Goal: Transaction & Acquisition: Purchase product/service

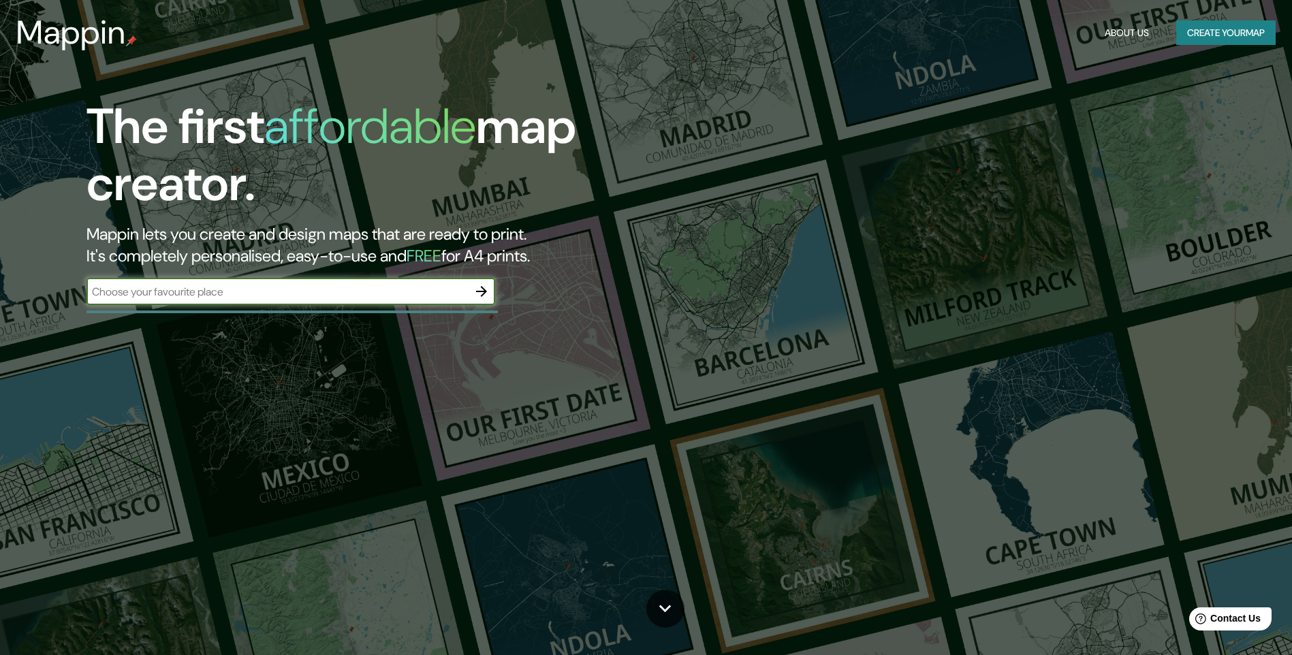
click at [352, 284] on input "text" at bounding box center [278, 292] width 382 height 16
type input "[GEOGRAPHIC_DATA]"
click at [482, 290] on icon "button" at bounding box center [482, 291] width 16 height 16
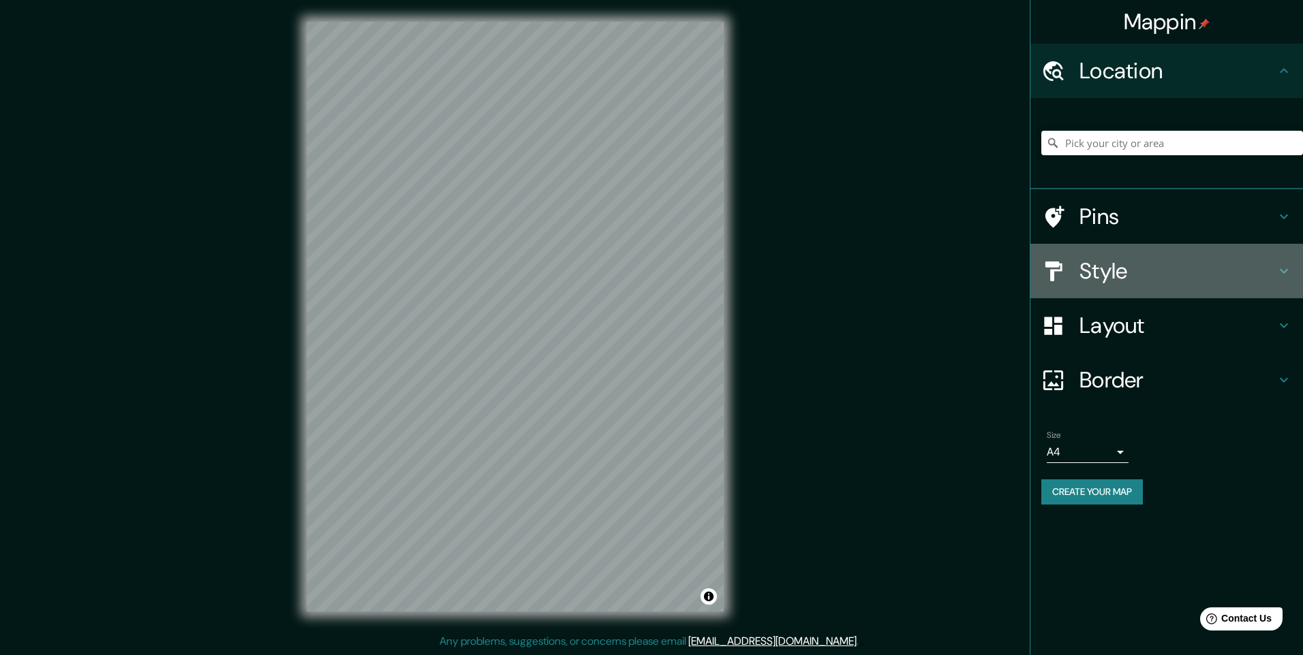
click at [1282, 268] on icon at bounding box center [1283, 271] width 16 height 16
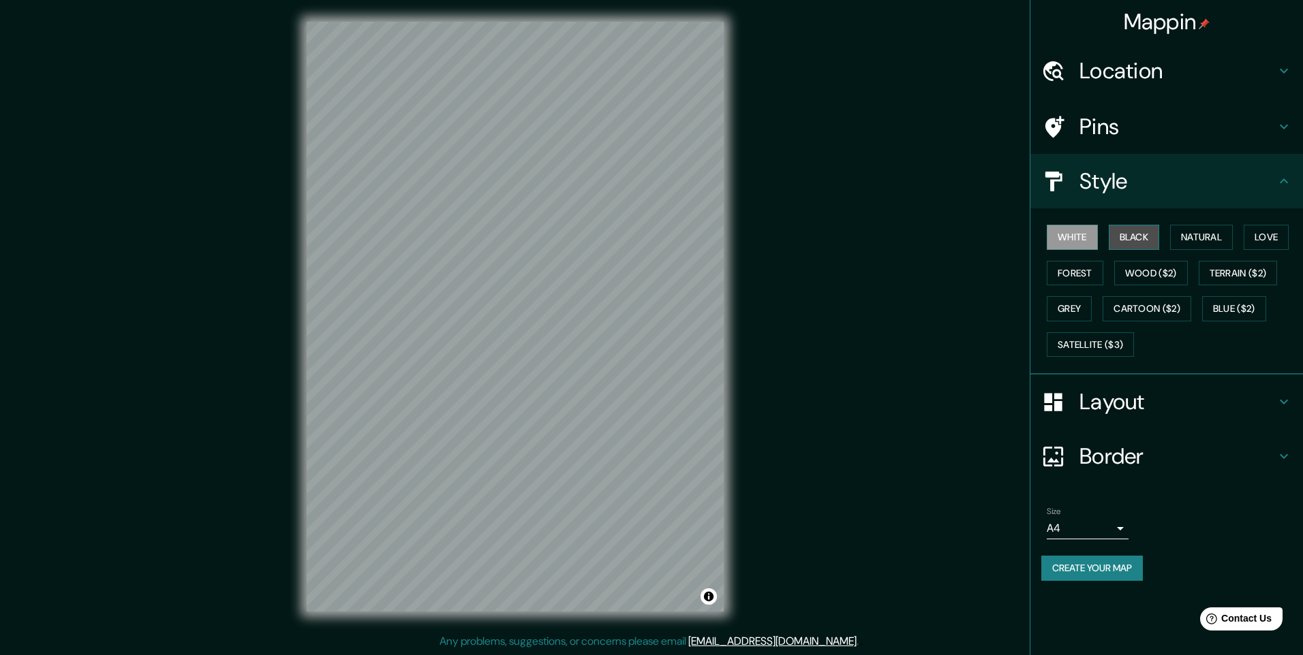
click at [1130, 238] on button "Black" at bounding box center [1133, 237] width 51 height 25
click at [1197, 234] on button "Natural" at bounding box center [1201, 237] width 63 height 25
click at [1064, 281] on button "Forest" at bounding box center [1074, 273] width 57 height 25
click at [1143, 276] on button "Wood ($2)" at bounding box center [1151, 273] width 74 height 25
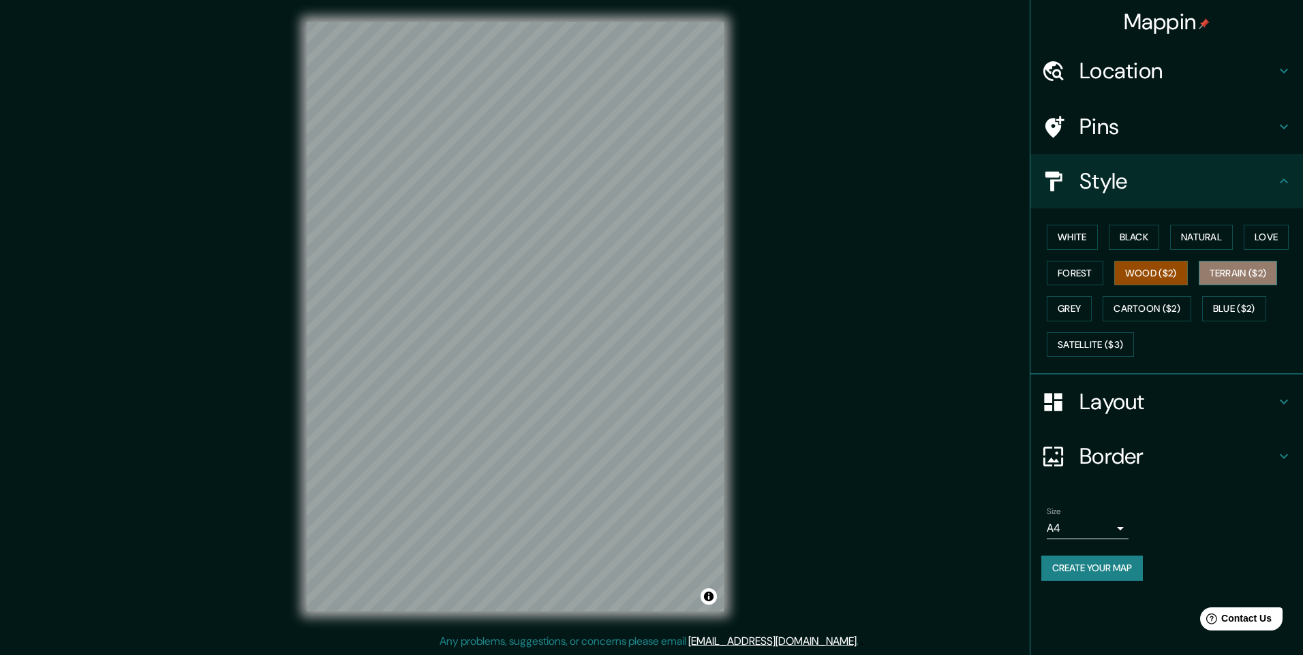
click at [1225, 266] on button "Terrain ($2)" at bounding box center [1237, 273] width 79 height 25
click at [1080, 301] on button "Grey" at bounding box center [1068, 308] width 45 height 25
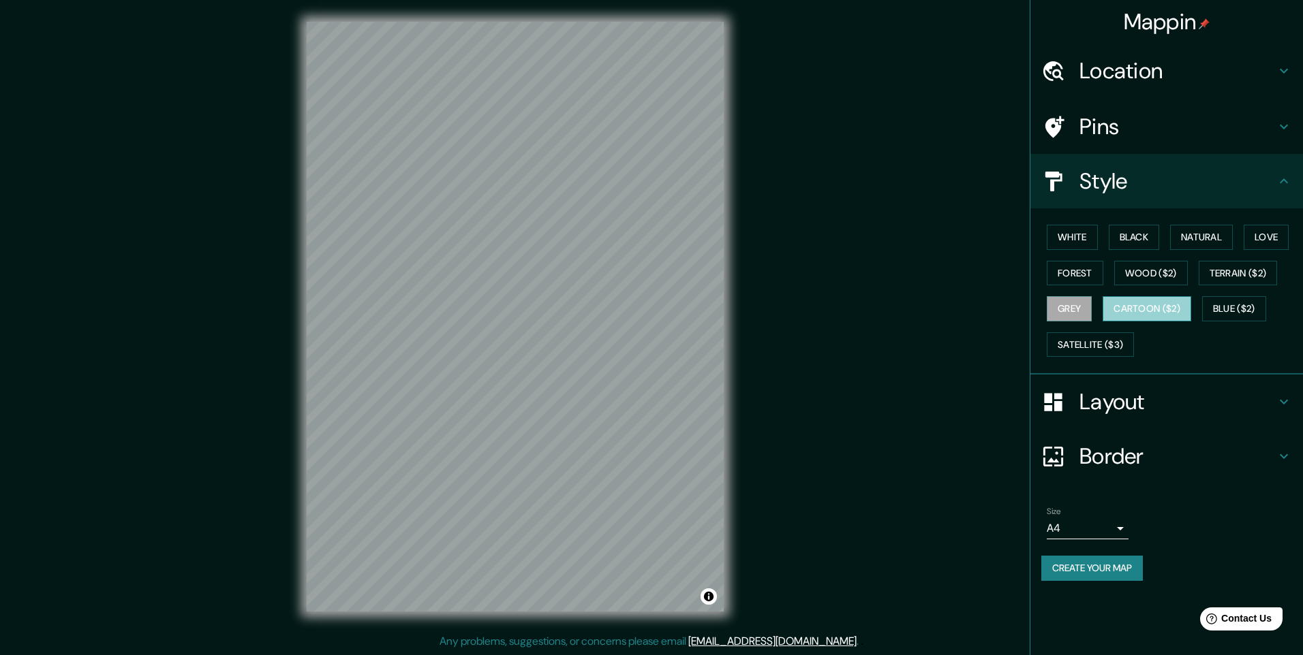
click at [1153, 304] on button "Cartoon ($2)" at bounding box center [1146, 308] width 89 height 25
click at [1228, 306] on button "Blue ($2)" at bounding box center [1234, 308] width 64 height 25
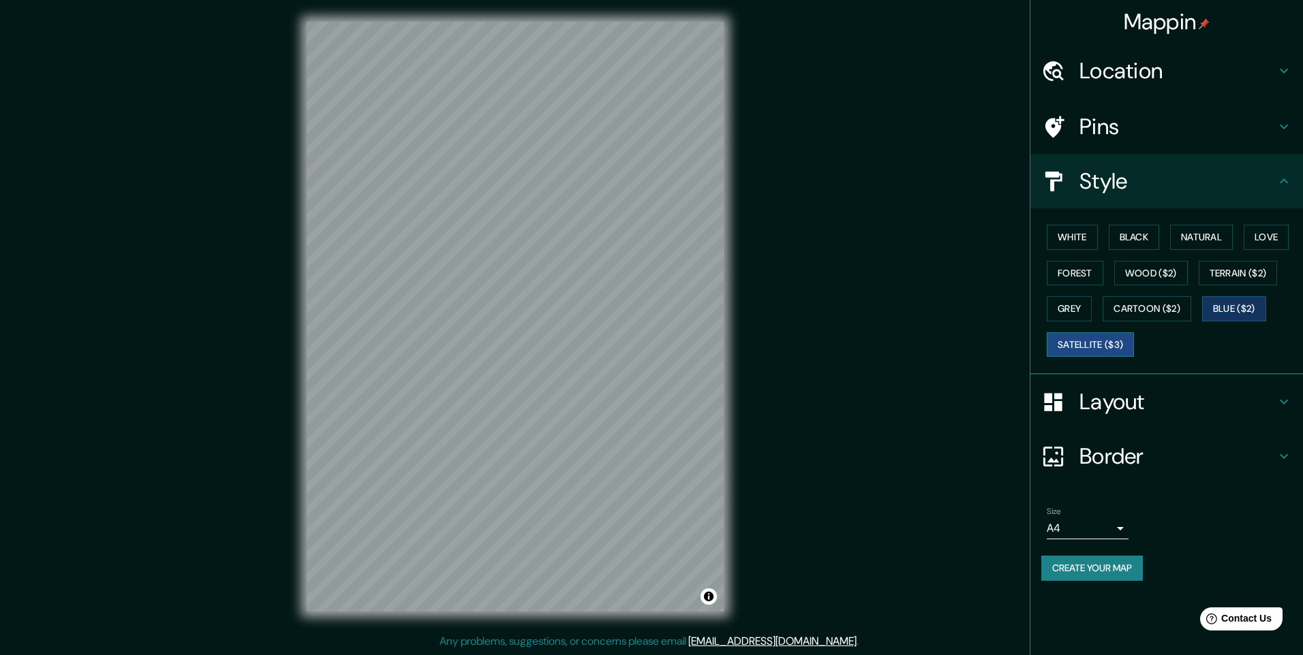
click at [1076, 345] on button "Satellite ($3)" at bounding box center [1089, 344] width 87 height 25
click at [1085, 241] on button "White" at bounding box center [1071, 237] width 51 height 25
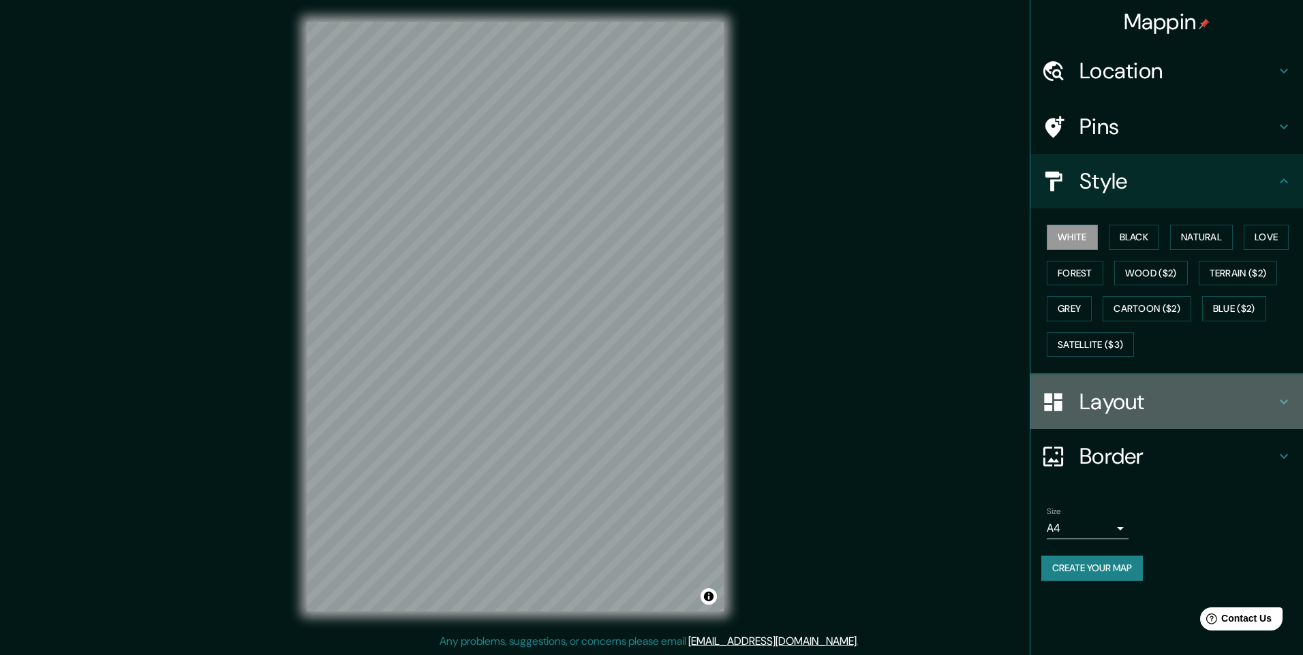
click at [1275, 398] on h4 "Layout" at bounding box center [1177, 401] width 196 height 27
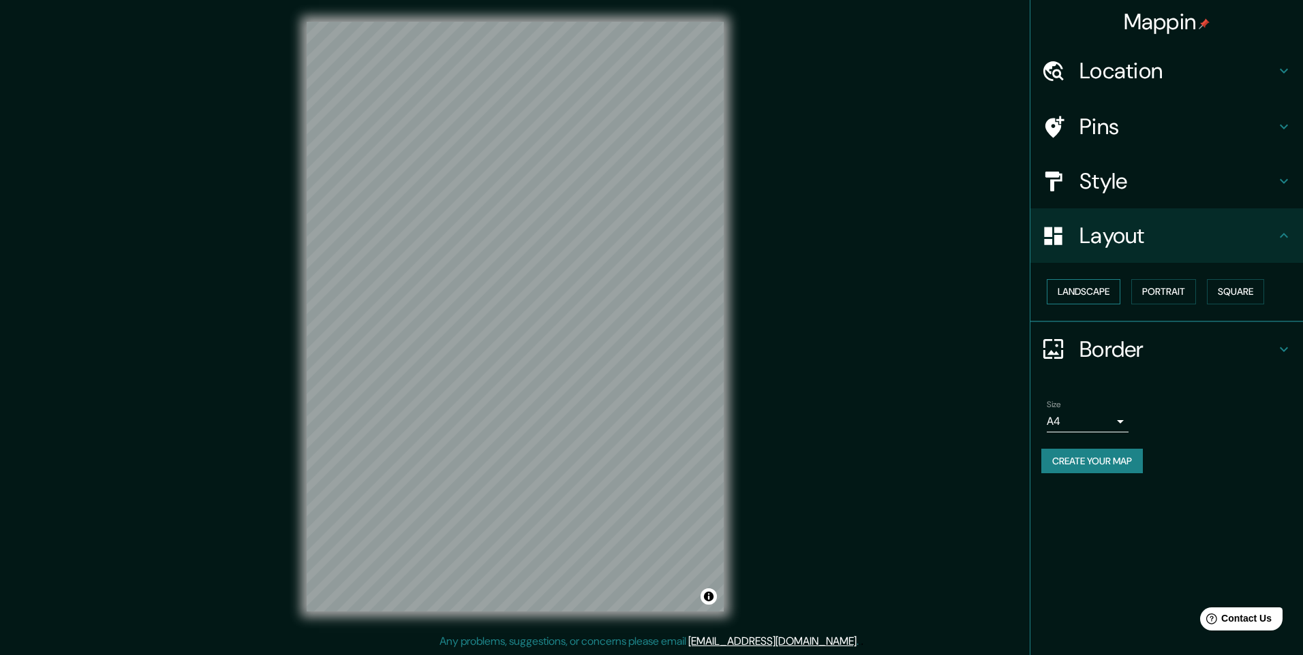
click at [1108, 293] on button "Landscape" at bounding box center [1083, 291] width 74 height 25
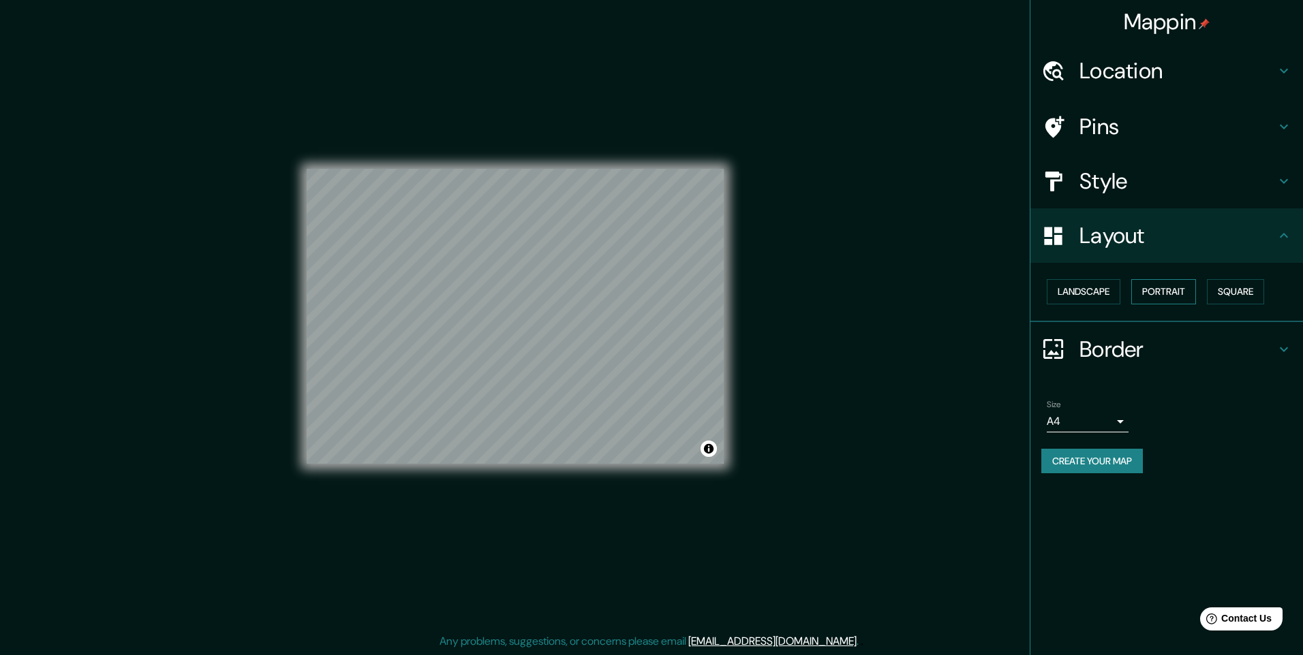
click at [1155, 289] on button "Portrait" at bounding box center [1163, 291] width 65 height 25
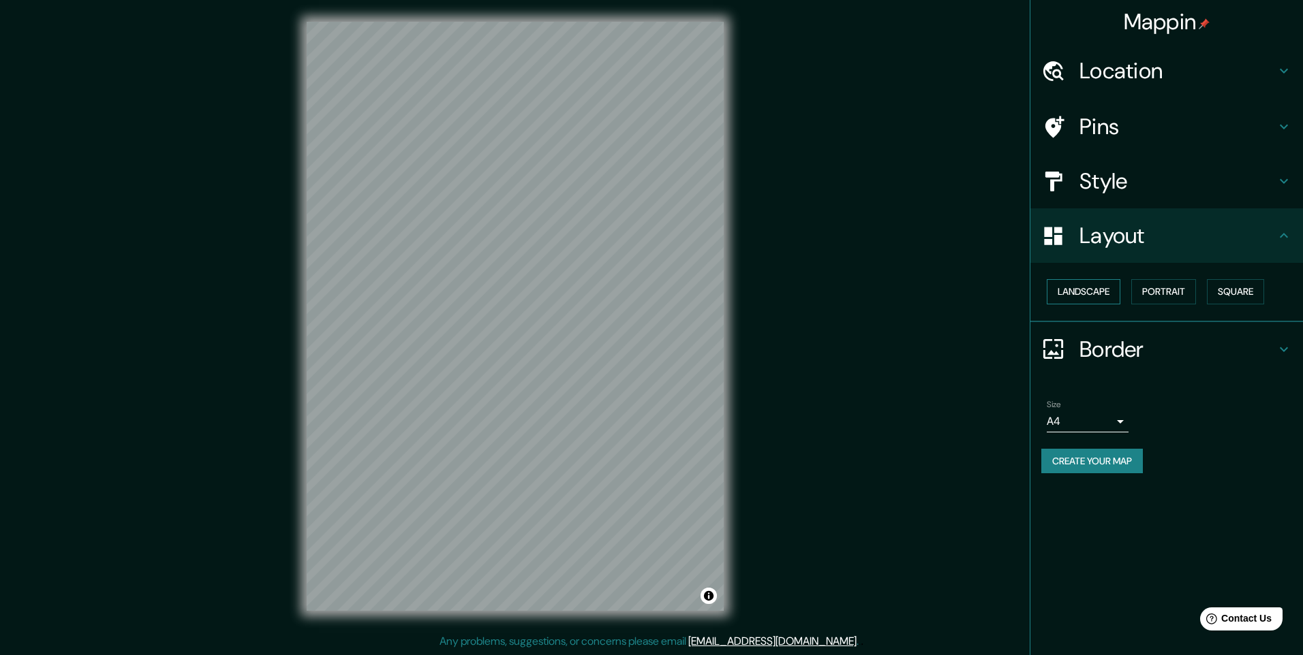
click at [1120, 296] on button "Landscape" at bounding box center [1083, 291] width 74 height 25
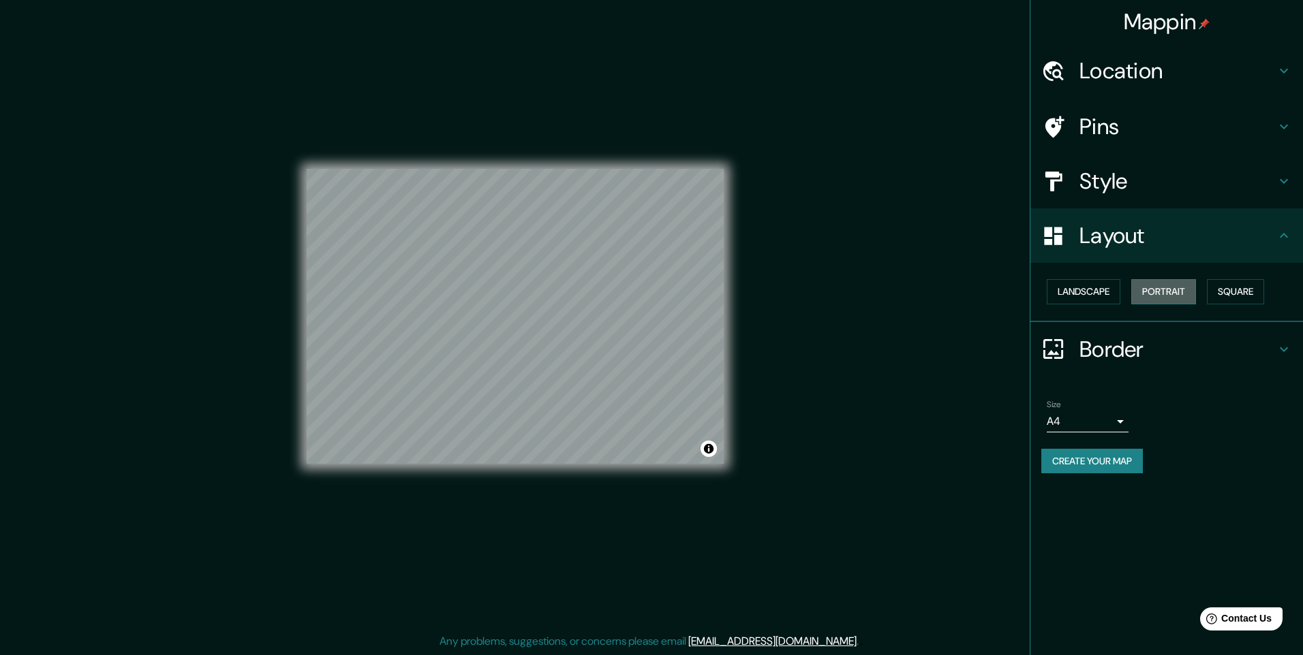
click at [1155, 295] on button "Portrait" at bounding box center [1163, 291] width 65 height 25
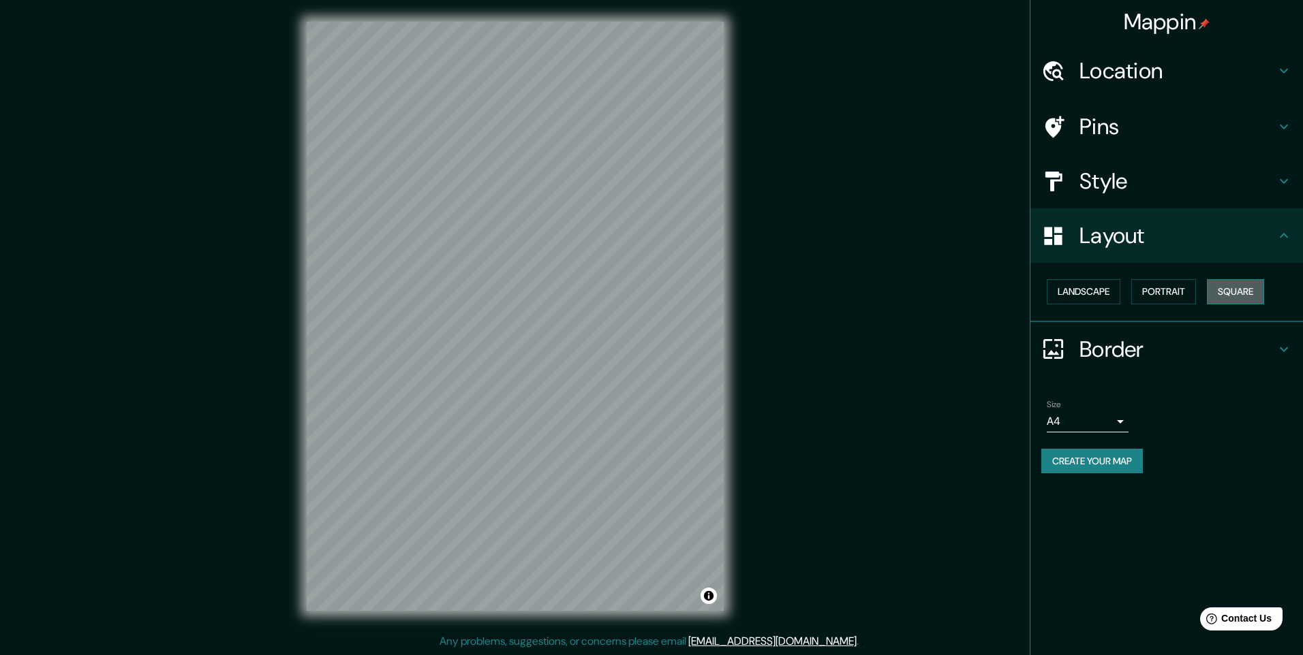
click at [1229, 292] on button "Square" at bounding box center [1235, 291] width 57 height 25
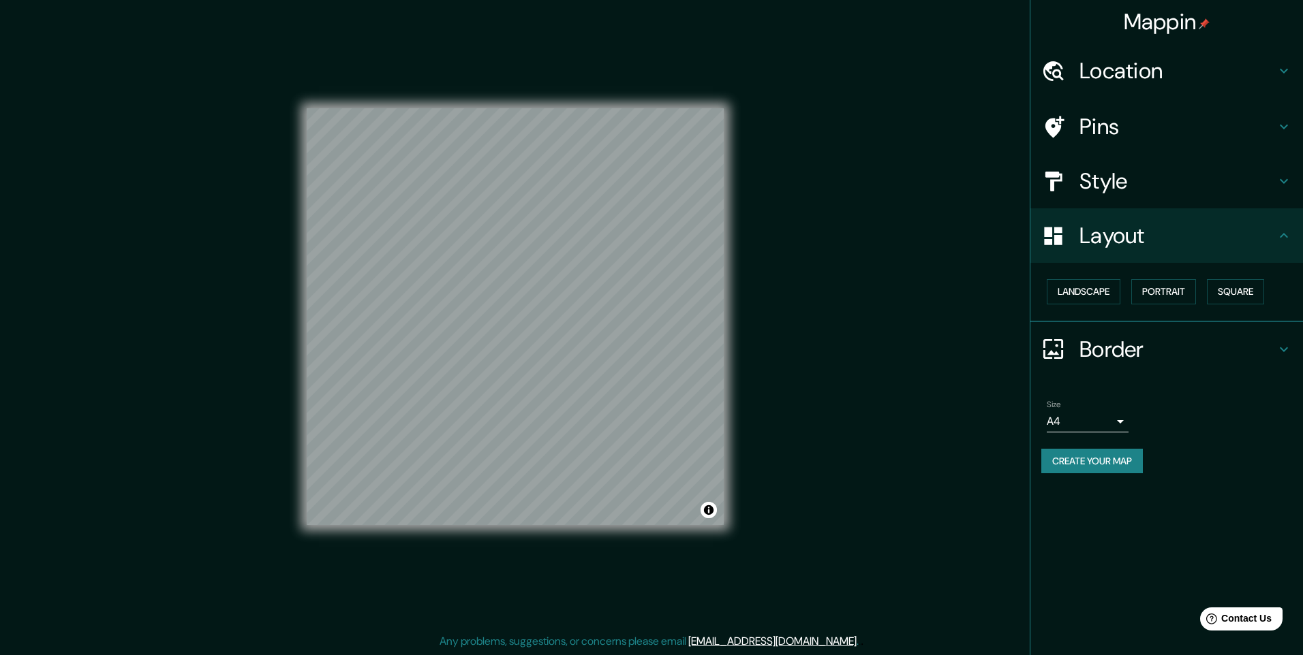
click at [1098, 126] on h4 "Pins" at bounding box center [1177, 126] width 196 height 27
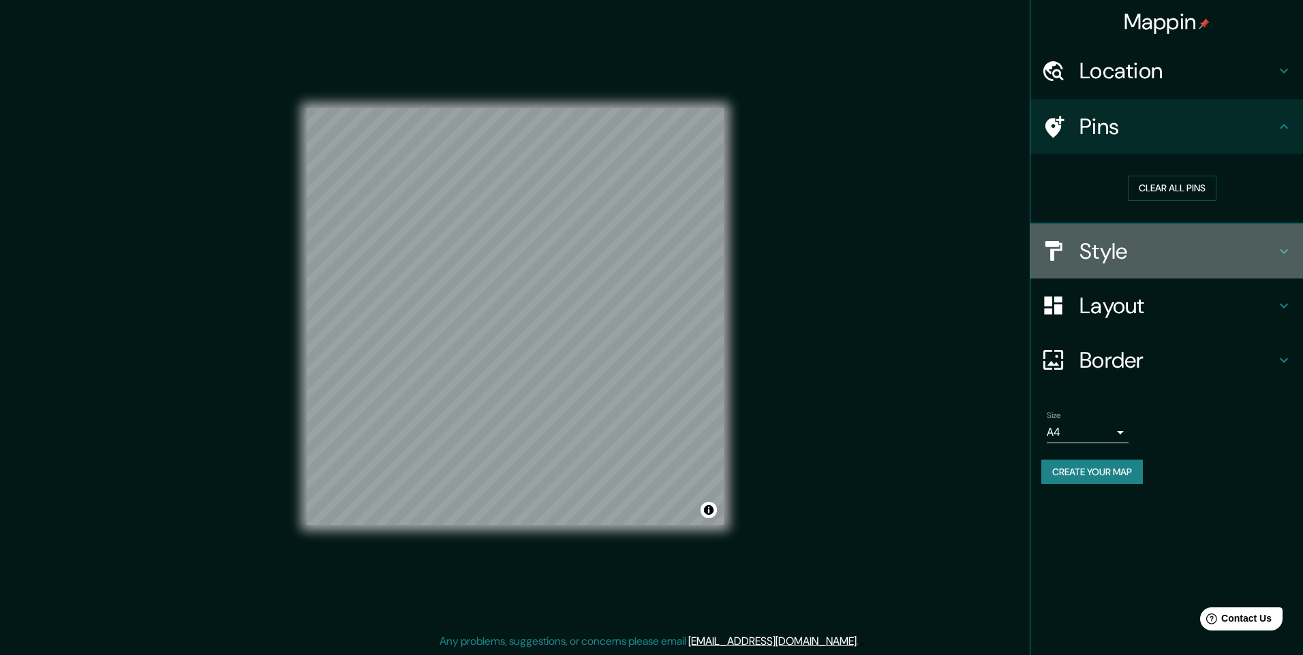
click at [1110, 253] on h4 "Style" at bounding box center [1177, 251] width 196 height 27
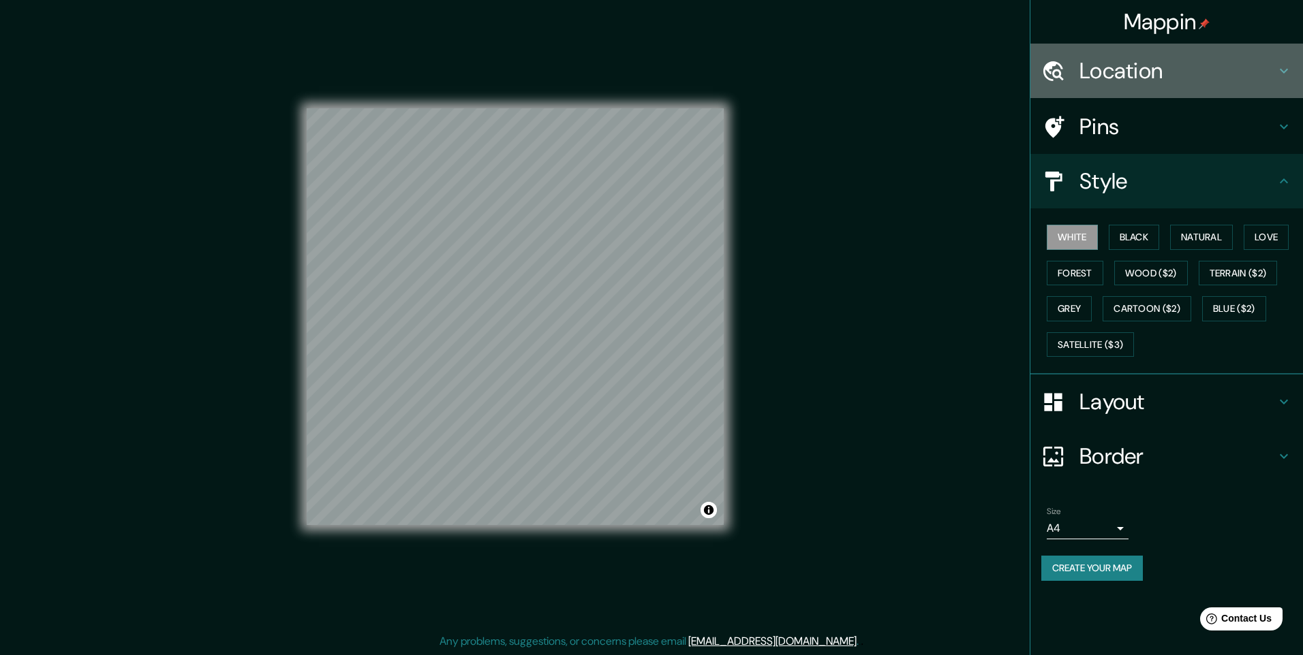
click at [1162, 67] on h4 "Location" at bounding box center [1177, 70] width 196 height 27
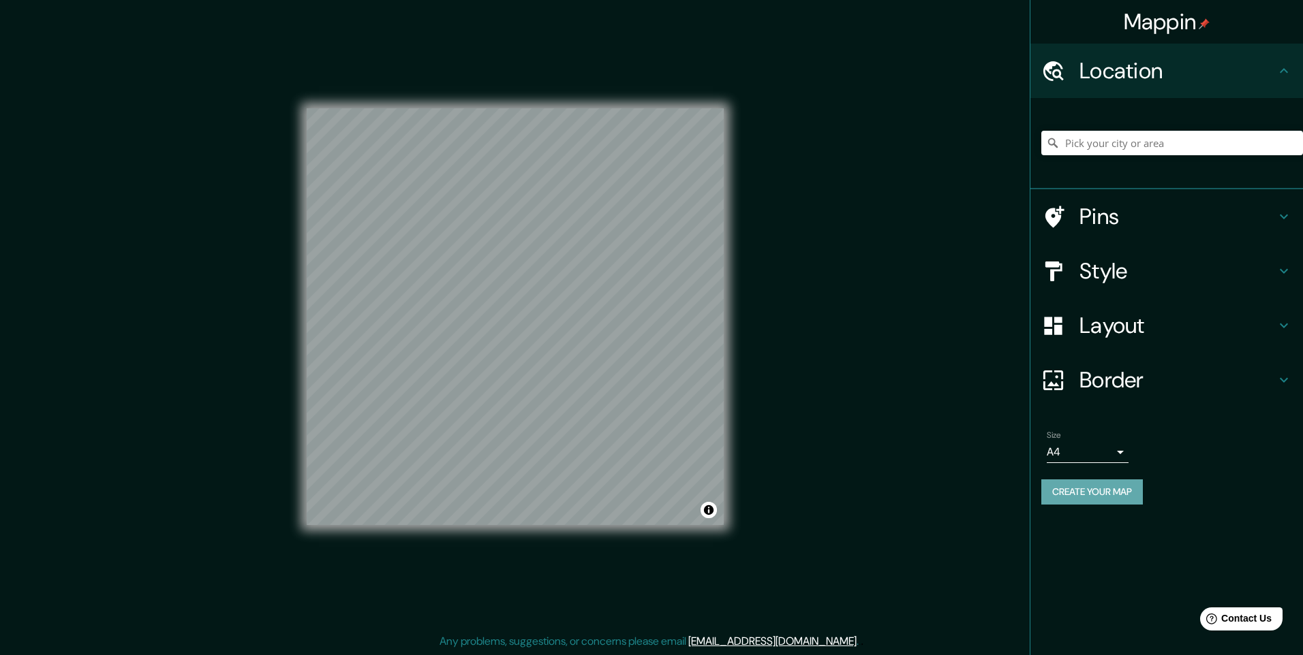
click at [1087, 498] on button "Create your map" at bounding box center [1092, 492] width 102 height 25
click at [1111, 384] on h4 "Border" at bounding box center [1177, 380] width 196 height 27
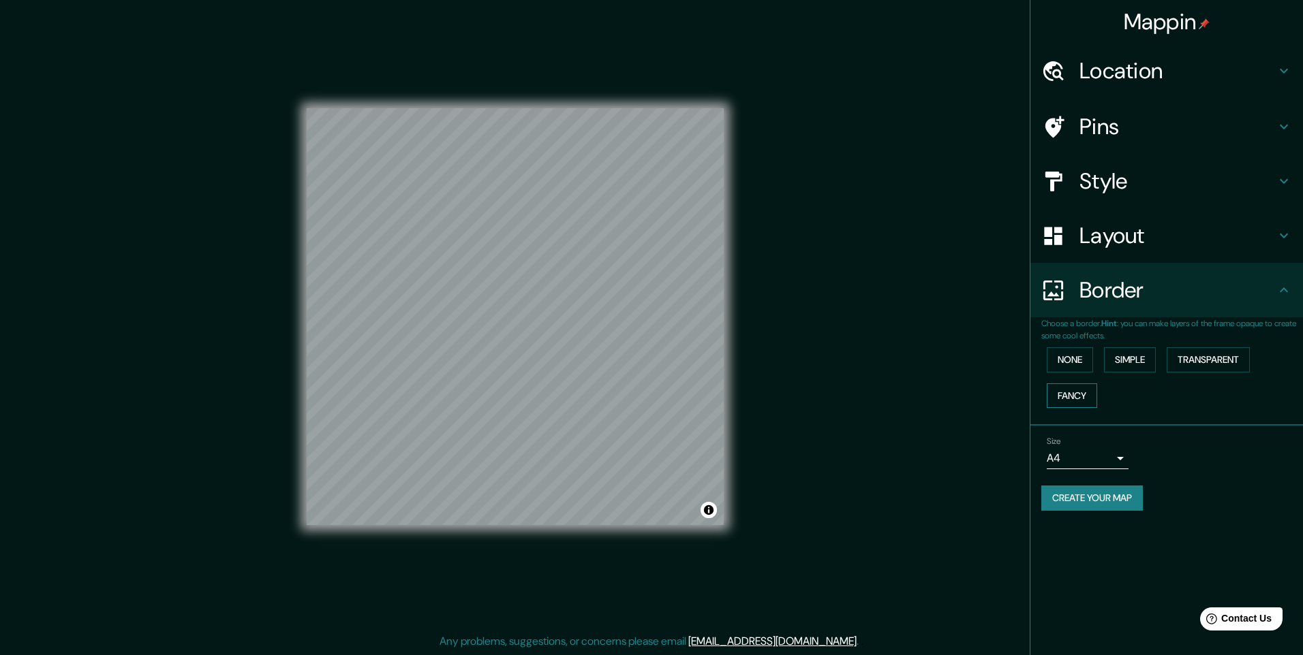
click at [1079, 392] on button "Fancy" at bounding box center [1071, 396] width 50 height 25
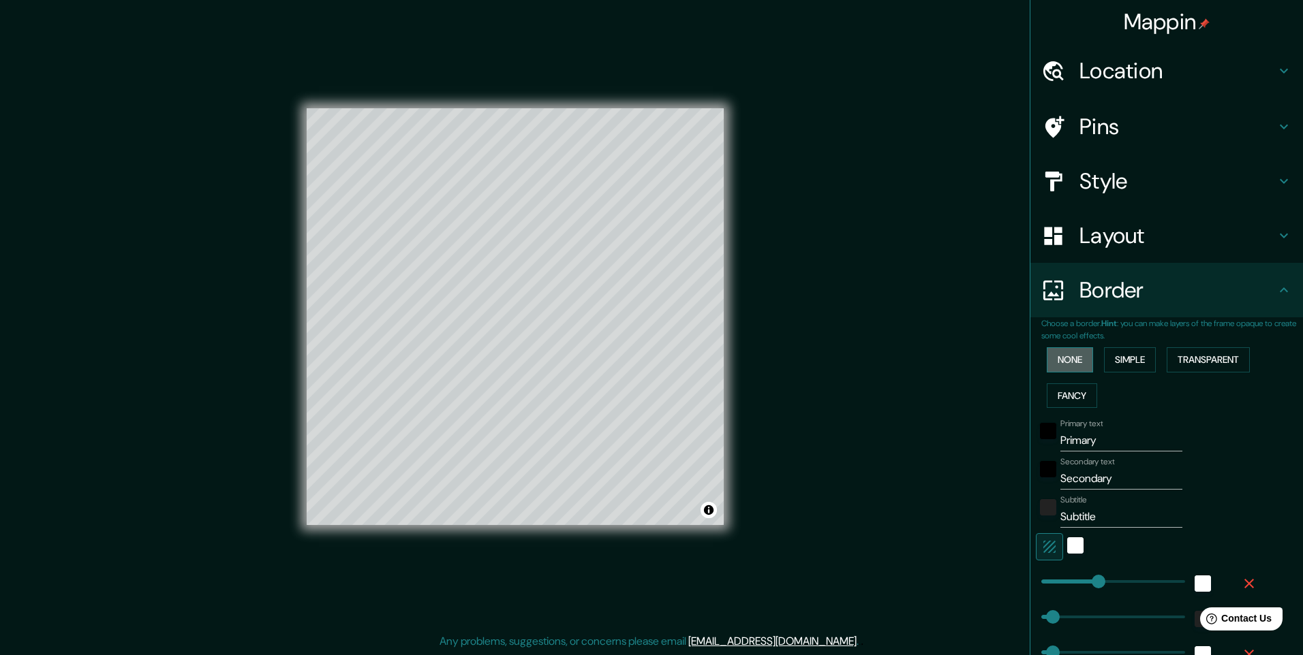
click at [1059, 358] on button "None" at bounding box center [1069, 359] width 46 height 25
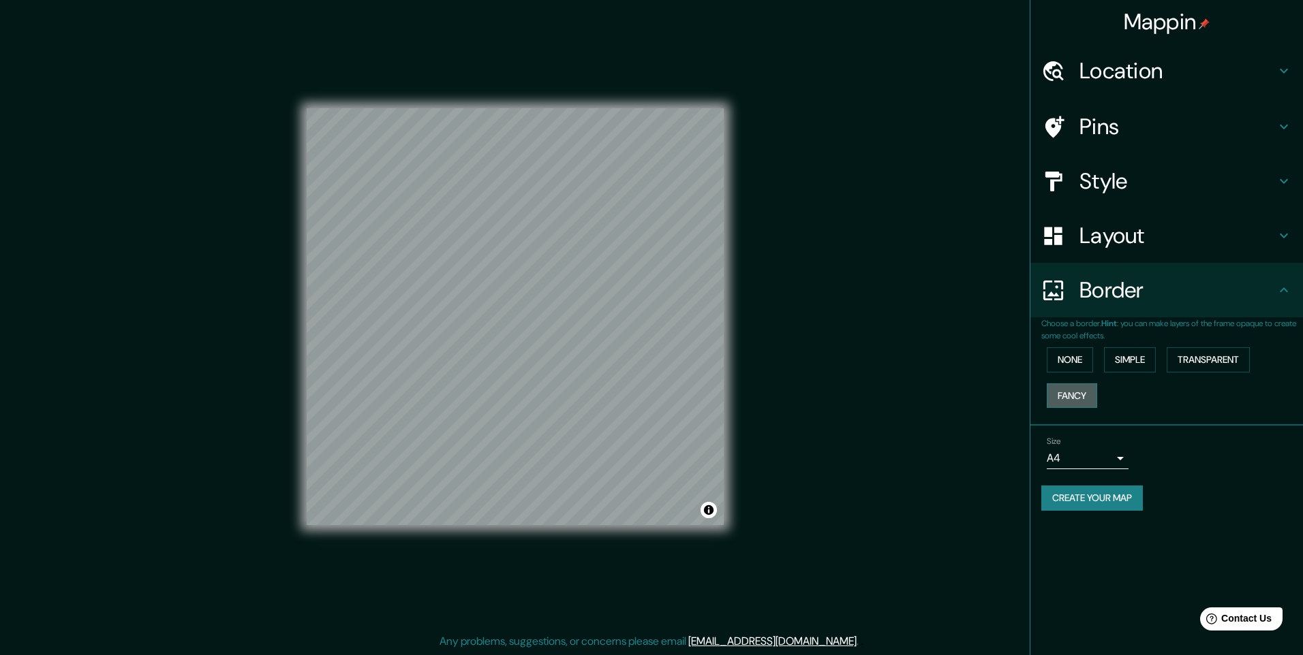
click at [1068, 389] on button "Fancy" at bounding box center [1071, 396] width 50 height 25
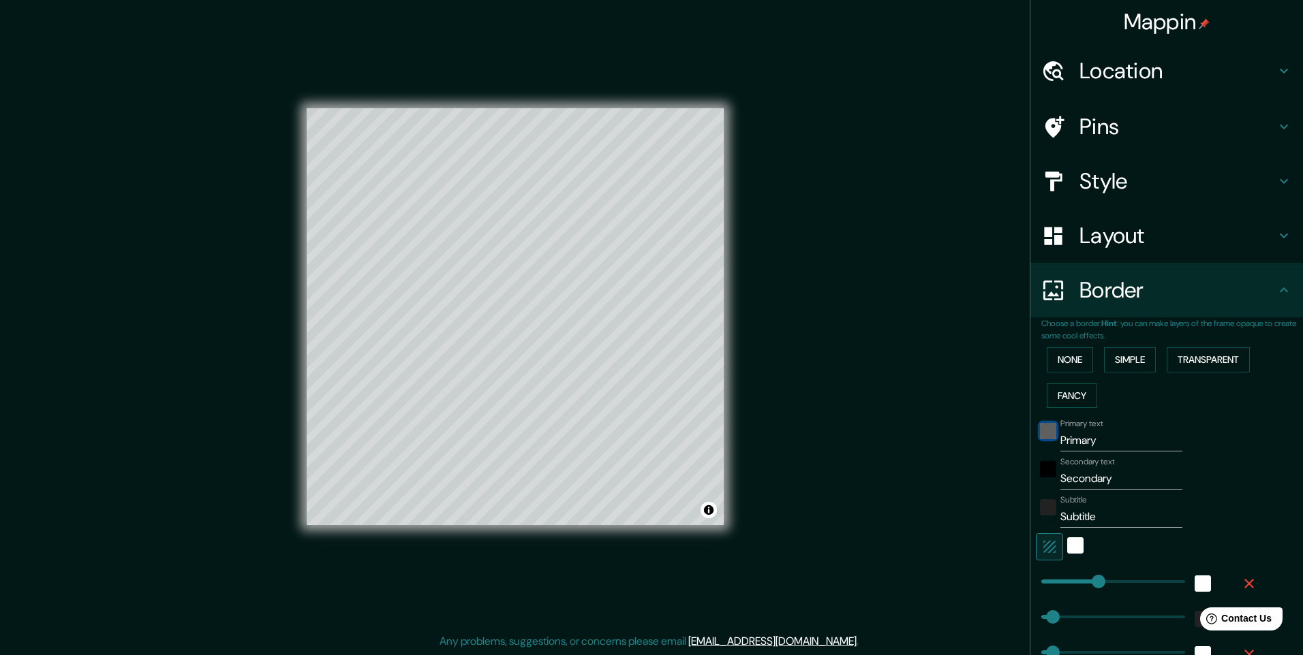
click at [1040, 432] on div "black" at bounding box center [1048, 431] width 16 height 16
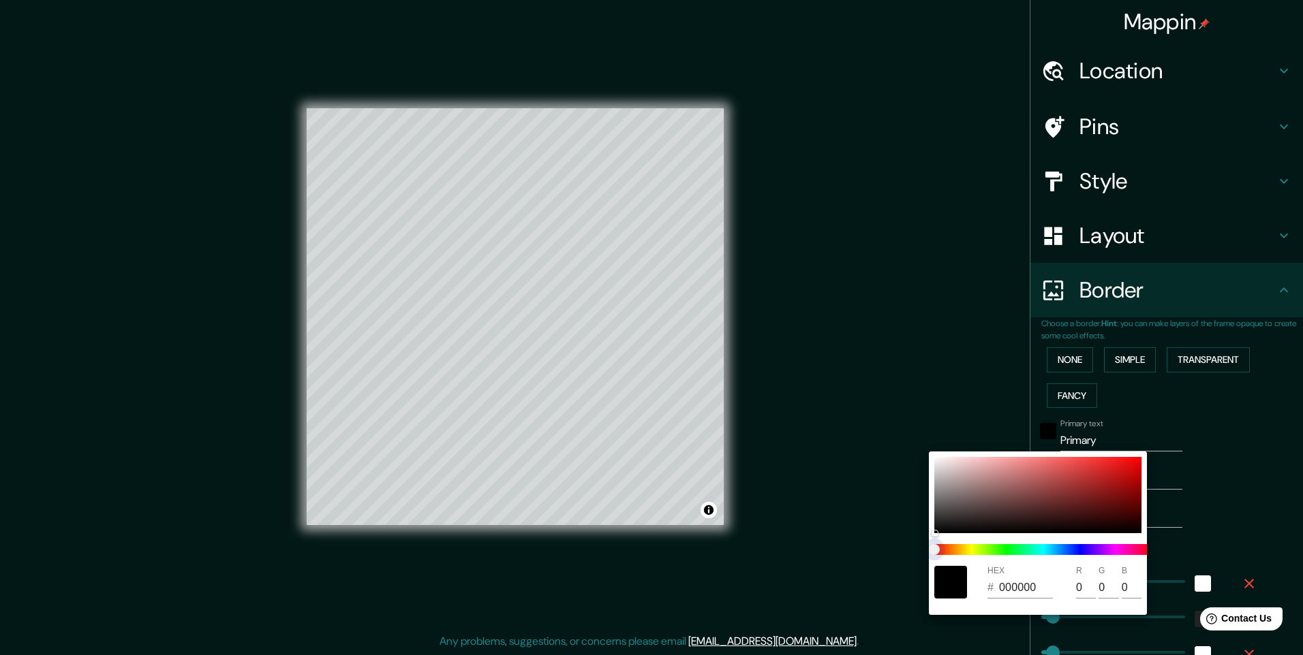
type input "245"
type input "49"
type input "24"
type input "245"
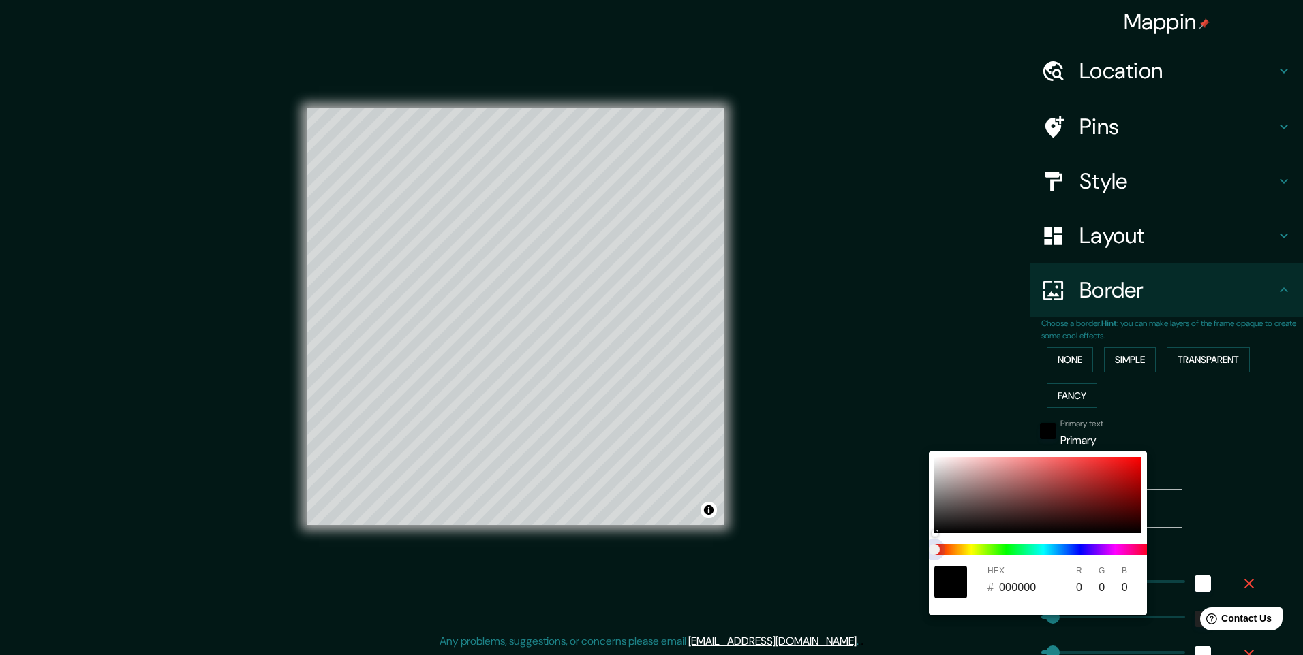
type input "49"
type input "24"
type input "245"
type input "49"
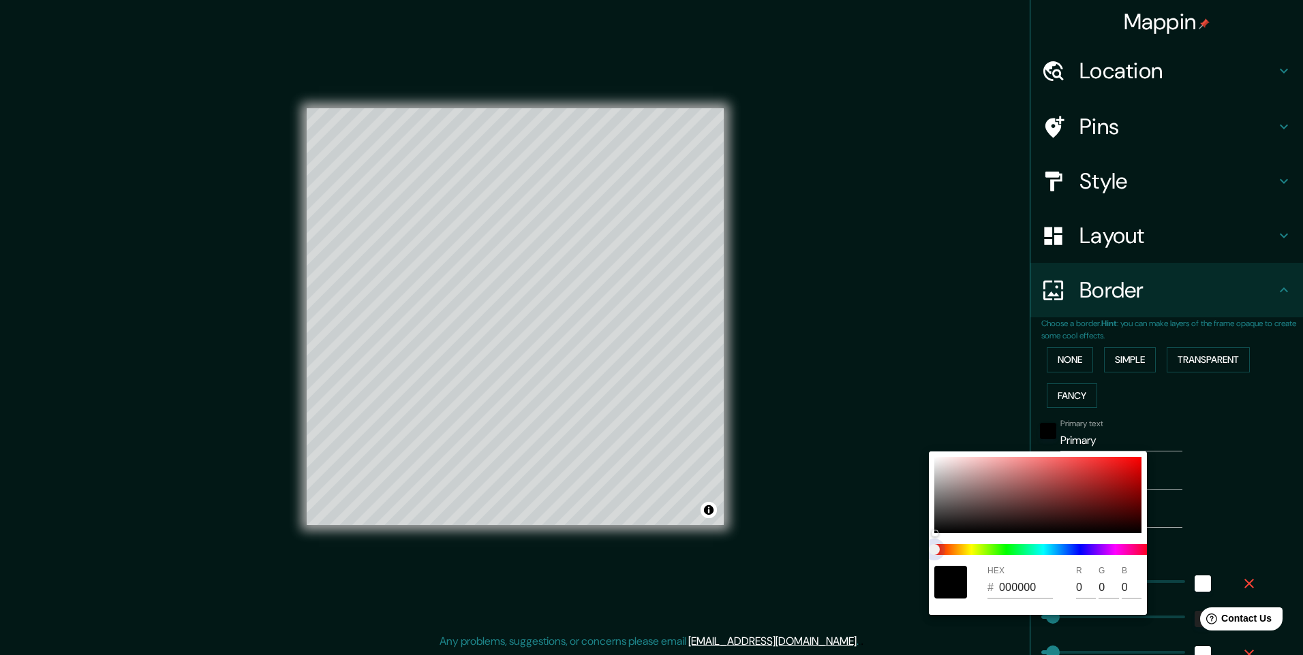
type input "49"
type input "24"
type input "245"
type input "49"
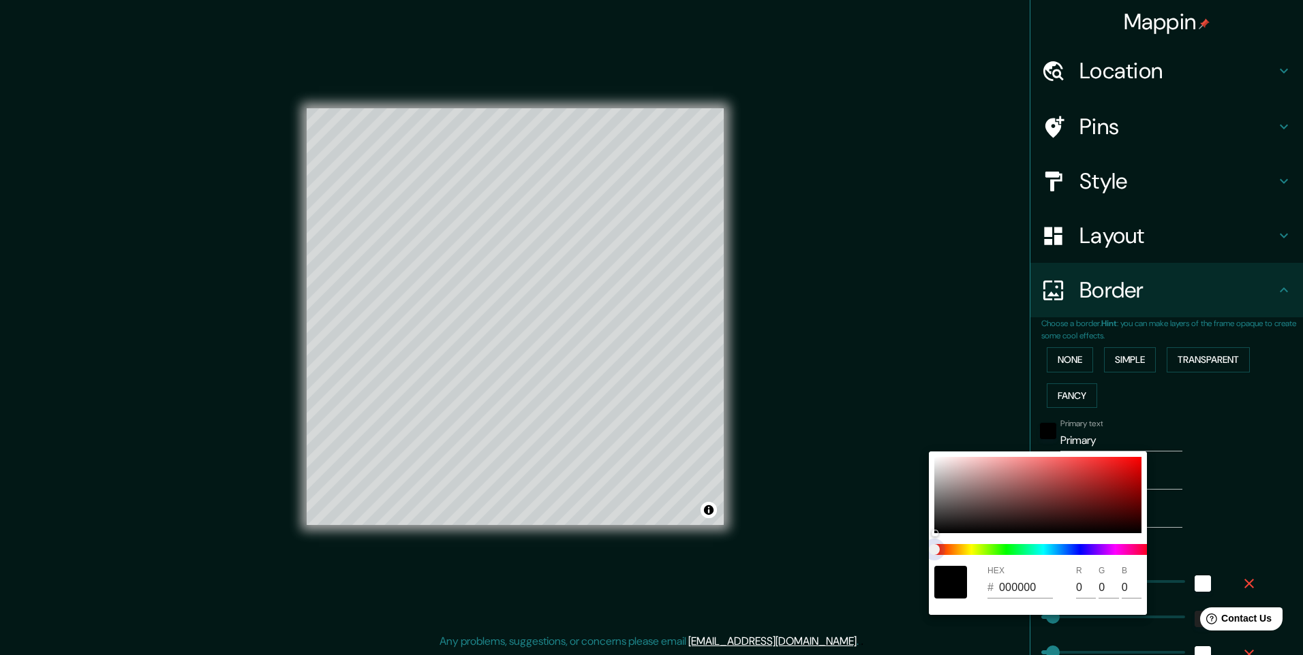
type input "24"
type input "245"
type input "49"
type input "24"
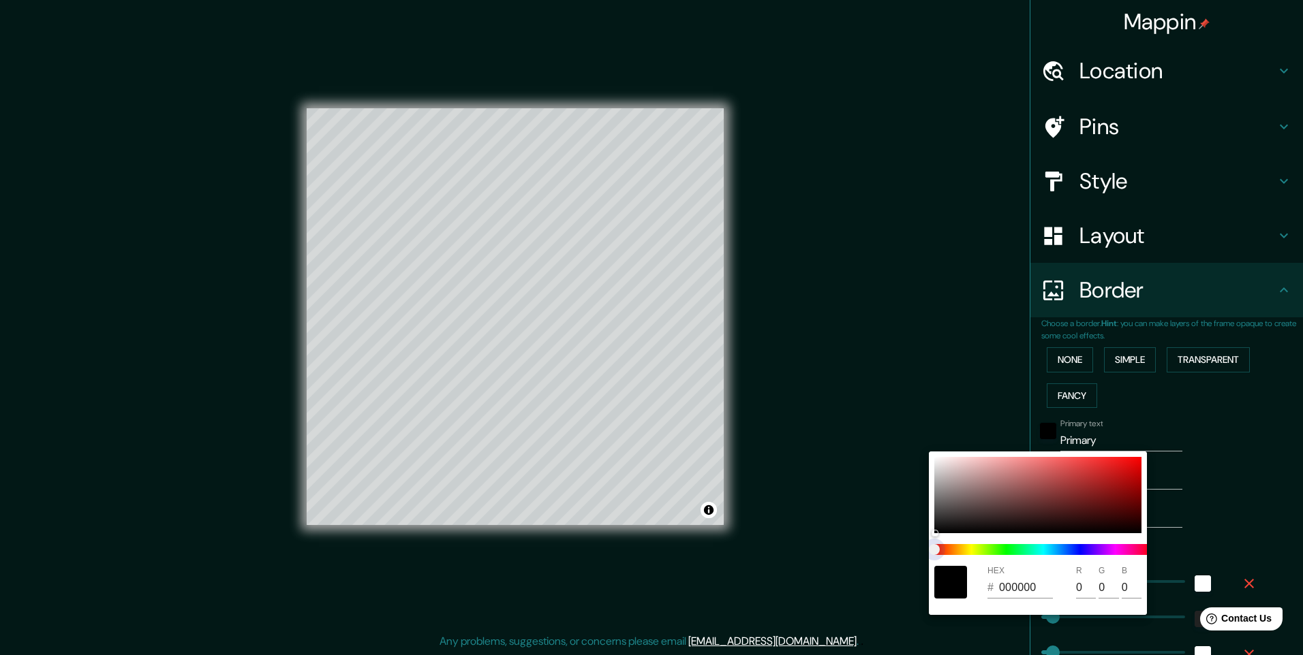
type input "245"
type input "49"
type input "24"
type input "245"
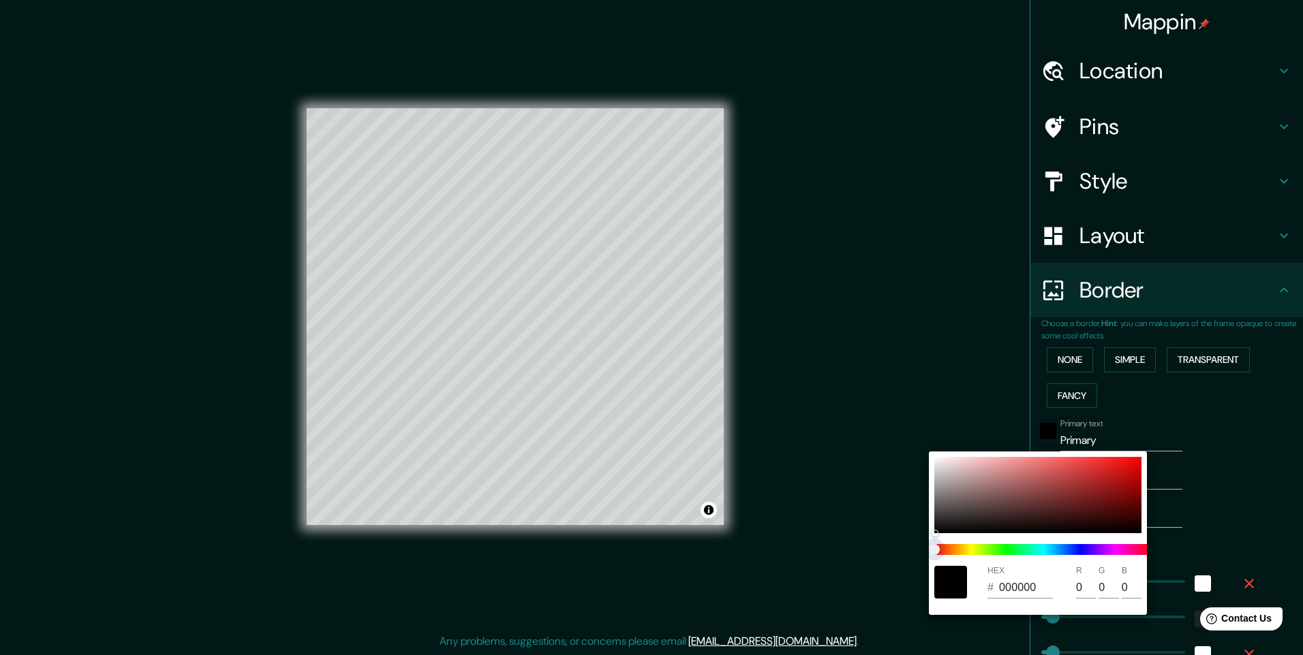
type input "49"
type input "24"
type input "245"
type input "49"
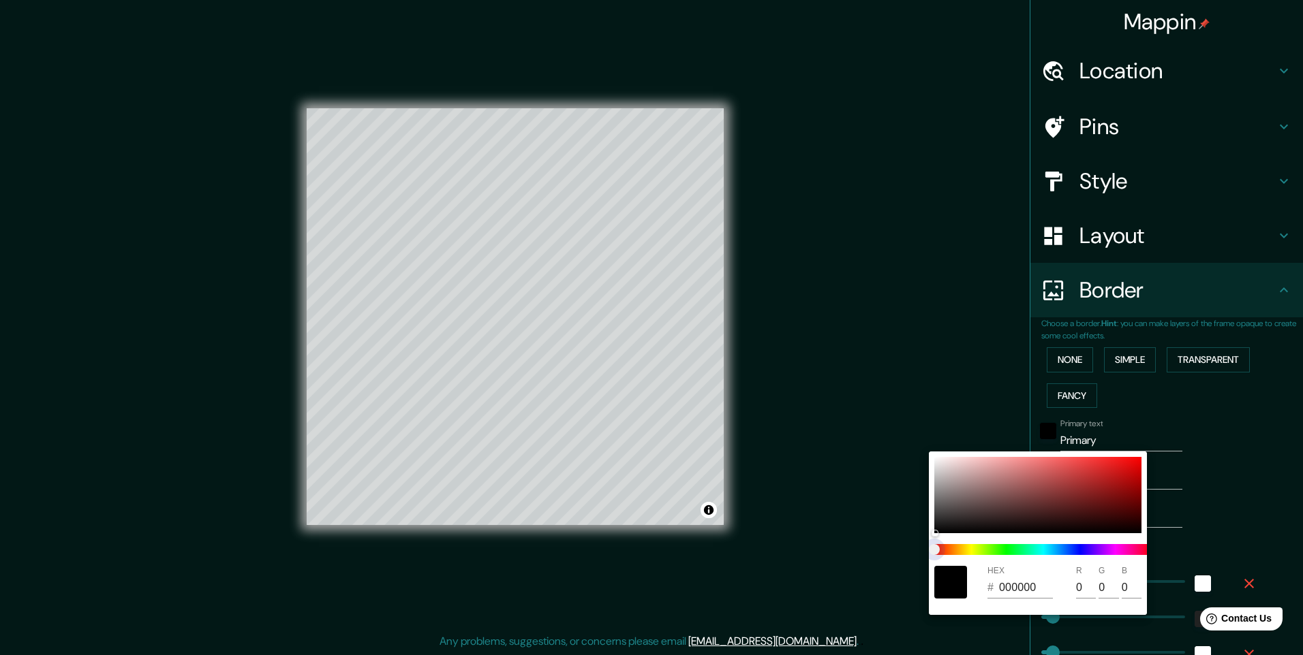
type input "49"
type input "24"
type input "245"
type input "49"
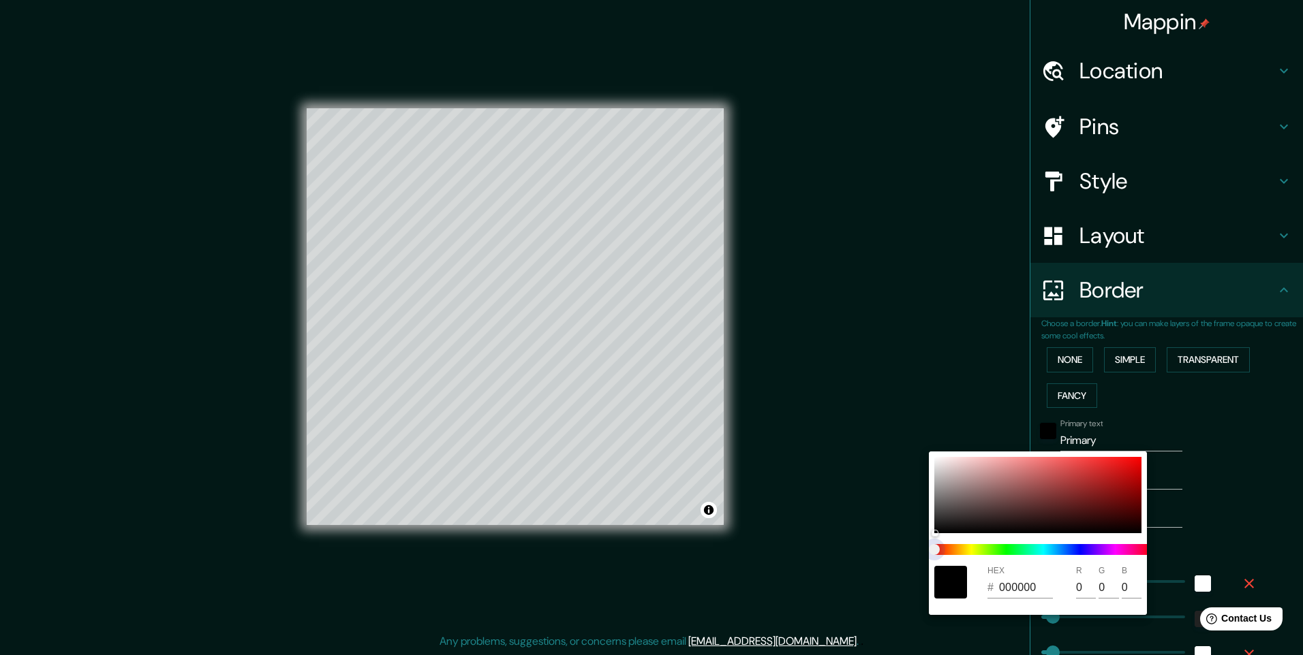
type input "24"
type input "245"
type input "49"
type input "24"
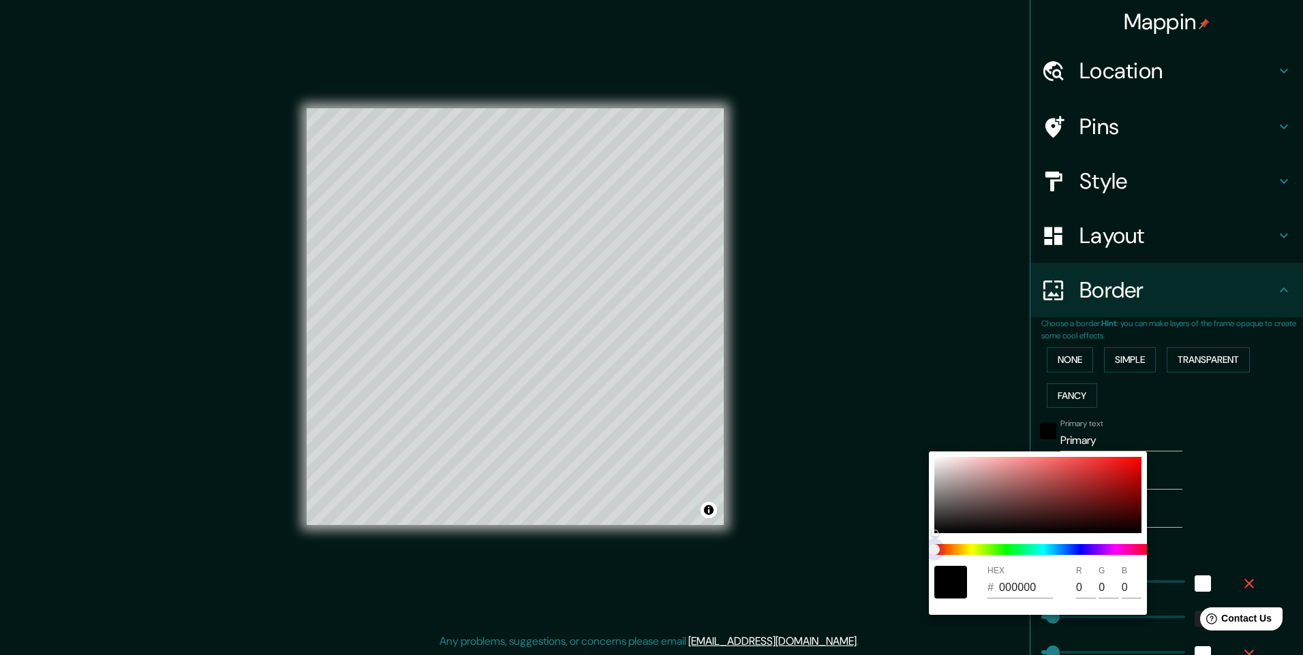
type input "245"
type input "49"
type input "24"
type input "245"
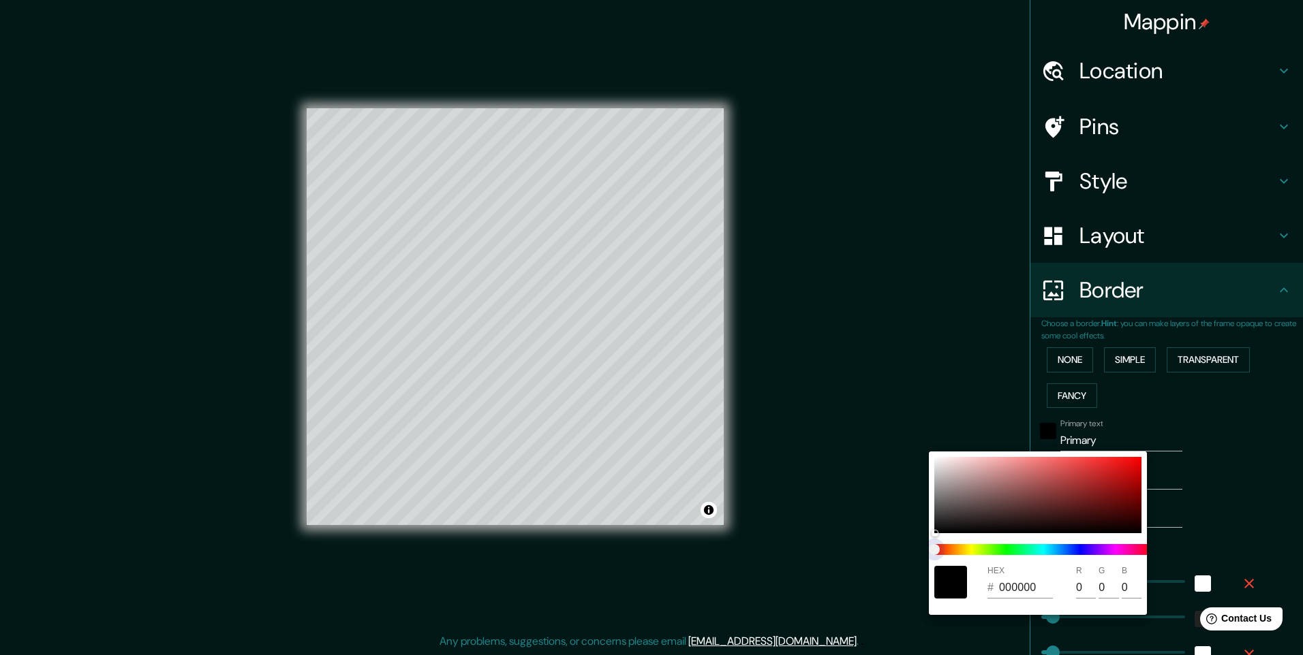
type input "49"
type input "24"
type input "245"
type input "49"
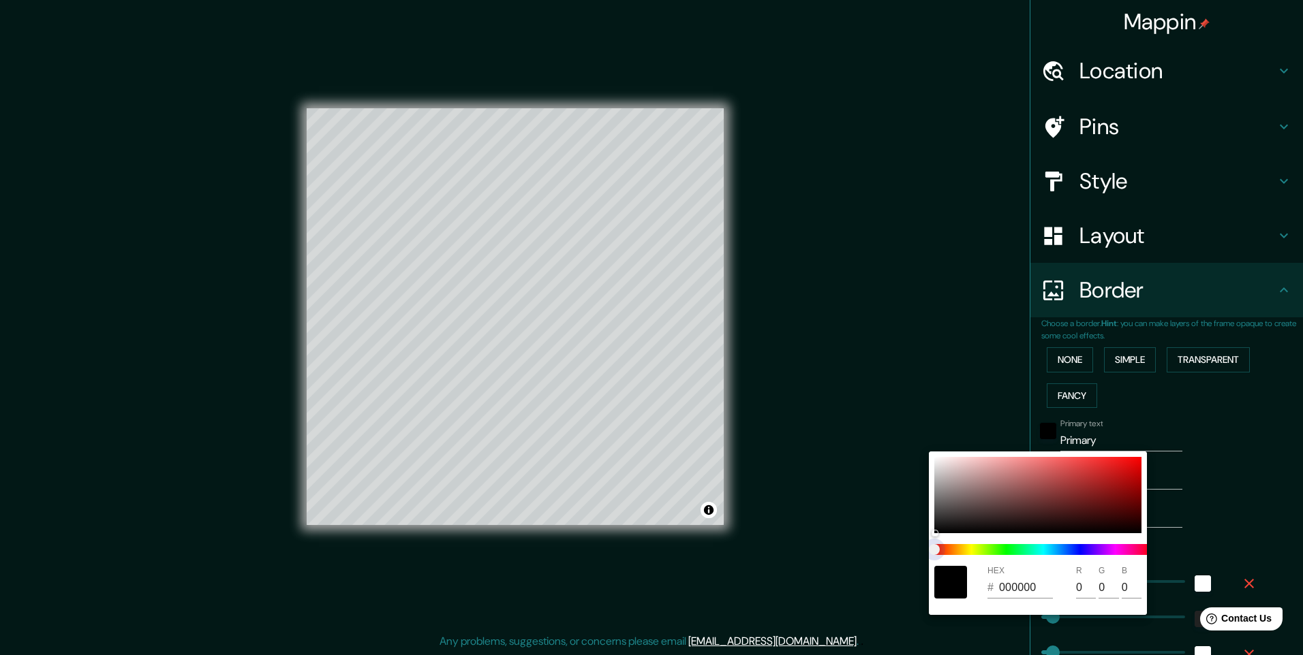
type input "49"
type input "24"
type input "245"
type input "49"
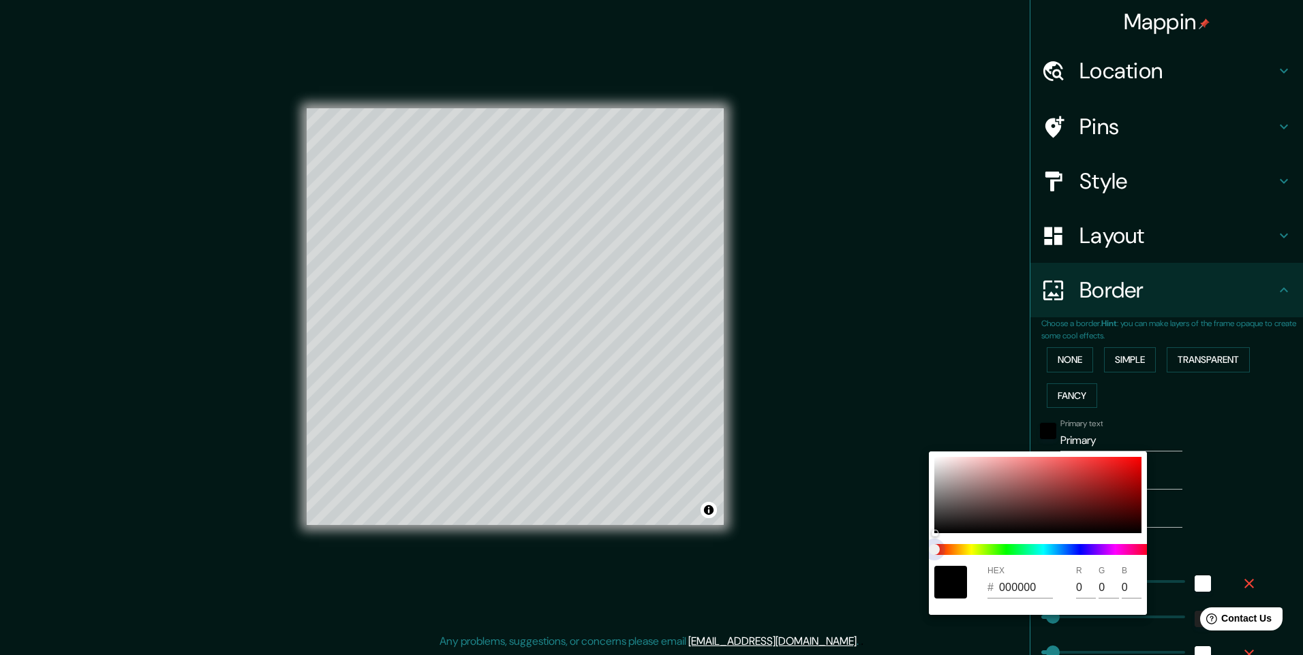
type input "24"
type input "245"
type input "49"
type input "24"
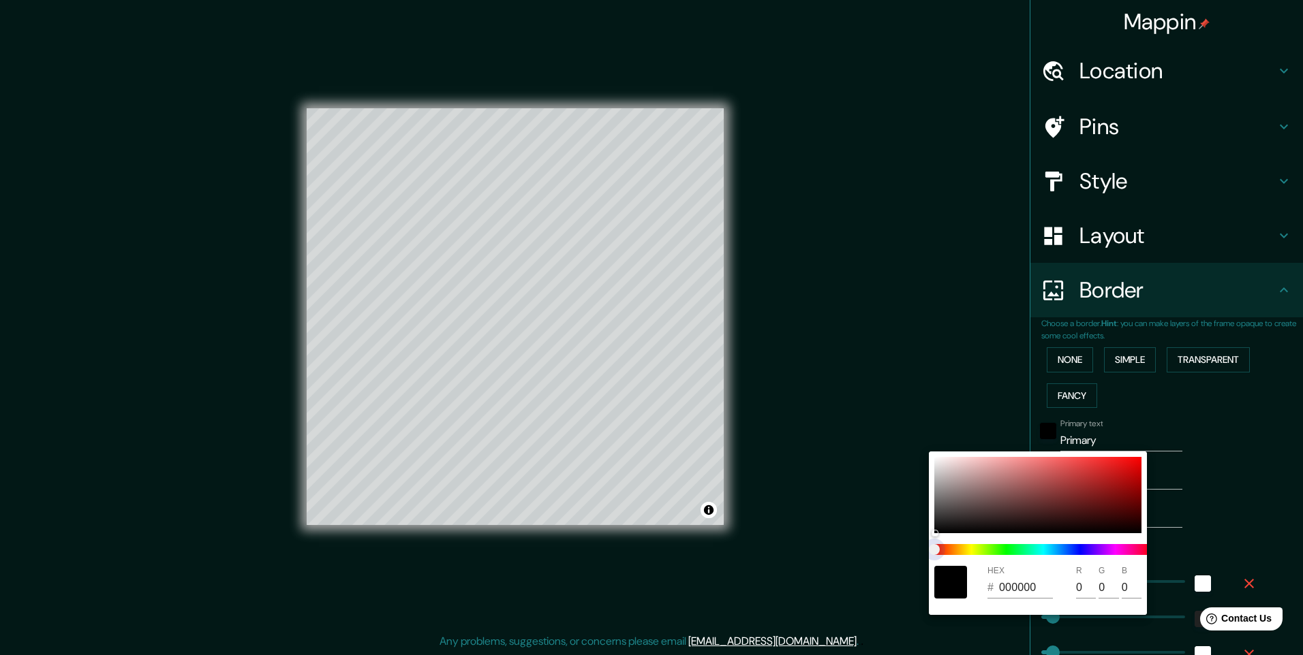
type input "245"
type input "49"
type input "24"
type input "245"
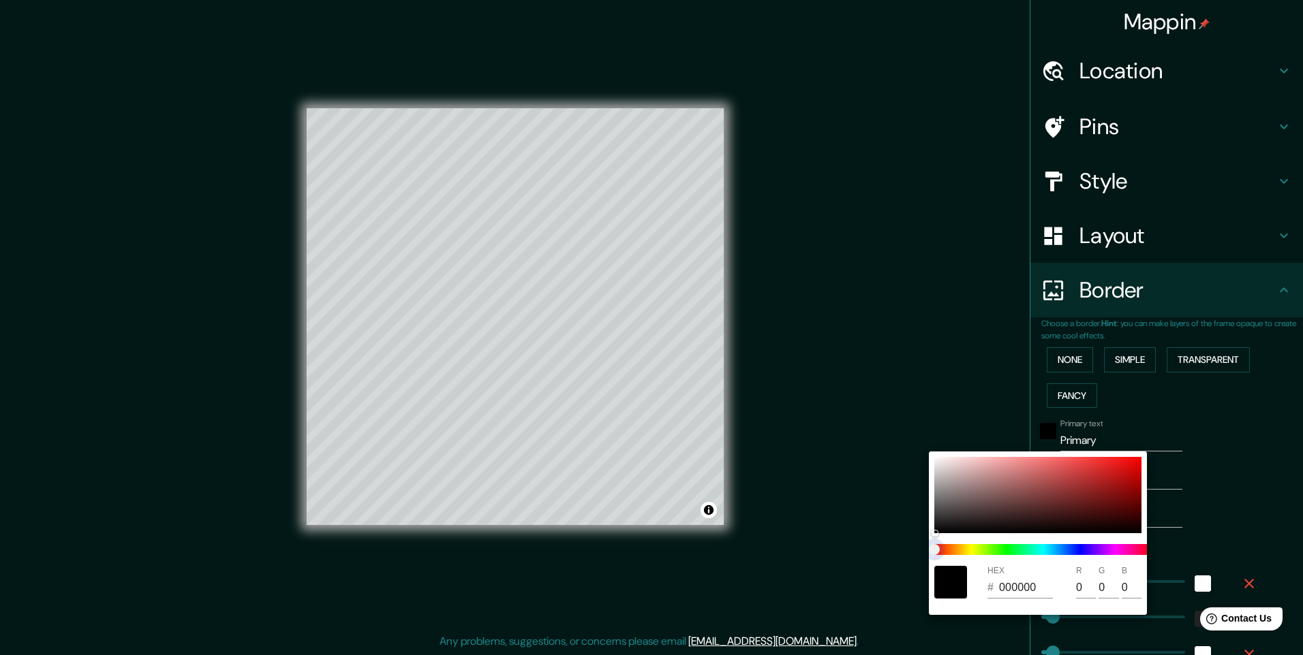
type input "49"
type input "24"
type input "245"
type input "49"
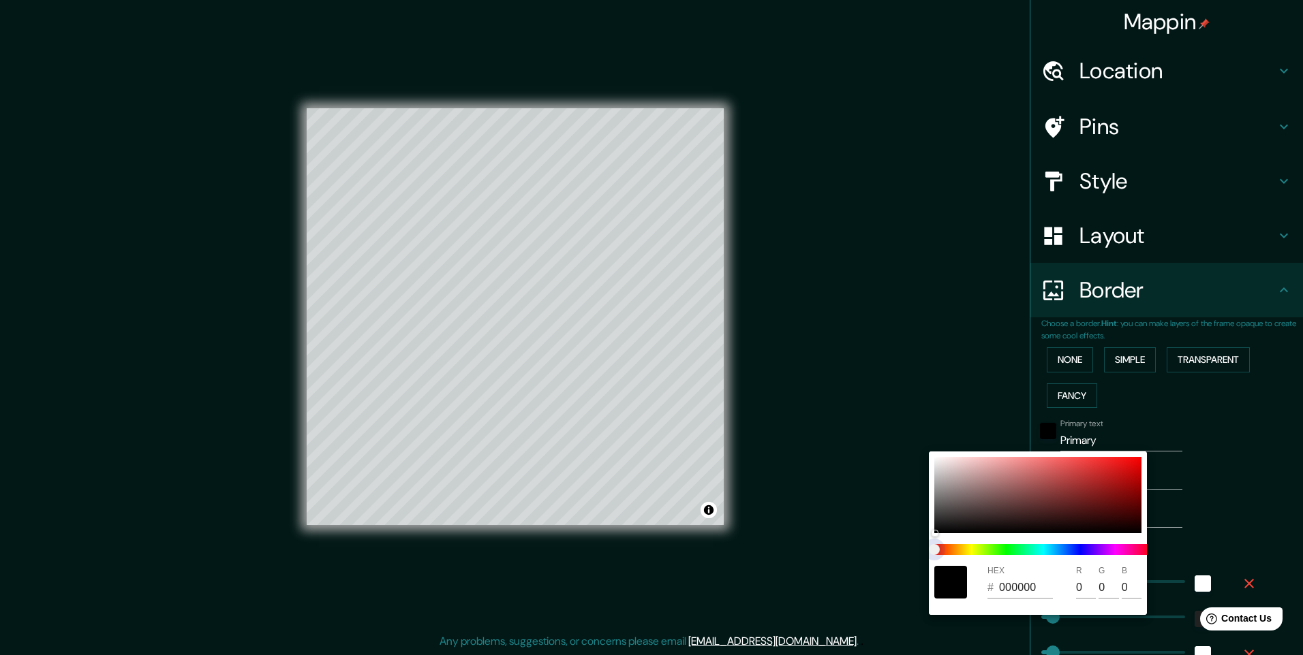
type input "49"
type input "24"
type input "245"
type input "49"
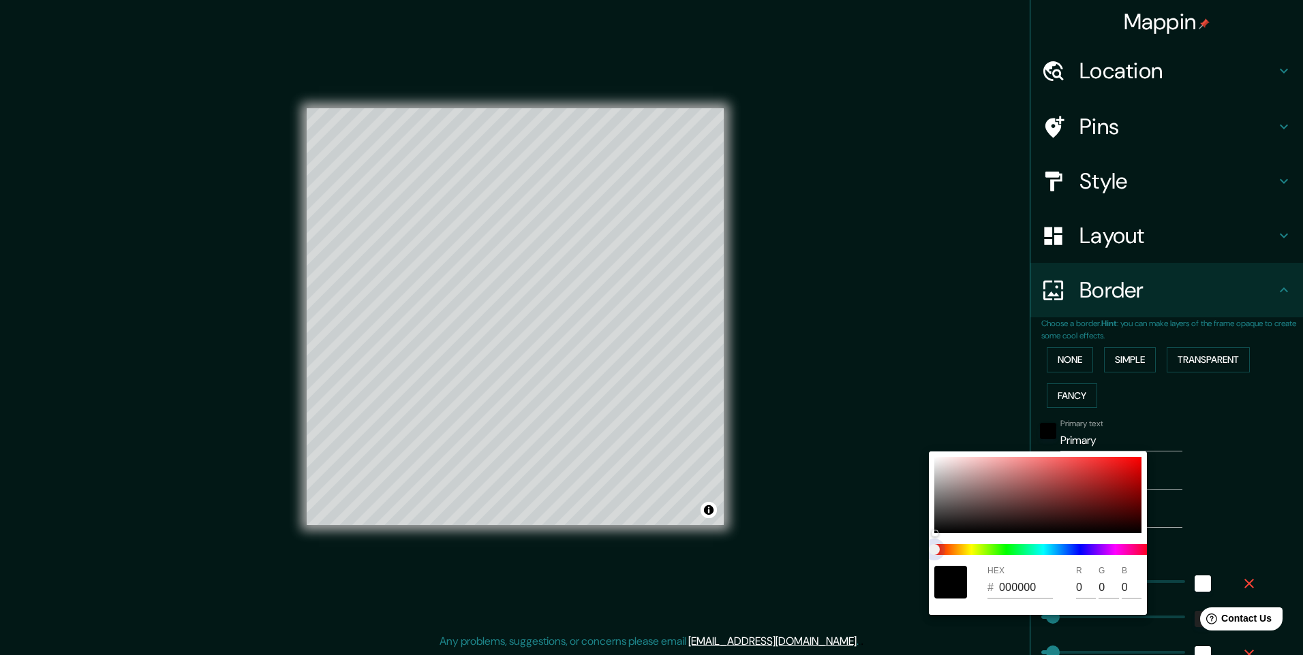
type input "24"
type input "245"
type input "49"
type input "24"
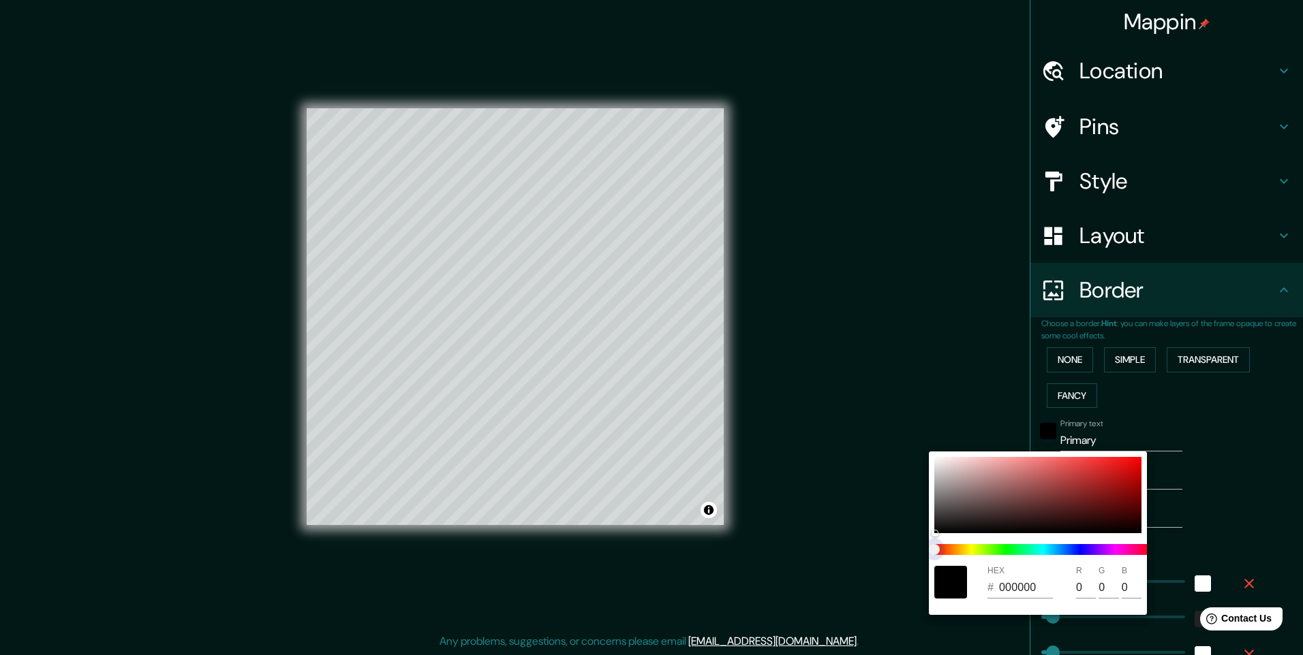
type input "245"
type input "49"
type input "24"
type input "245"
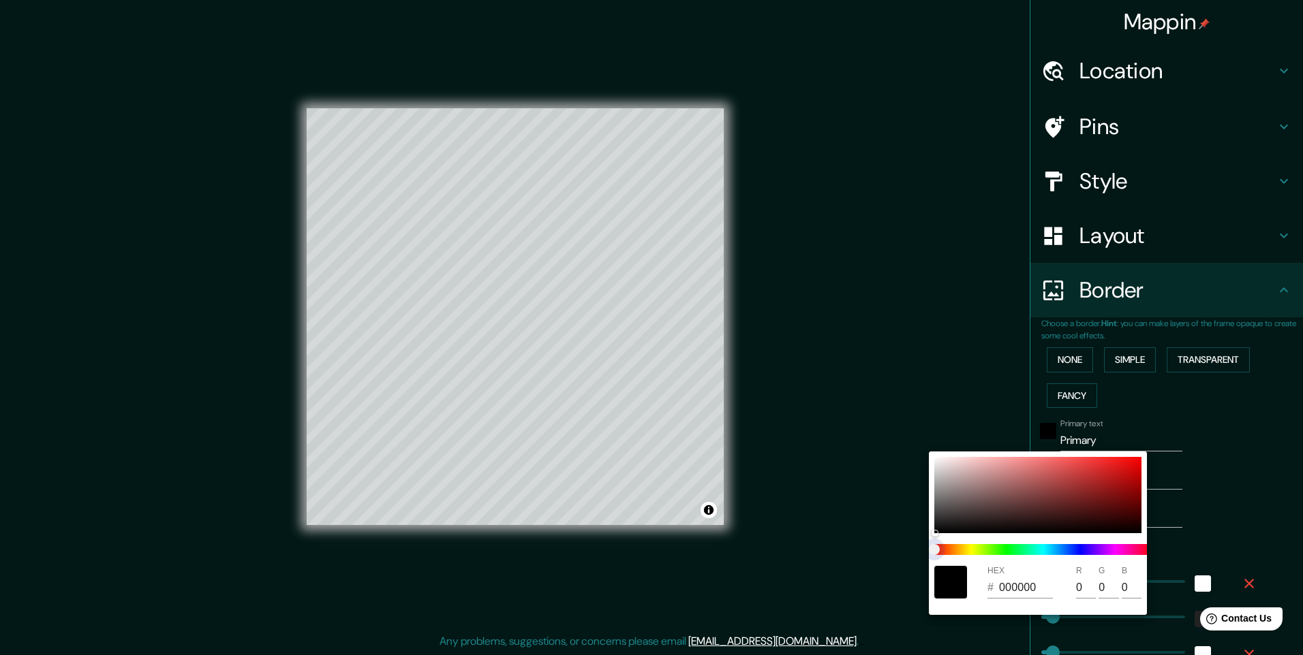
type input "49"
type input "24"
type input "245"
type input "49"
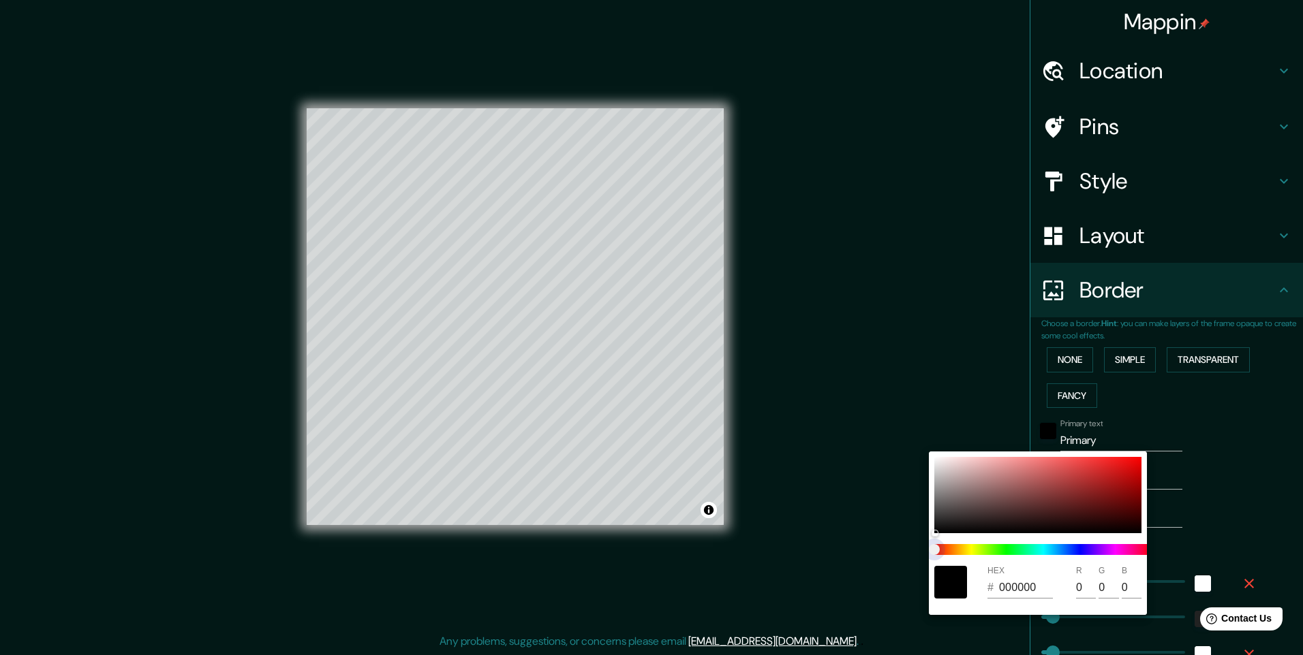
type input "49"
type input "24"
type input "245"
type input "49"
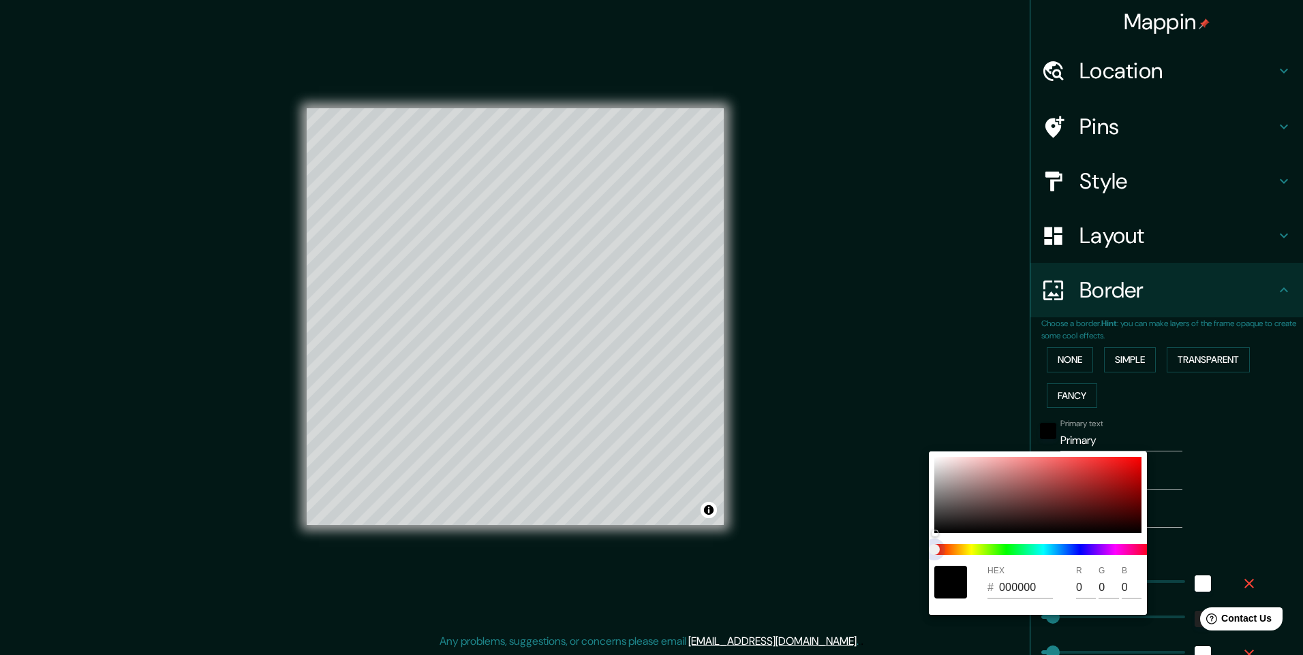
type input "24"
type input "245"
type input "49"
type input "24"
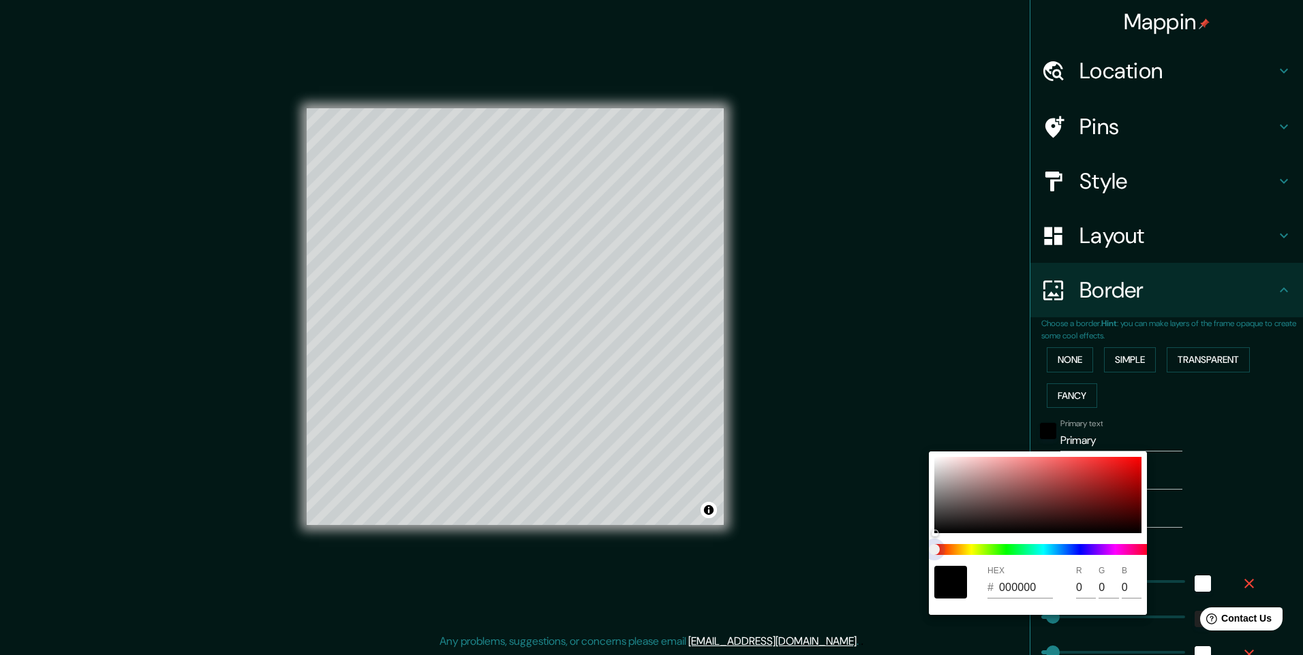
type input "245"
type input "49"
type input "24"
type input "245"
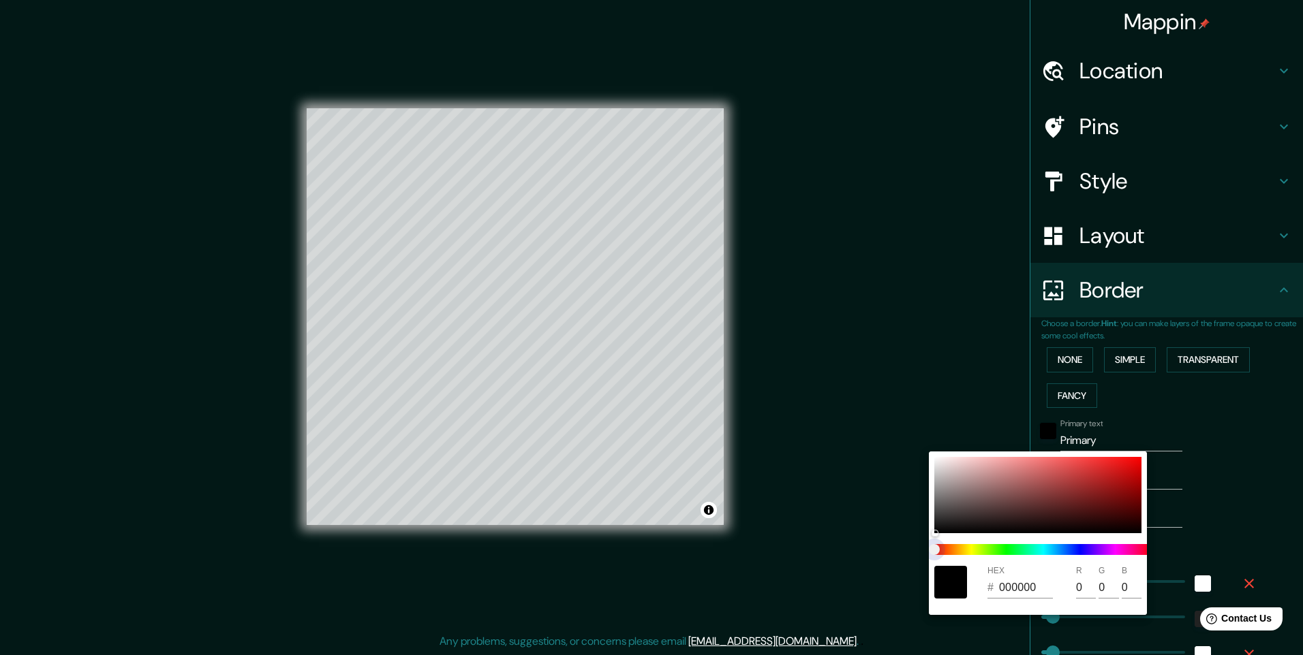
type input "49"
type input "24"
type input "245"
type input "49"
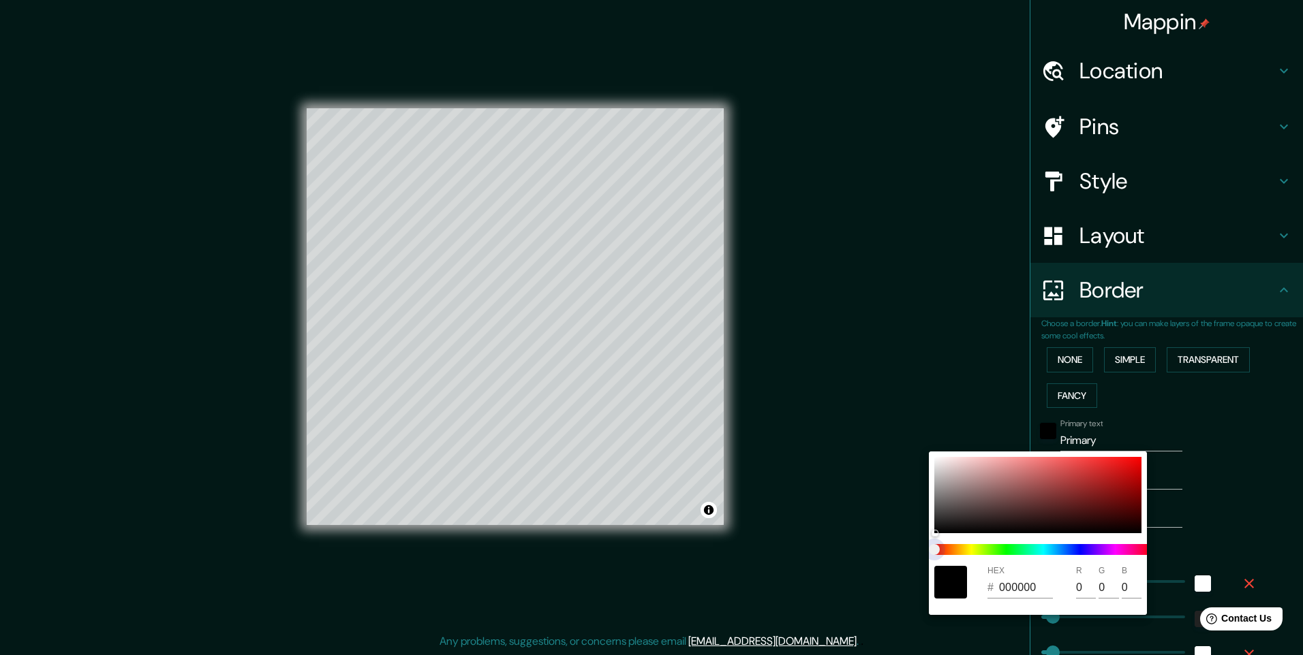
type input "49"
type input "24"
type input "245"
type input "49"
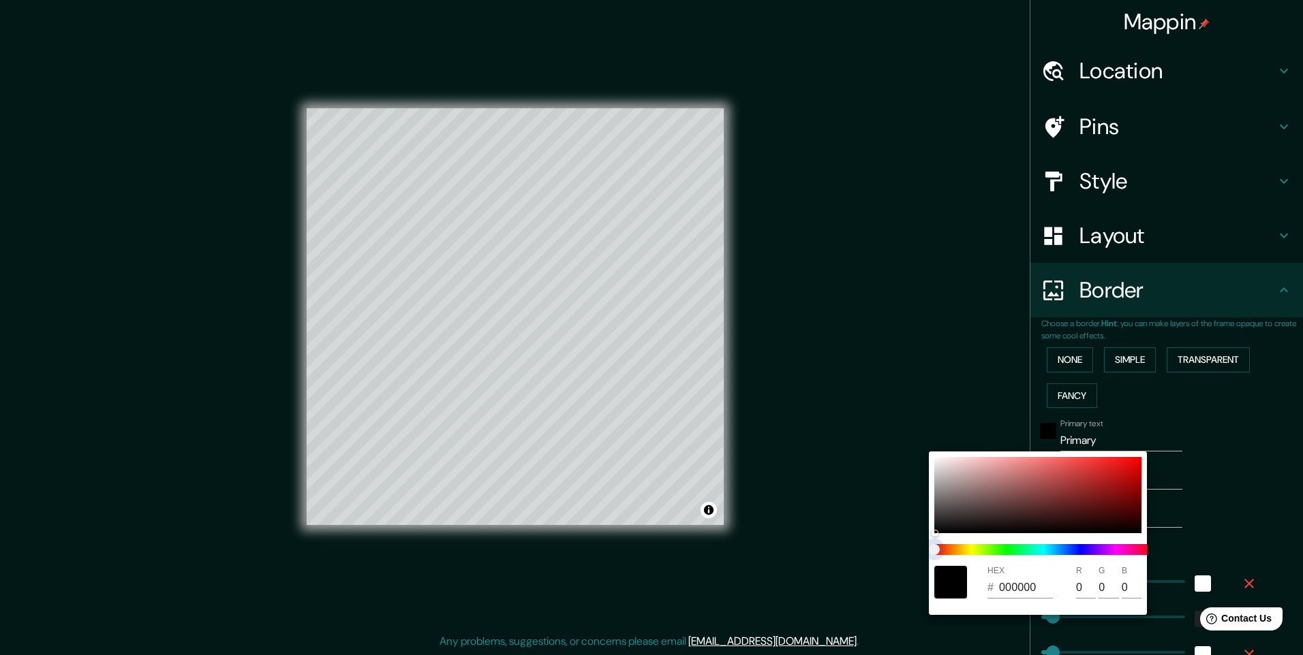
type input "24"
type input "245"
type input "49"
type input "24"
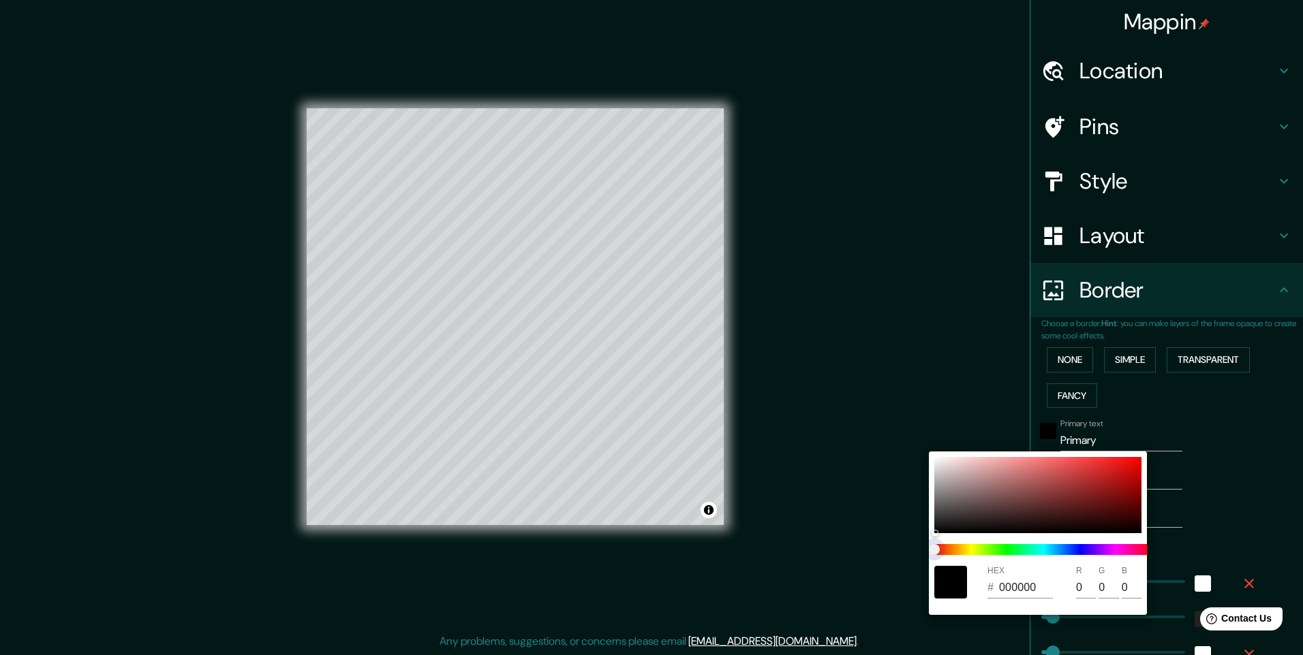
type input "245"
type input "49"
type input "24"
type input "245"
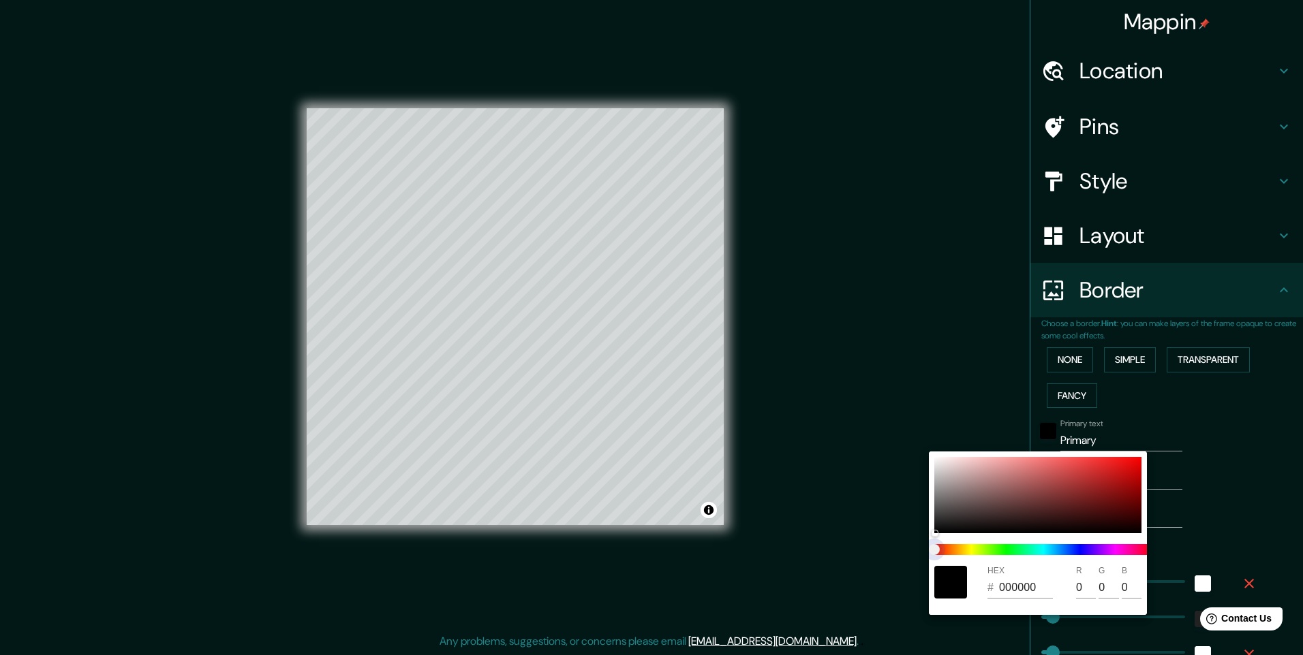
type input "49"
type input "24"
type input "245"
type input "49"
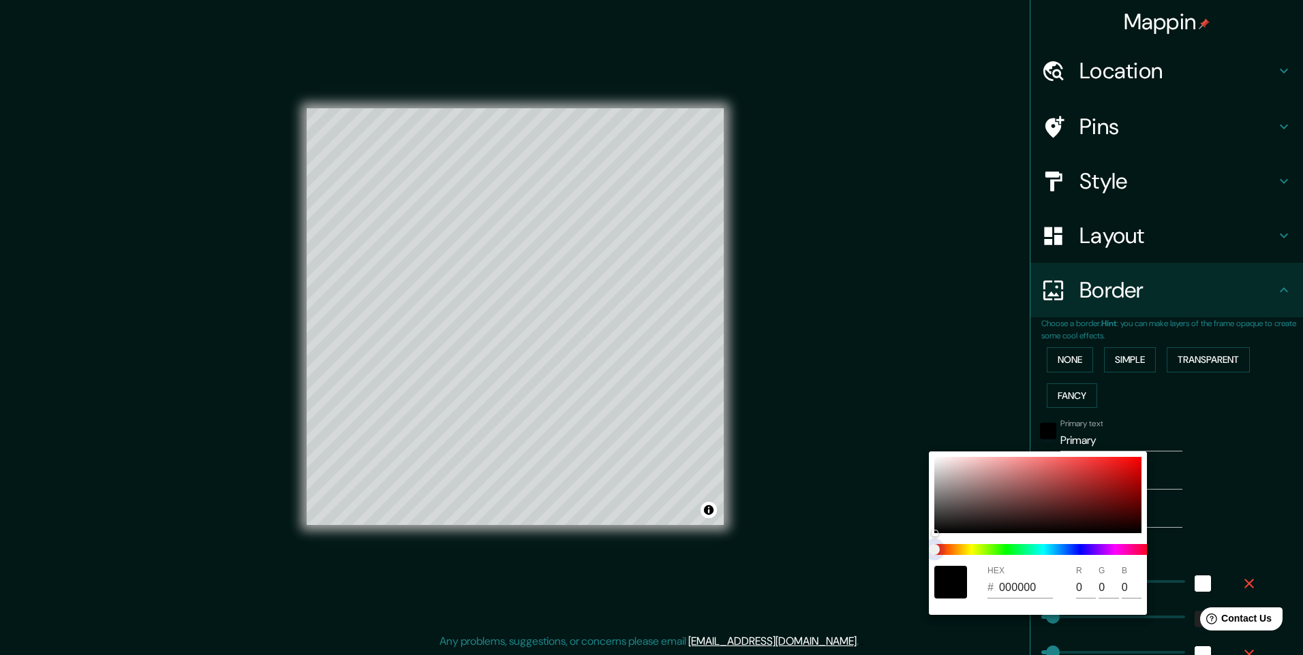
type input "49"
type input "24"
type input "245"
type input "49"
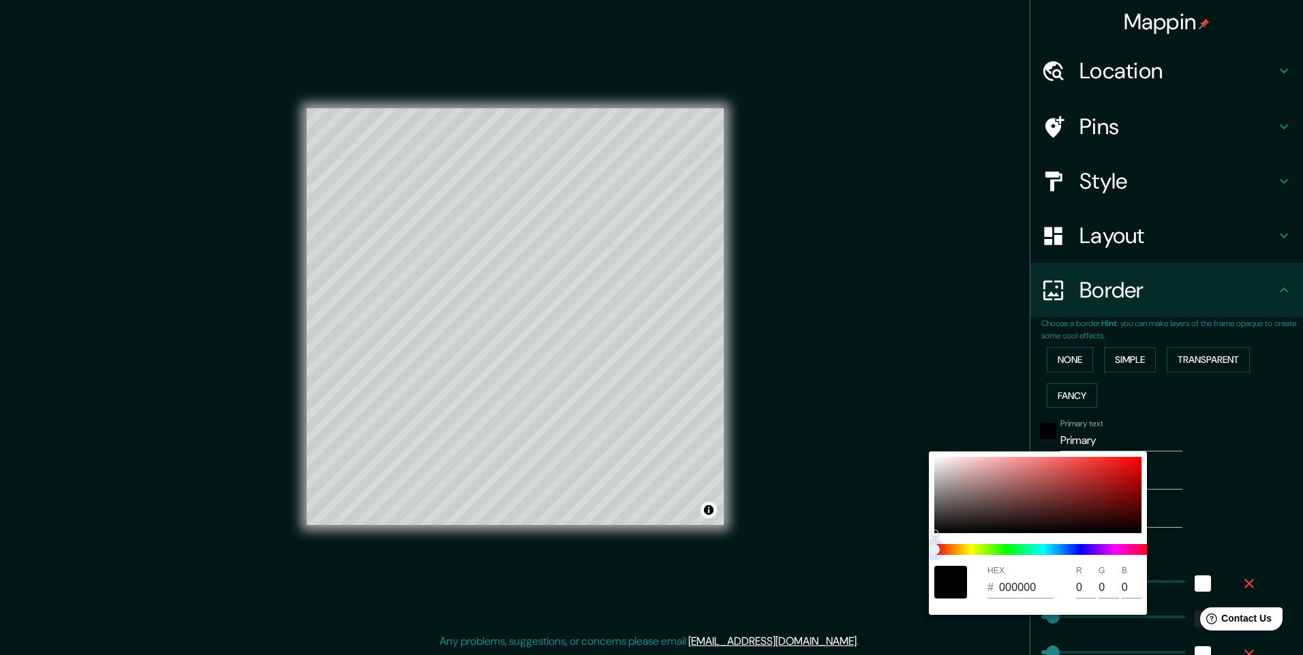
type input "24"
type input "245"
type input "49"
type input "24"
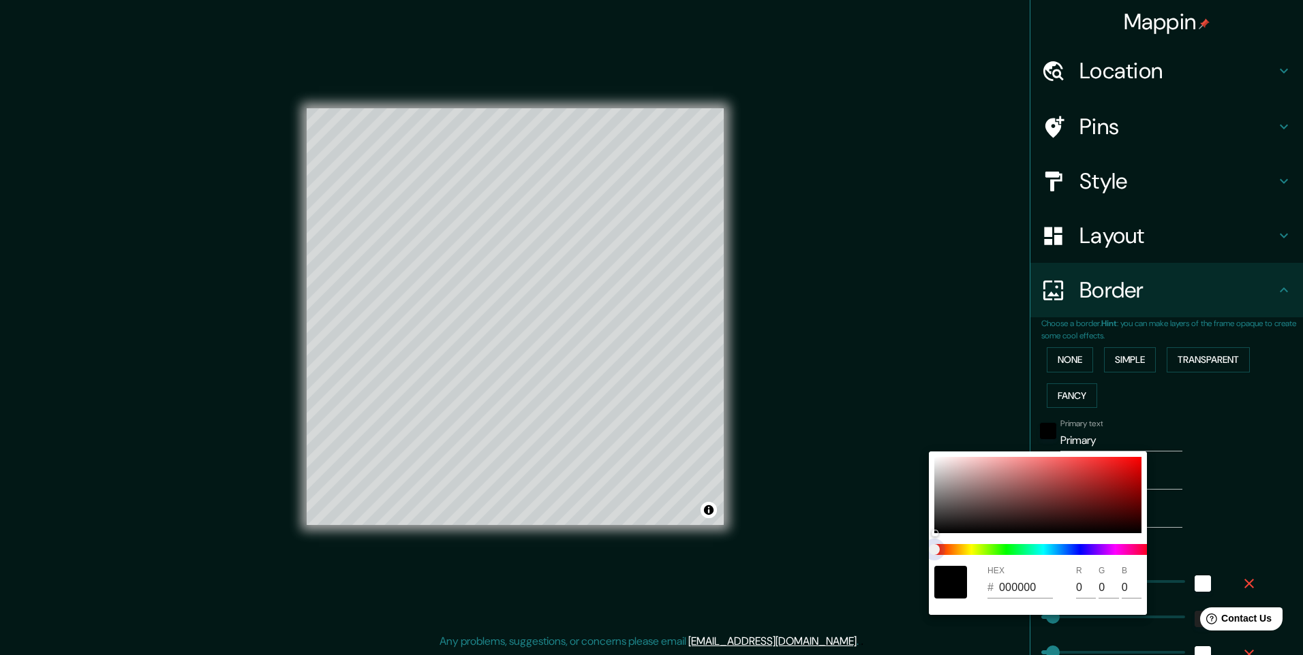
type input "245"
type input "49"
type input "24"
drag, startPoint x: 941, startPoint y: 547, endPoint x: 969, endPoint y: 546, distance: 28.0
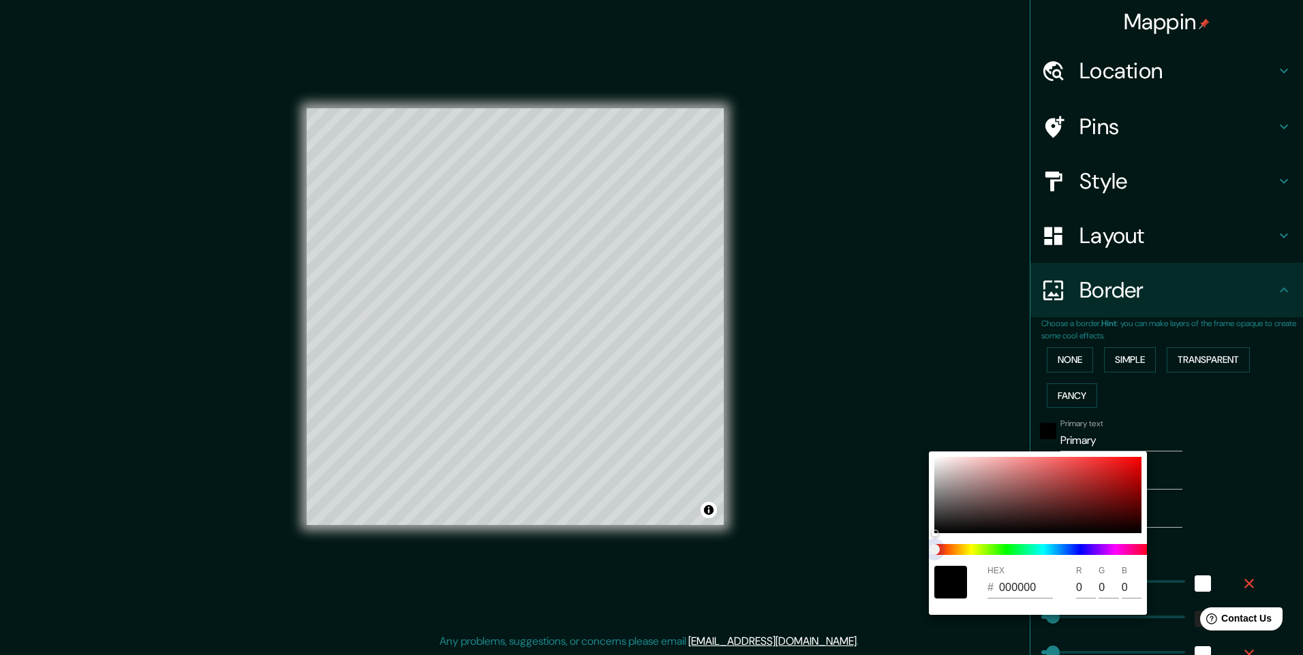
click at [969, 546] on span at bounding box center [1043, 549] width 218 height 11
type input "245"
type input "49"
type input "24"
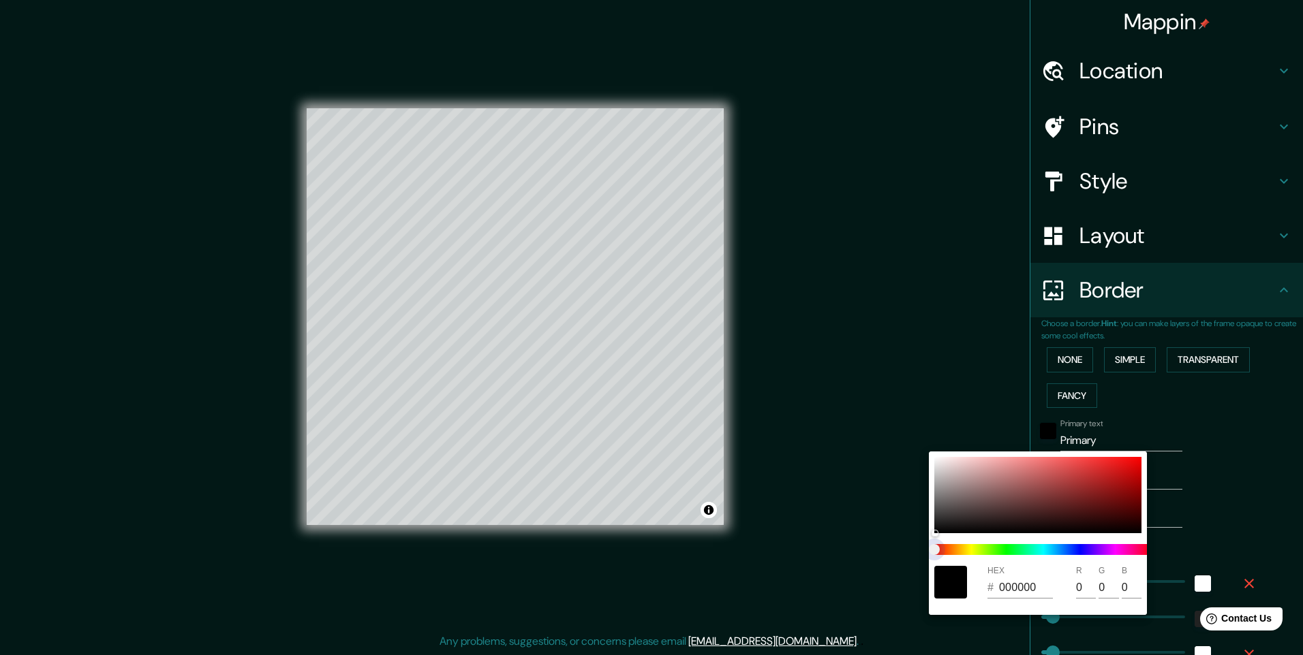
click at [974, 549] on span at bounding box center [1043, 549] width 218 height 11
type input "245"
type input "49"
type input "24"
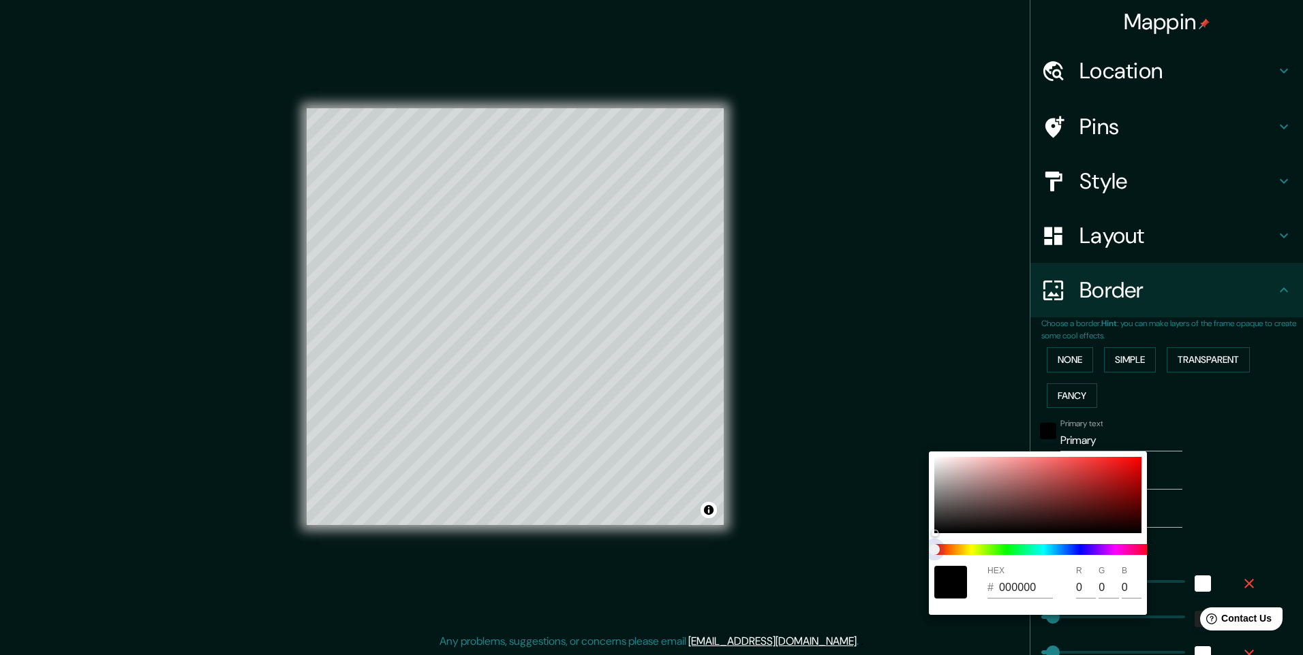
type input "245"
type input "49"
type input "24"
click at [972, 549] on span at bounding box center [1043, 549] width 218 height 11
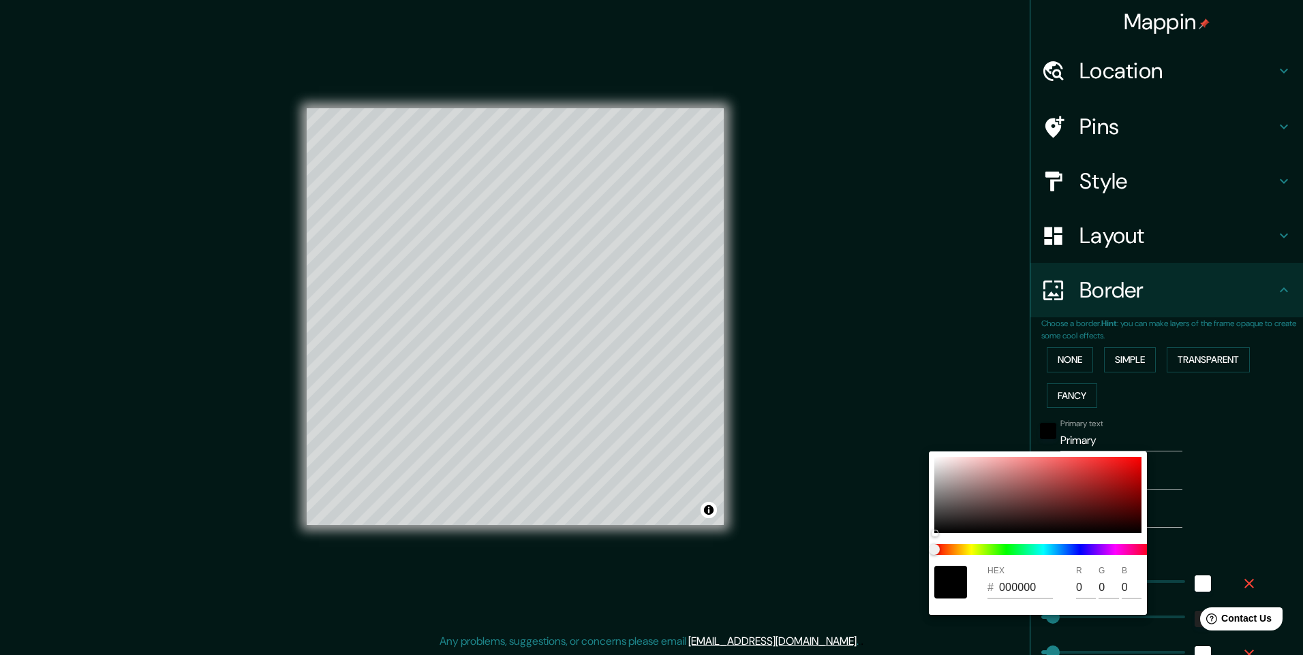
click at [1018, 556] on div at bounding box center [1043, 550] width 229 height 22
type input "245"
type input "49"
type input "24"
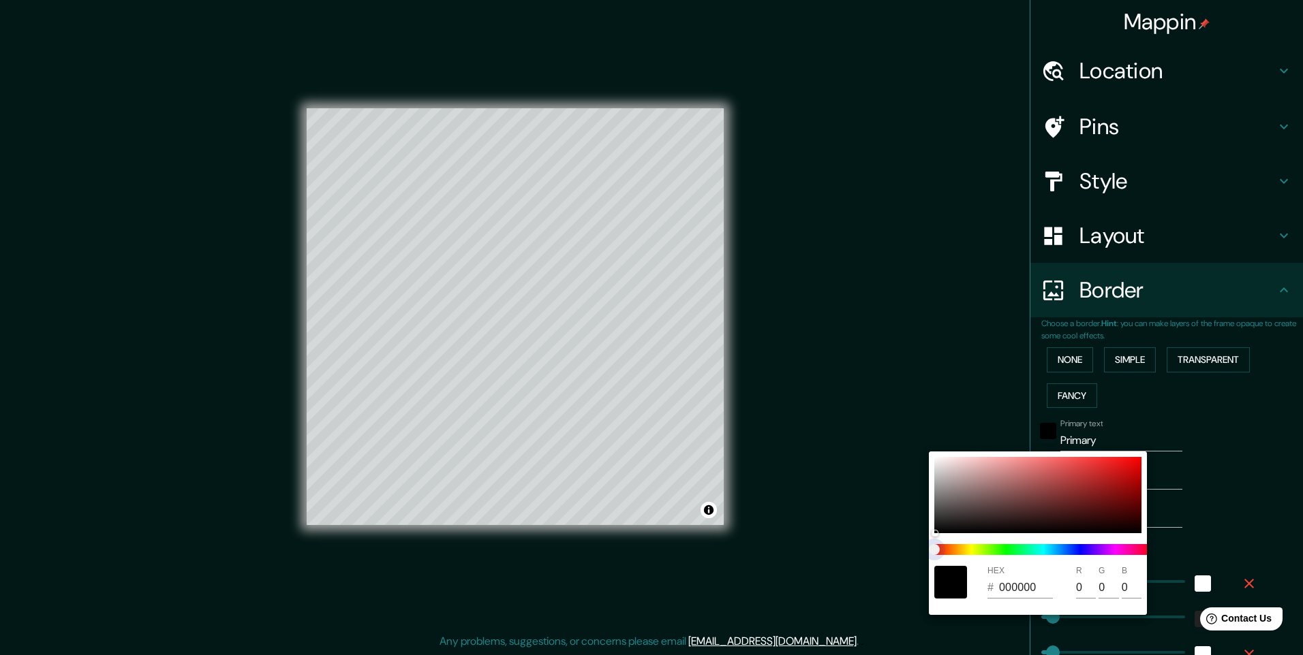
click at [1019, 553] on span at bounding box center [1043, 549] width 218 height 11
type input "245"
type input "49"
type input "24"
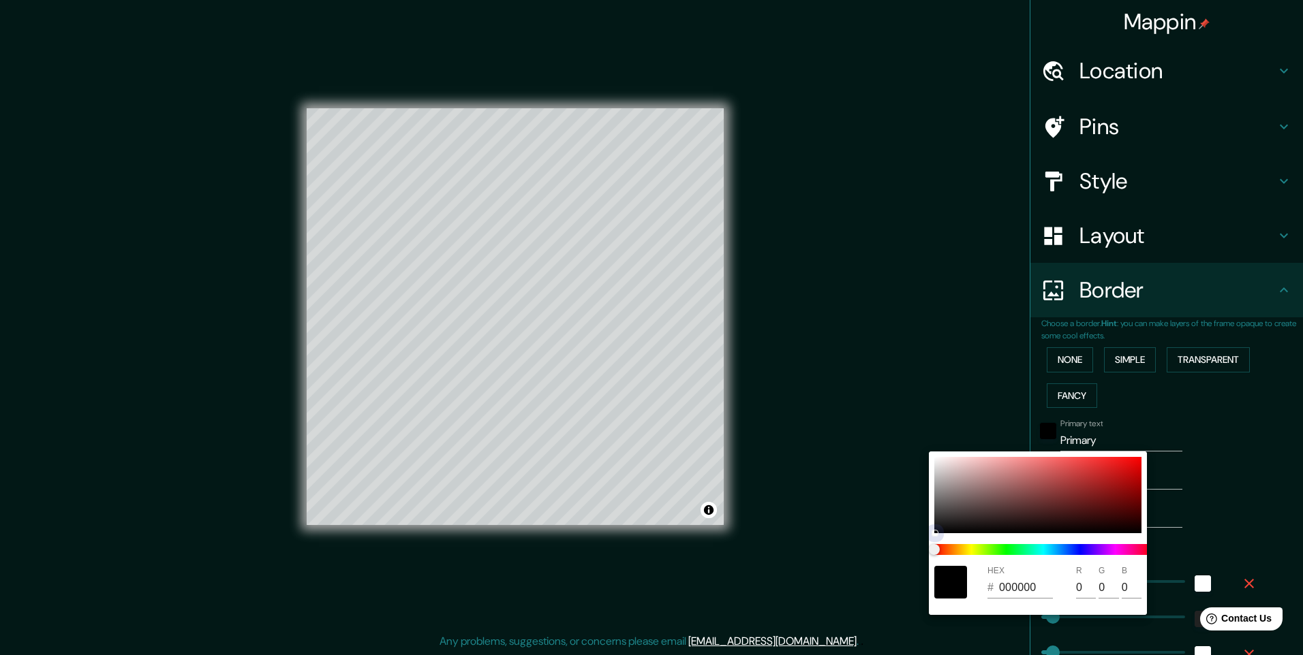
type input "245"
type input "49"
type input "24"
type input "245"
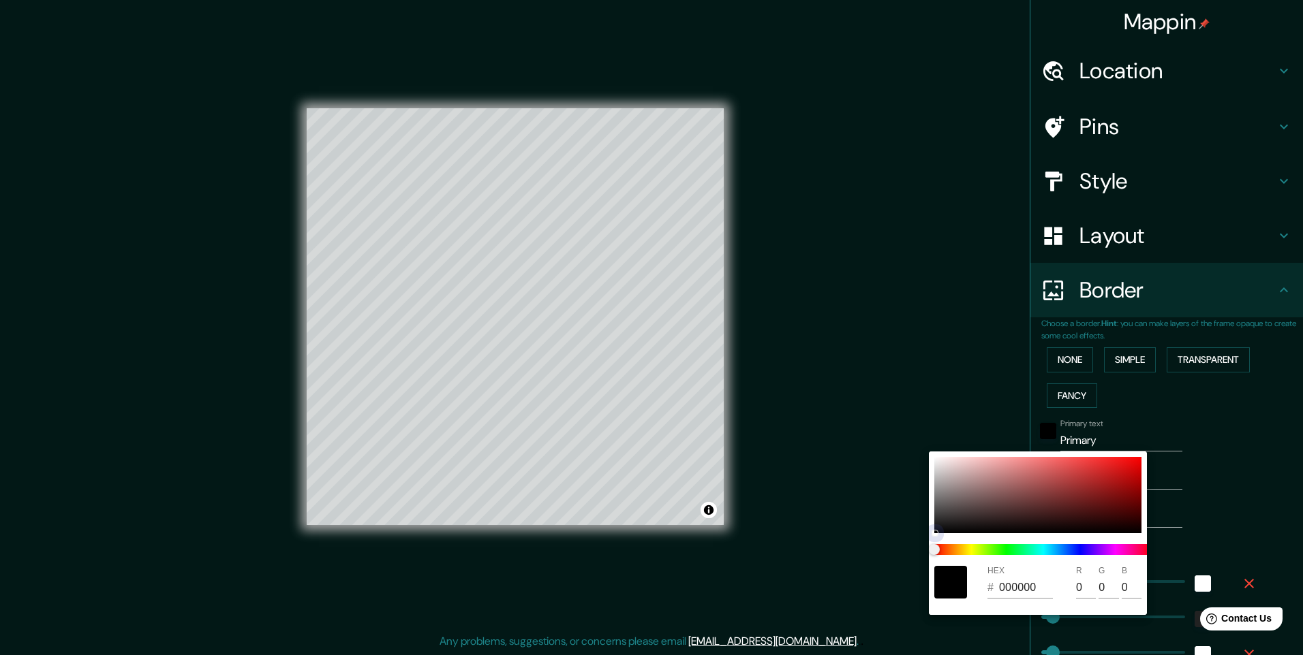
type input "49"
type input "24"
type input "4E4949"
type input "78"
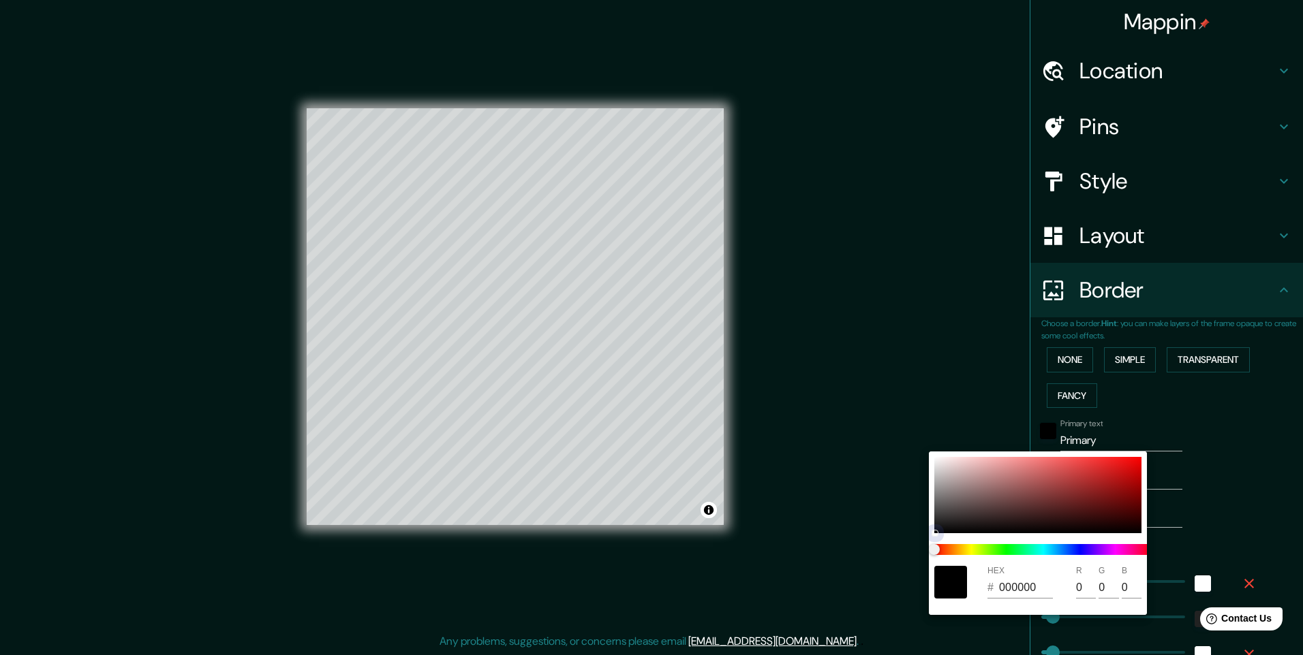
type input "73"
type input "245"
type input "49"
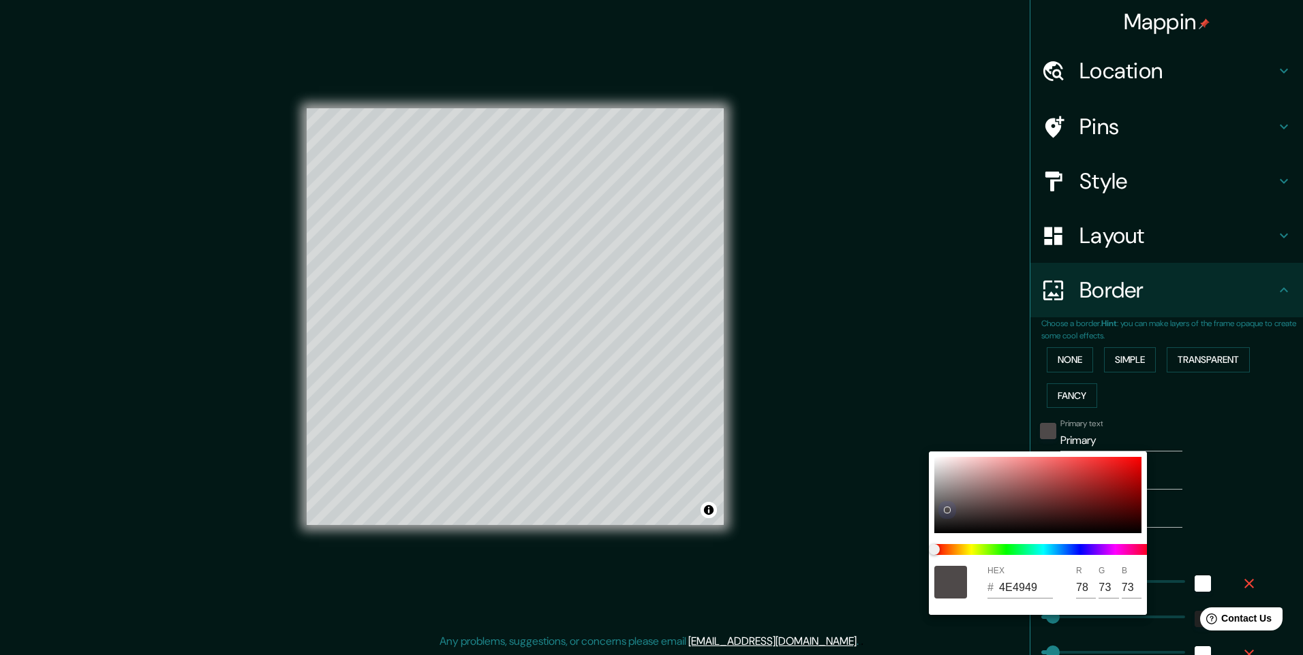
type input "24"
type input "8C8080"
type input "140"
type input "128"
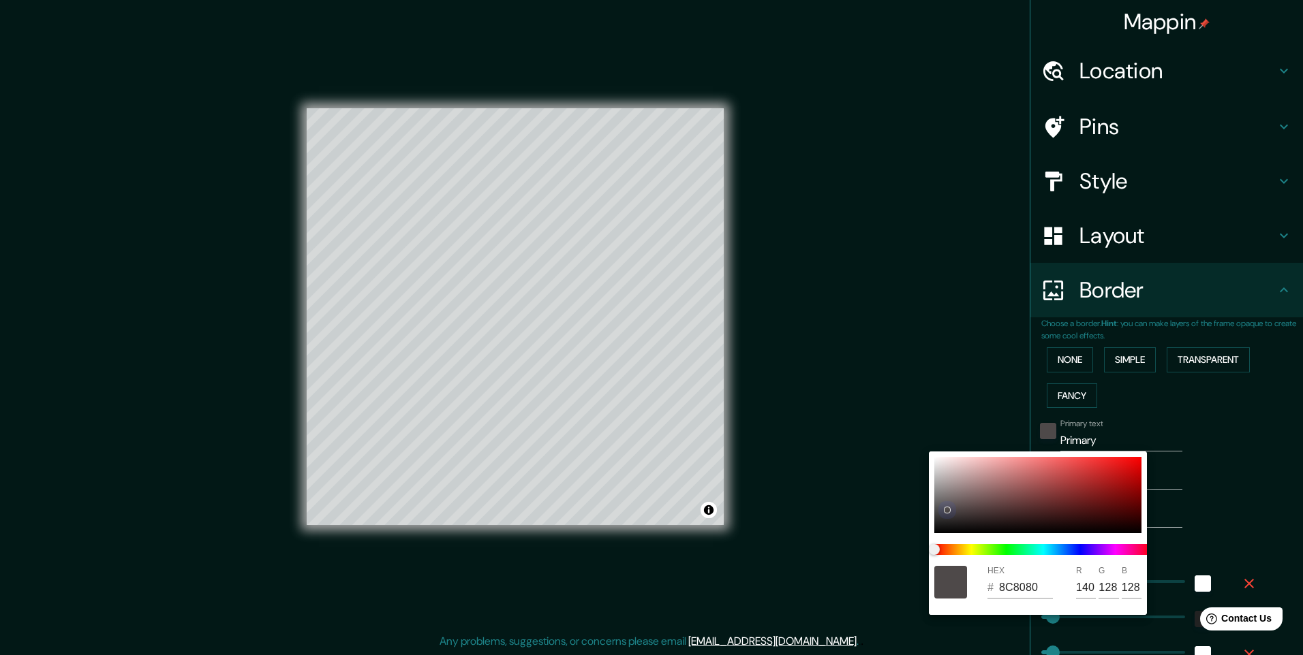
type input "245"
type input "49"
type input "24"
type input "8E8282"
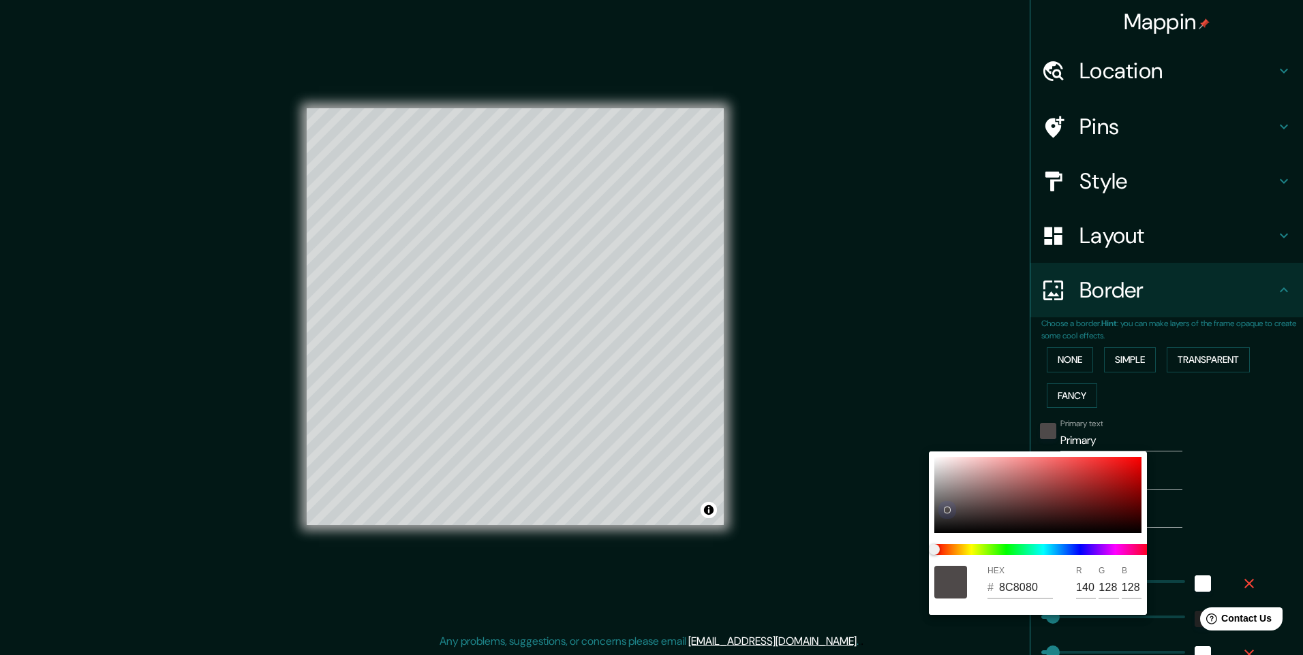
type input "142"
type input "130"
type input "245"
type input "49"
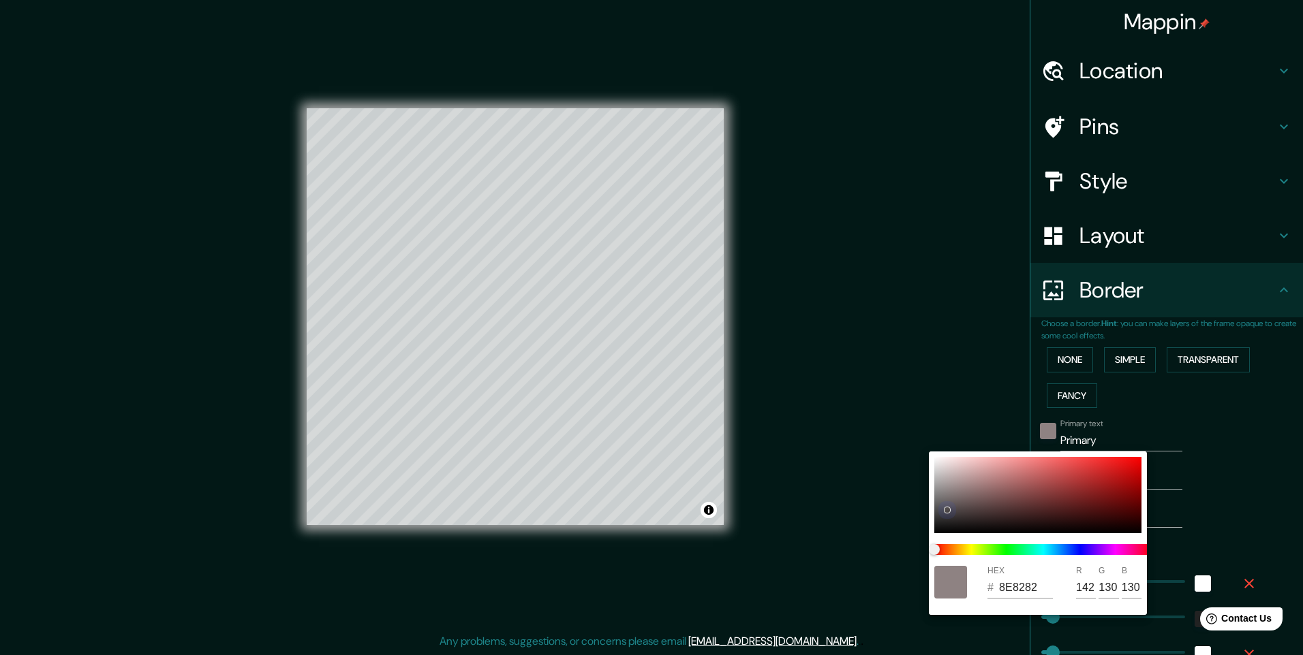
type input "49"
type input "24"
type input "A59797"
type input "165"
type input "151"
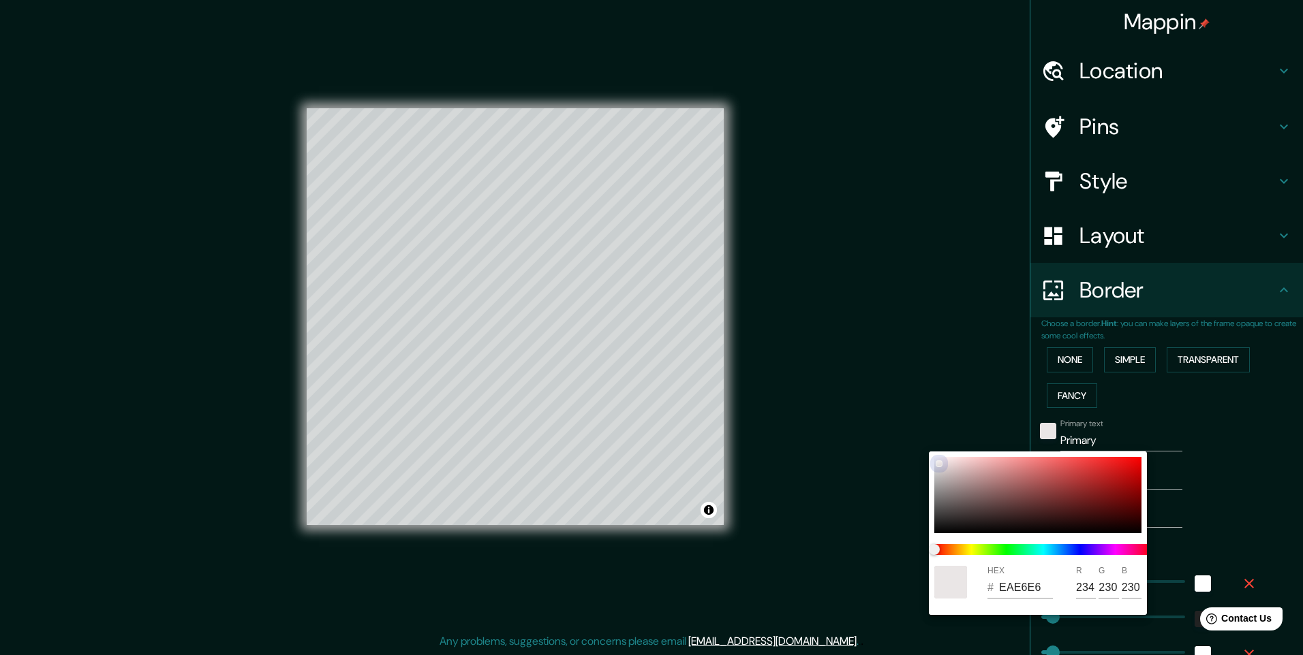
drag, startPoint x: 935, startPoint y: 533, endPoint x: 937, endPoint y: 463, distance: 70.2
click at [937, 463] on div at bounding box center [938, 463] width 5 height 5
click at [1215, 476] on div at bounding box center [651, 327] width 1303 height 655
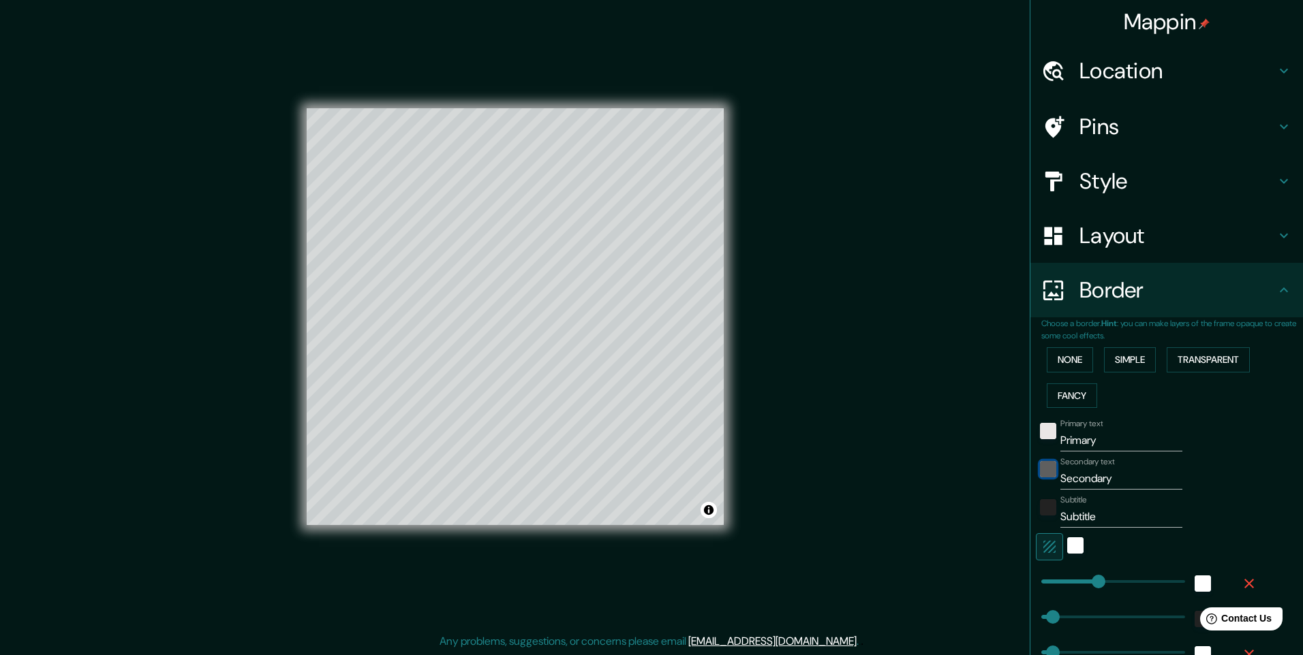
click at [1040, 467] on div "black" at bounding box center [1048, 469] width 16 height 16
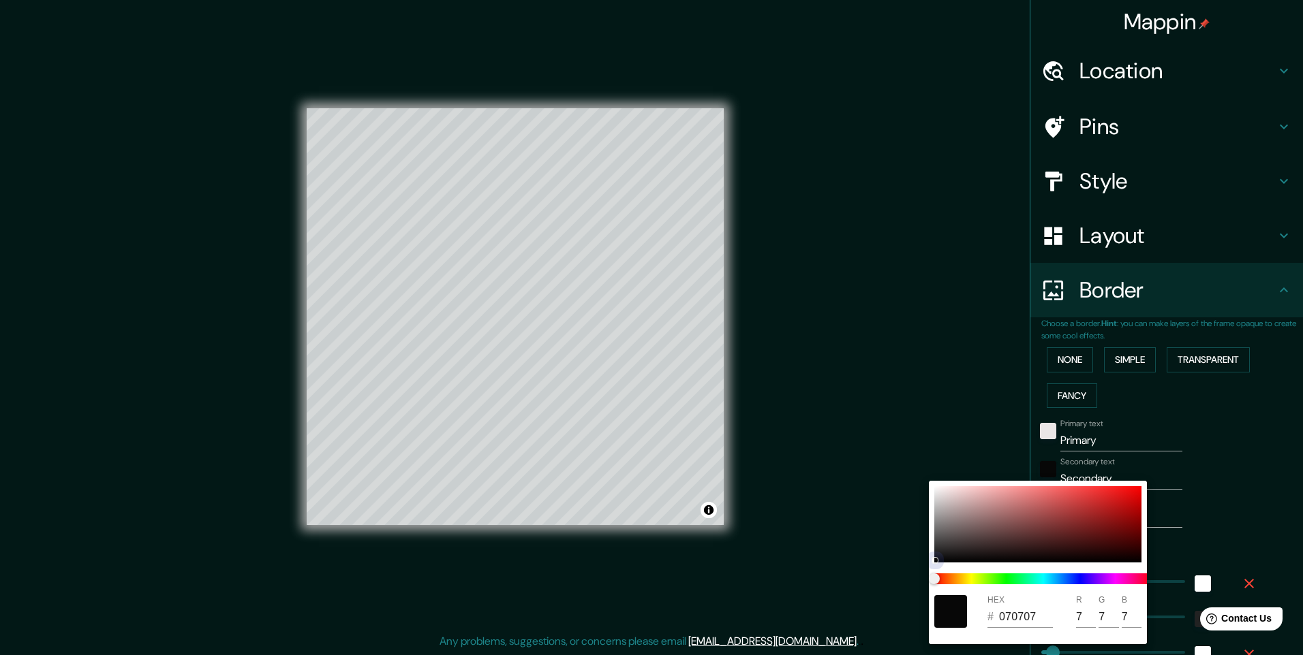
click at [936, 560] on div at bounding box center [934, 560] width 7 height 7
click at [1227, 467] on div at bounding box center [651, 327] width 1303 height 655
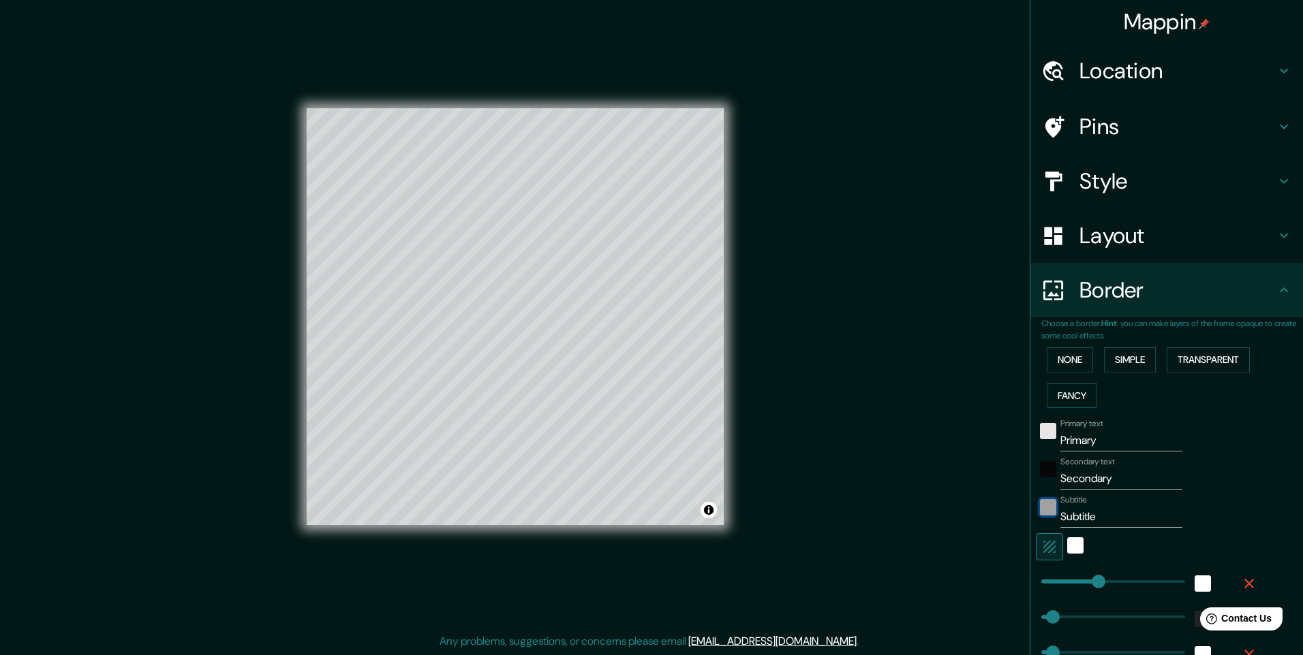
click at [1042, 510] on div "color-222222" at bounding box center [1048, 507] width 16 height 16
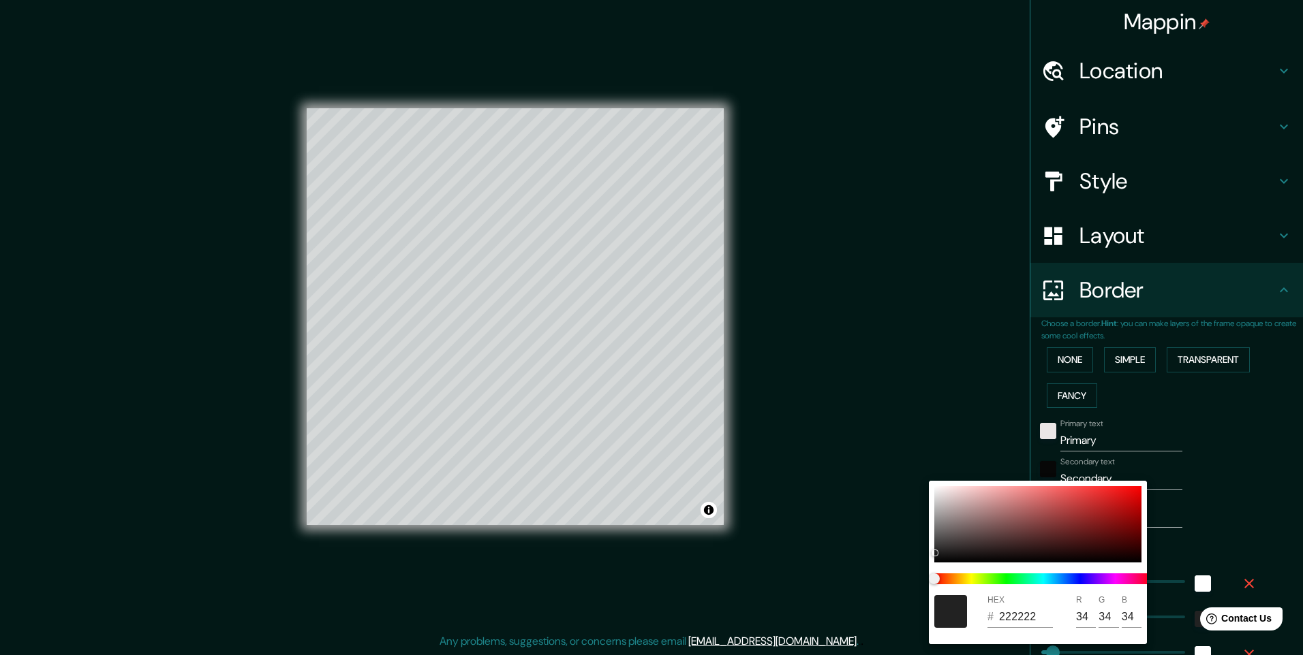
click at [947, 611] on div at bounding box center [950, 611] width 33 height 33
drag, startPoint x: 935, startPoint y: 555, endPoint x: 940, endPoint y: 564, distance: 11.0
click at [940, 564] on div "HEX # 000000 R 0 G 0 B 0" at bounding box center [1038, 563] width 218 height 164
click at [1202, 496] on div at bounding box center [651, 327] width 1303 height 655
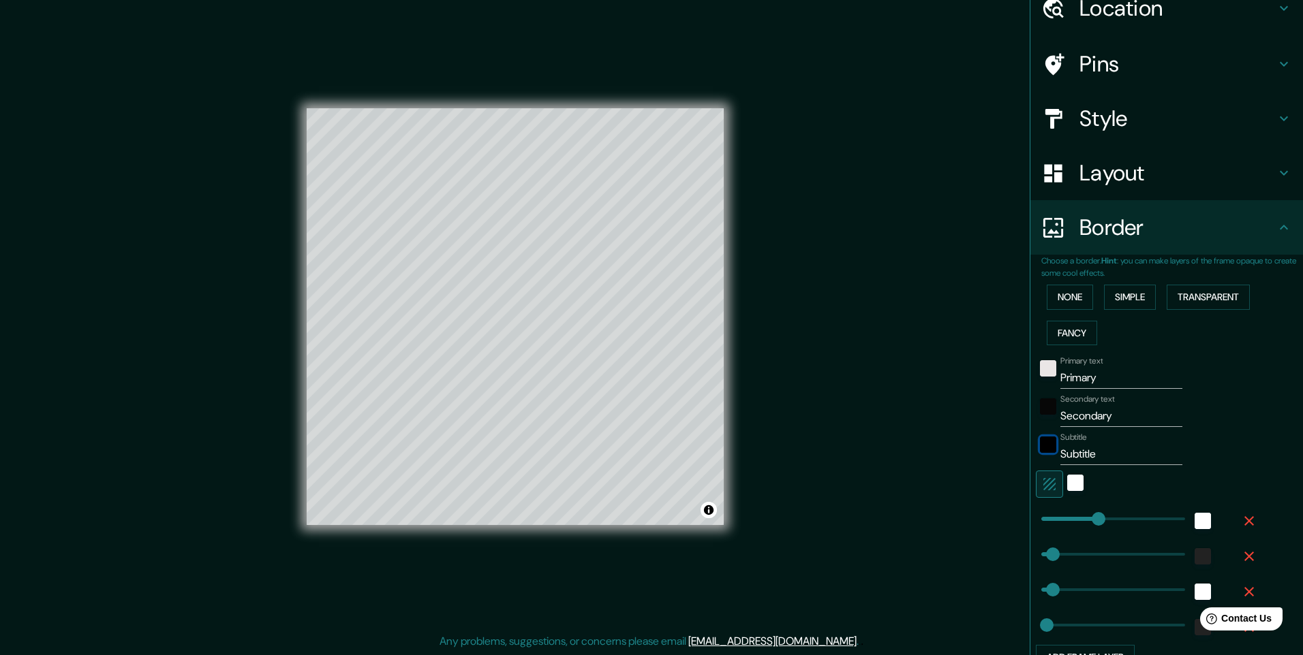
scroll to position [136, 0]
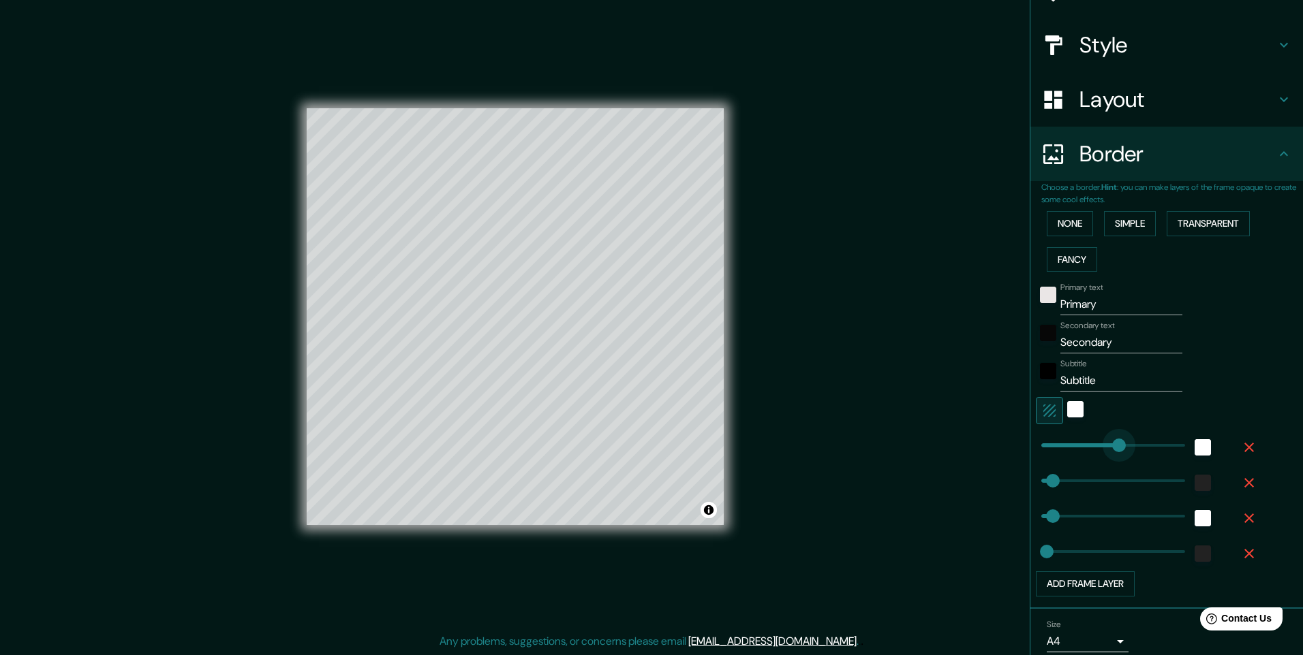
drag, startPoint x: 1091, startPoint y: 448, endPoint x: 1108, endPoint y: 446, distance: 17.2
drag, startPoint x: 1040, startPoint y: 484, endPoint x: 1062, endPoint y: 494, distance: 23.8
drag, startPoint x: 1055, startPoint y: 516, endPoint x: 1143, endPoint y: 510, distance: 87.4
drag, startPoint x: 1135, startPoint y: 511, endPoint x: 1065, endPoint y: 525, distance: 71.5
drag, startPoint x: 1041, startPoint y: 548, endPoint x: 1209, endPoint y: 538, distance: 168.0
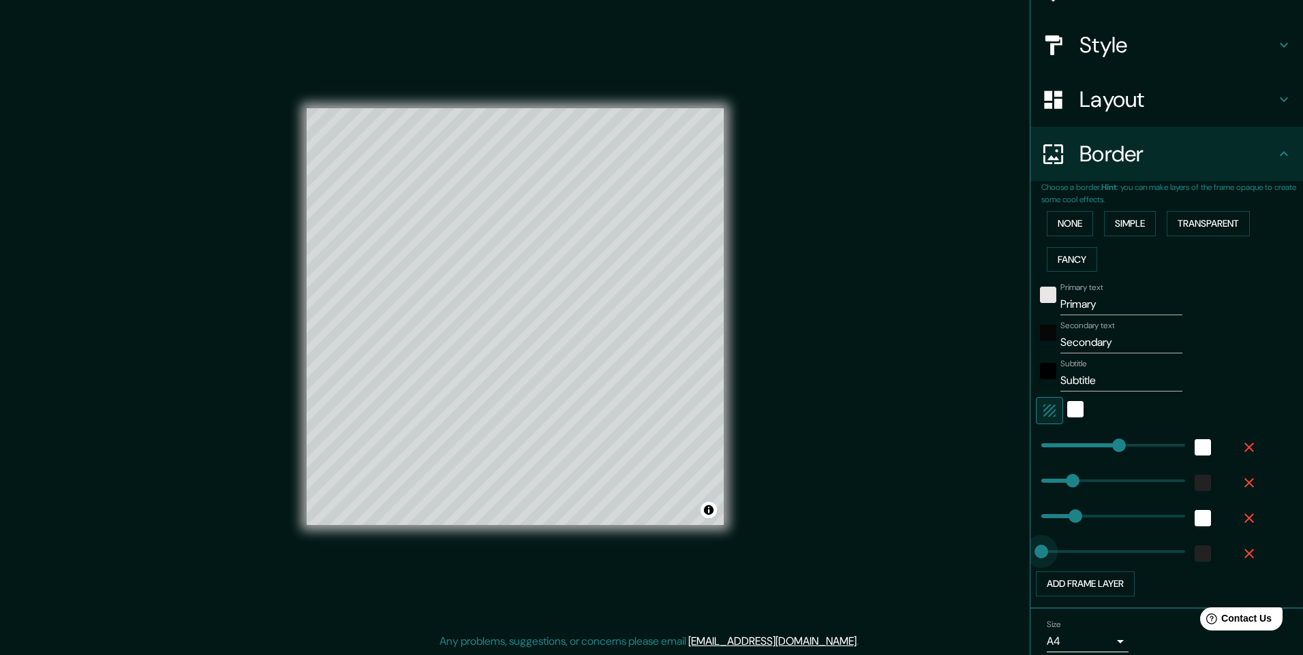
drag, startPoint x: 1173, startPoint y: 552, endPoint x: 1005, endPoint y: 576, distance: 169.3
drag, startPoint x: 1059, startPoint y: 516, endPoint x: 1004, endPoint y: 521, distance: 55.4
drag, startPoint x: 1061, startPoint y: 483, endPoint x: 993, endPoint y: 502, distance: 70.1
drag, startPoint x: 1111, startPoint y: 435, endPoint x: 939, endPoint y: 477, distance: 176.8
click at [1138, 219] on button "Simple" at bounding box center [1130, 223] width 52 height 25
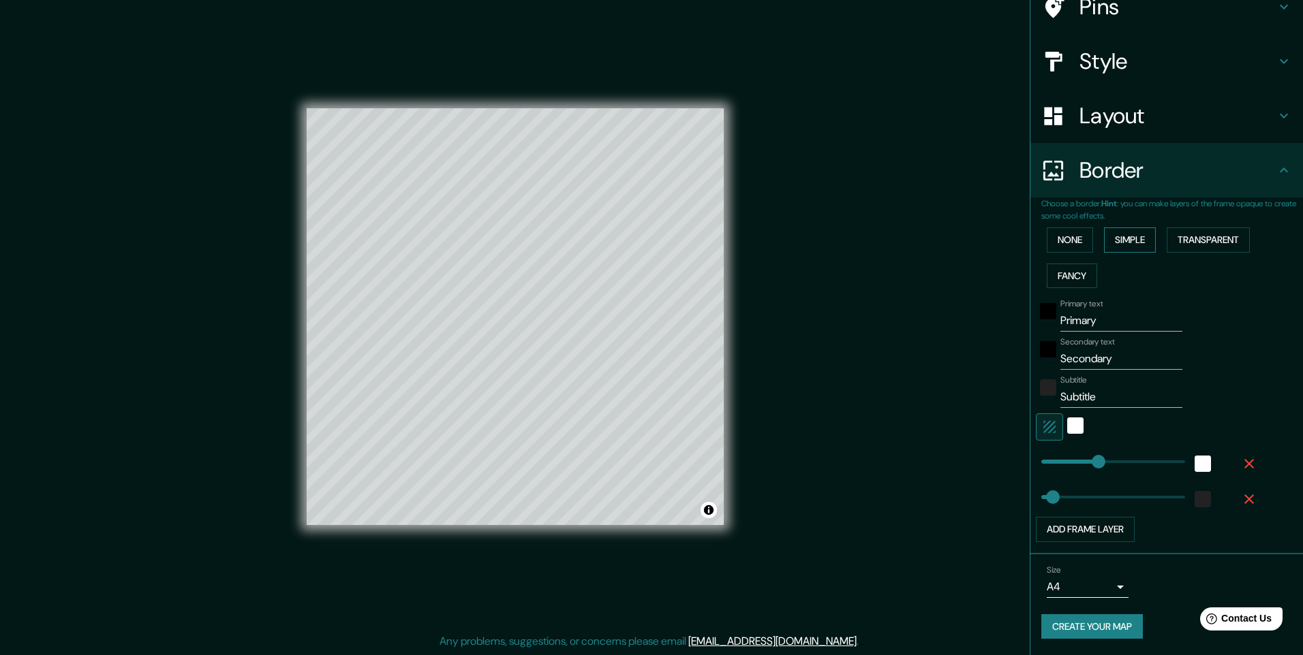
scroll to position [120, 0]
click at [1207, 247] on button "Transparent" at bounding box center [1207, 240] width 83 height 25
click at [1115, 242] on button "Simple" at bounding box center [1130, 240] width 52 height 25
click at [1064, 250] on button "None" at bounding box center [1069, 240] width 46 height 25
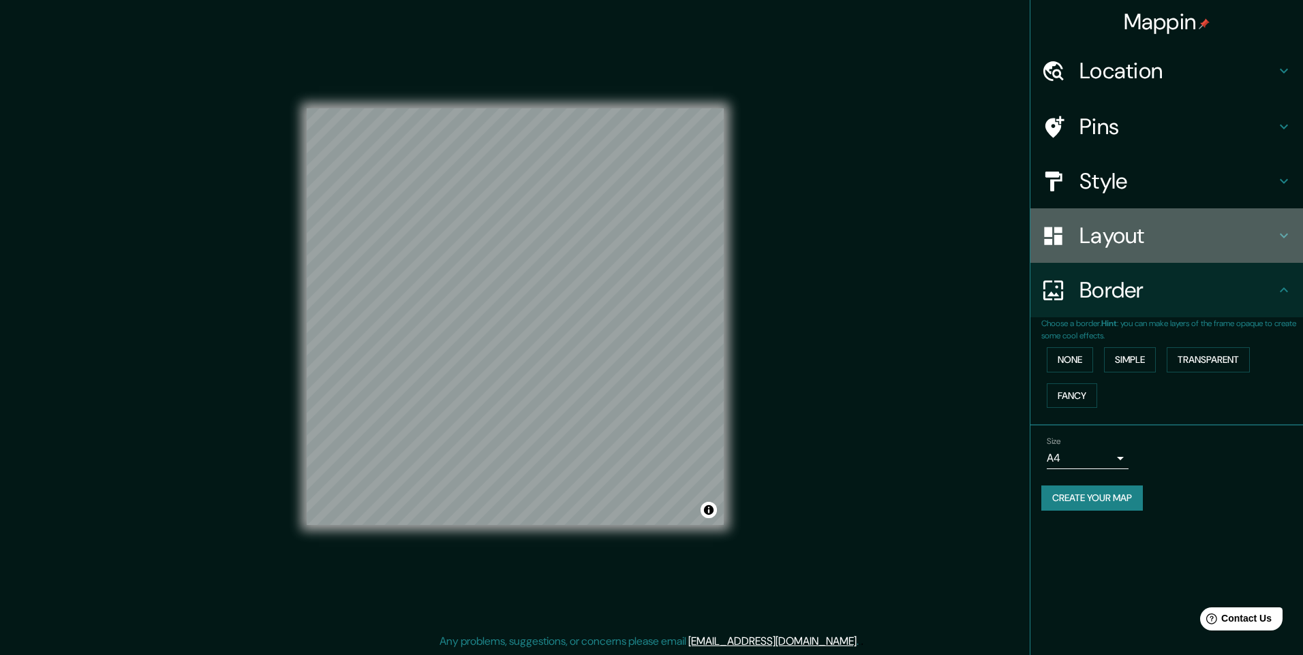
click at [1132, 233] on h4 "Layout" at bounding box center [1177, 235] width 196 height 27
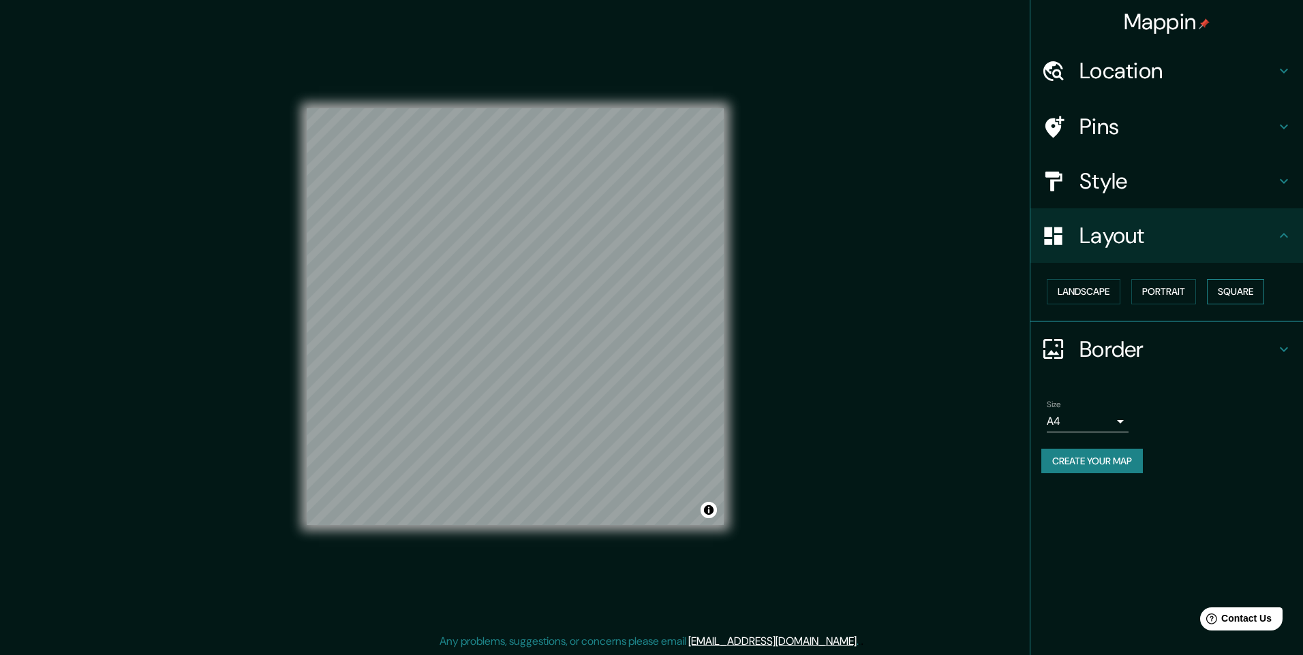
click at [1252, 294] on button "Square" at bounding box center [1235, 291] width 57 height 25
click at [1236, 288] on button "Square" at bounding box center [1235, 291] width 57 height 25
click at [1164, 287] on button "Portrait" at bounding box center [1163, 291] width 65 height 25
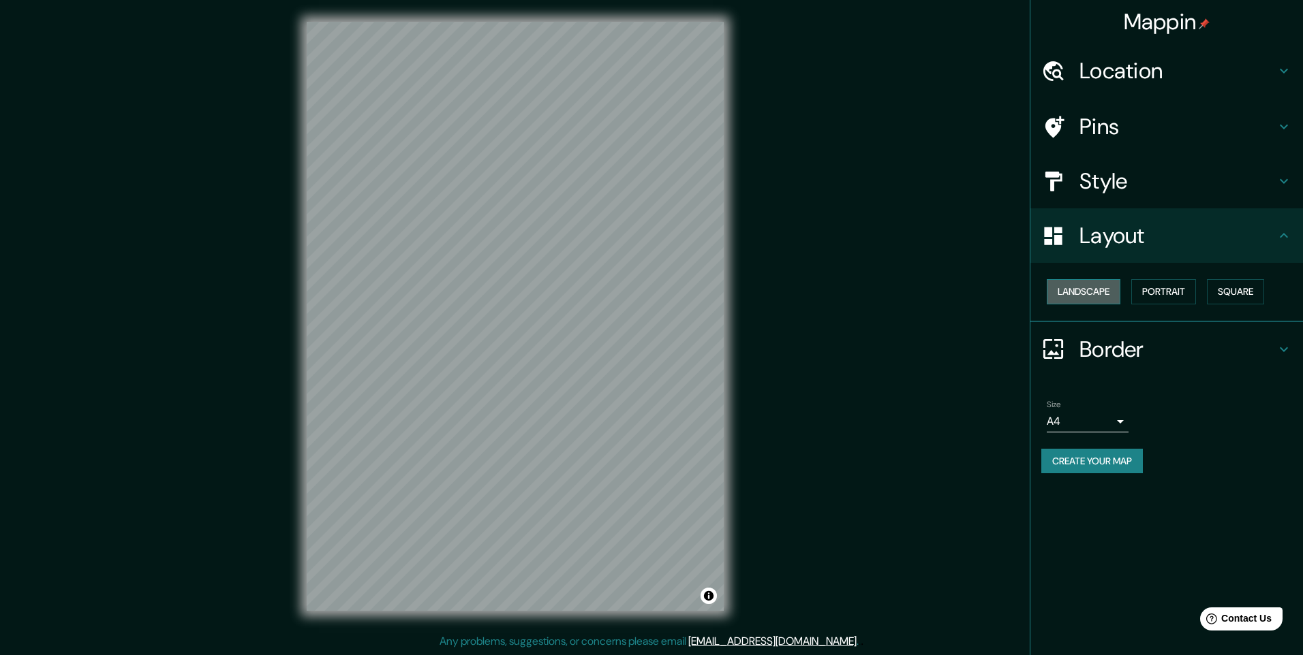
click at [1089, 290] on button "Landscape" at bounding box center [1083, 291] width 74 height 25
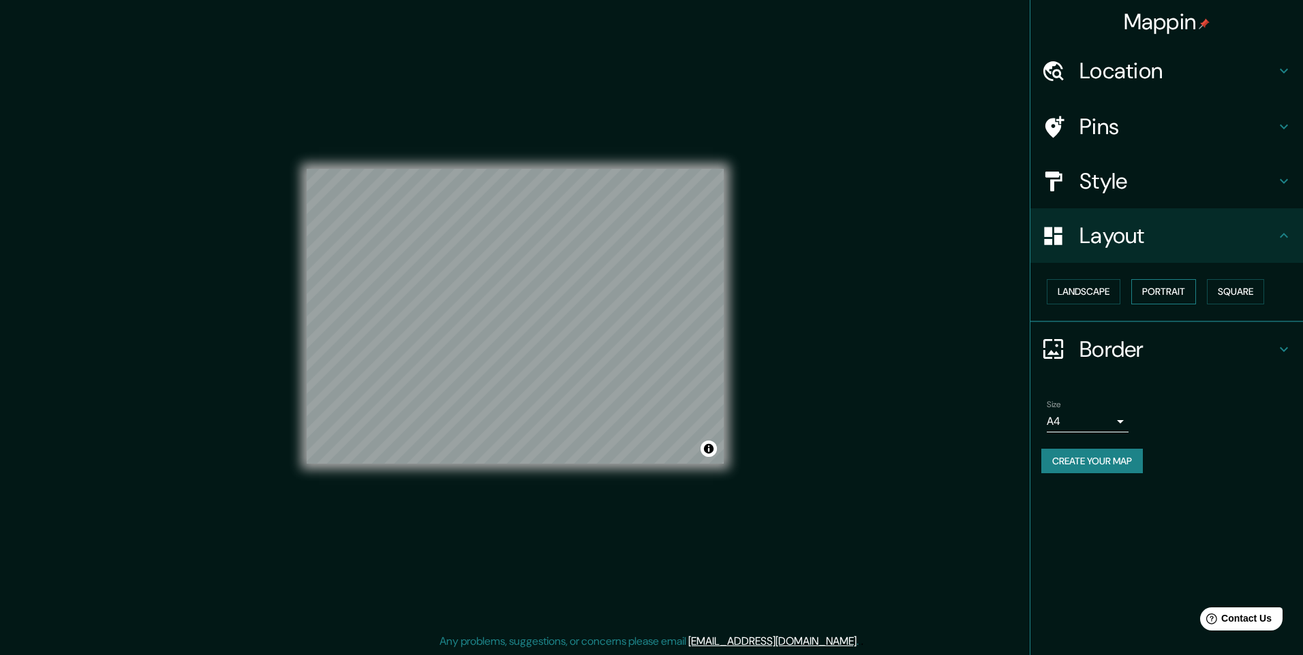
click at [1187, 290] on button "Portrait" at bounding box center [1163, 291] width 65 height 25
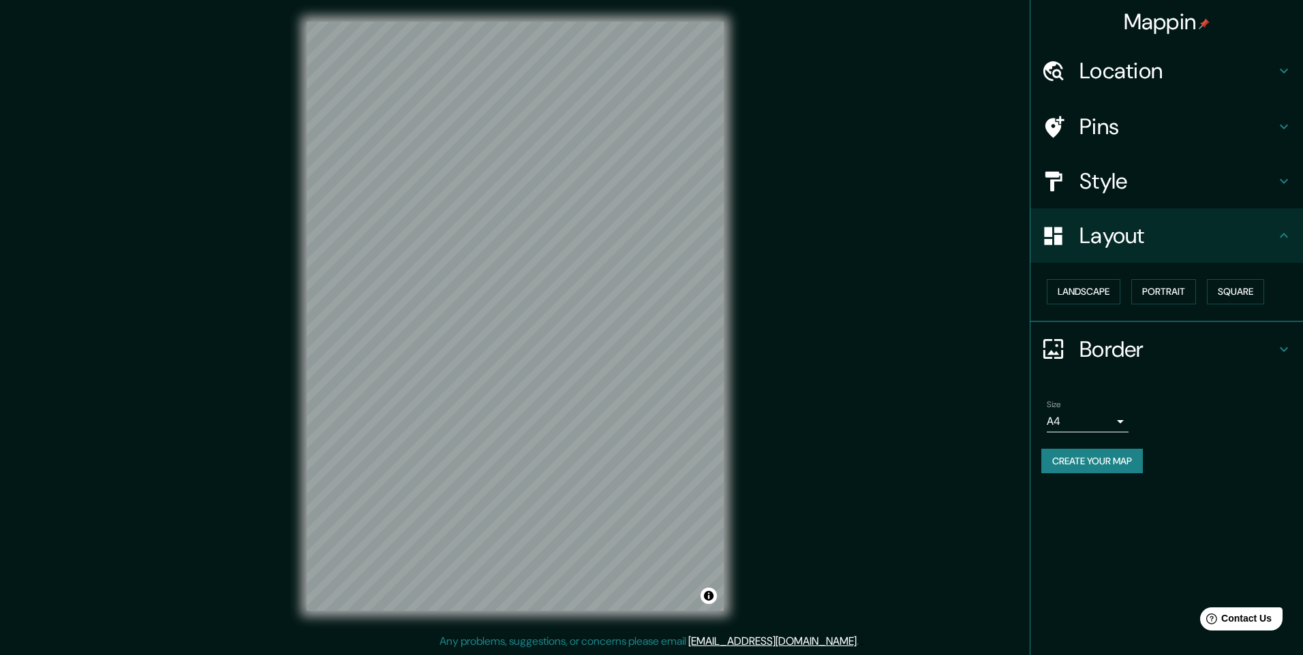
click at [1124, 180] on h4 "Style" at bounding box center [1177, 181] width 196 height 27
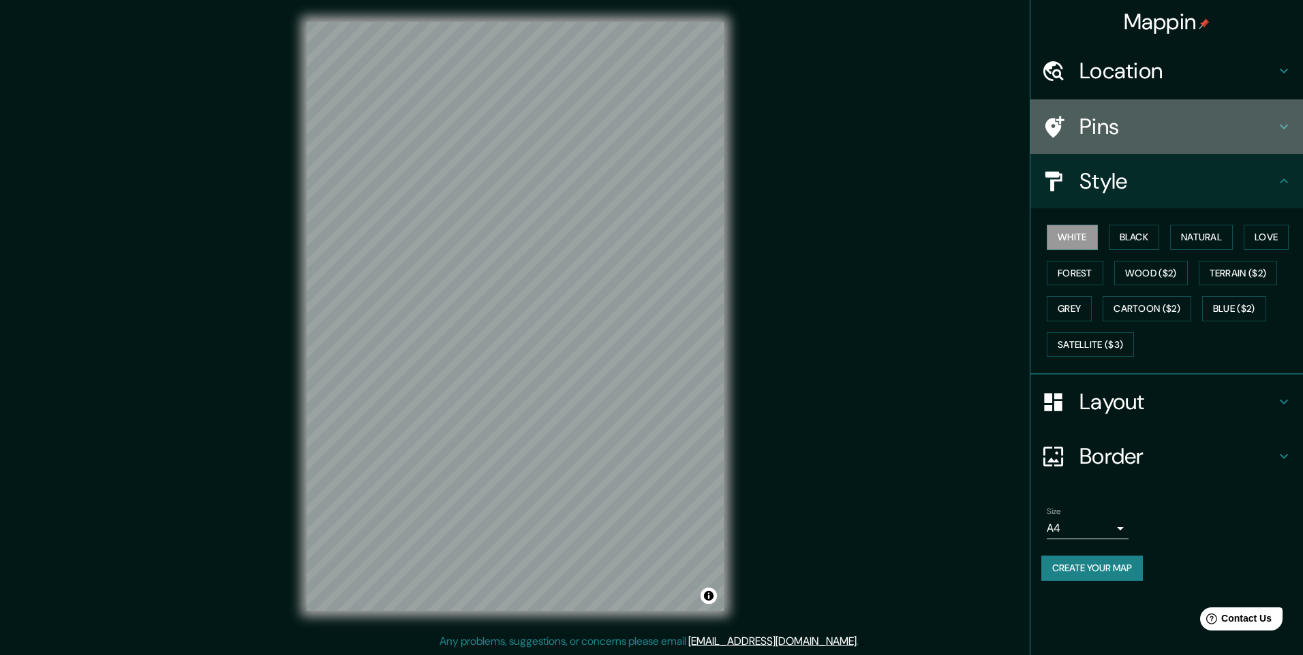
click at [1100, 129] on h4 "Pins" at bounding box center [1177, 126] width 196 height 27
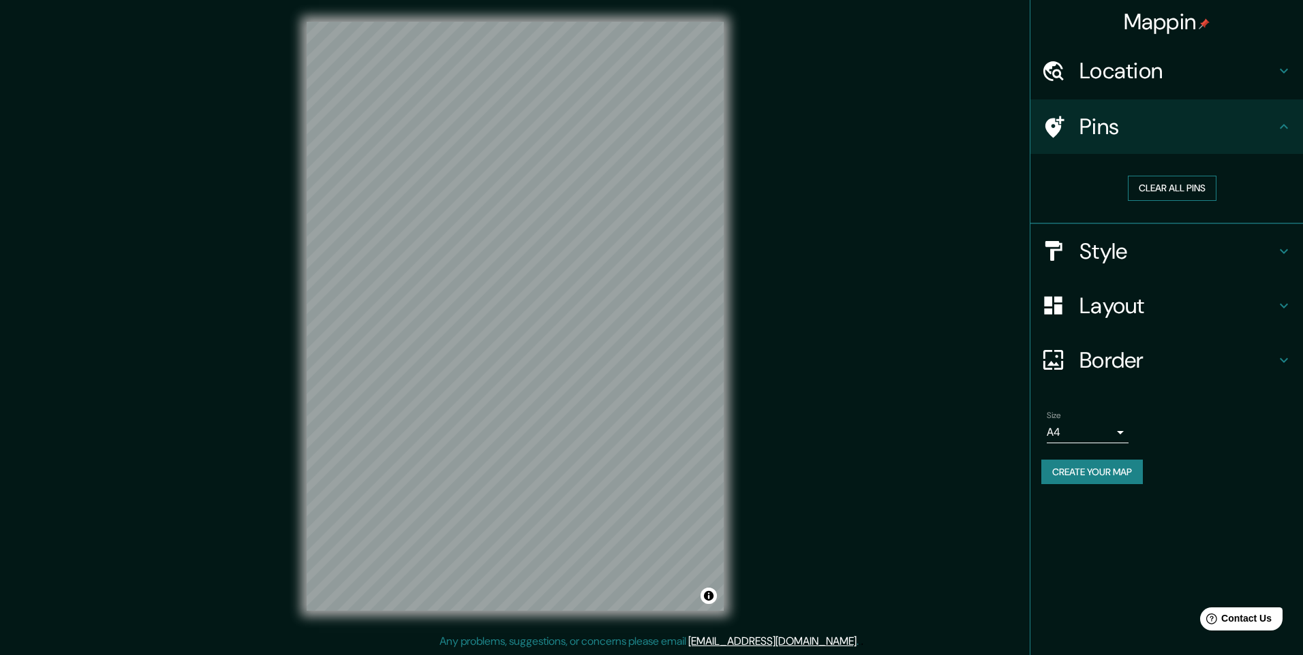
click at [1144, 192] on button "Clear all pins" at bounding box center [1172, 188] width 89 height 25
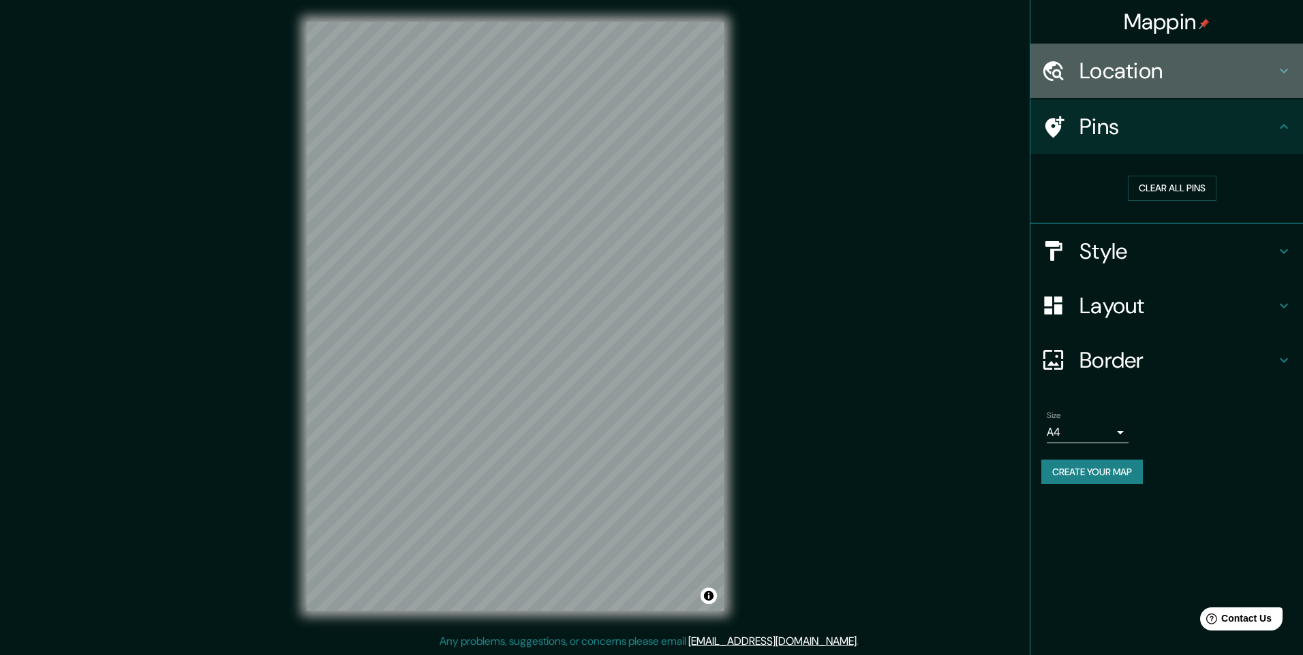
click at [1106, 82] on h4 "Location" at bounding box center [1177, 70] width 196 height 27
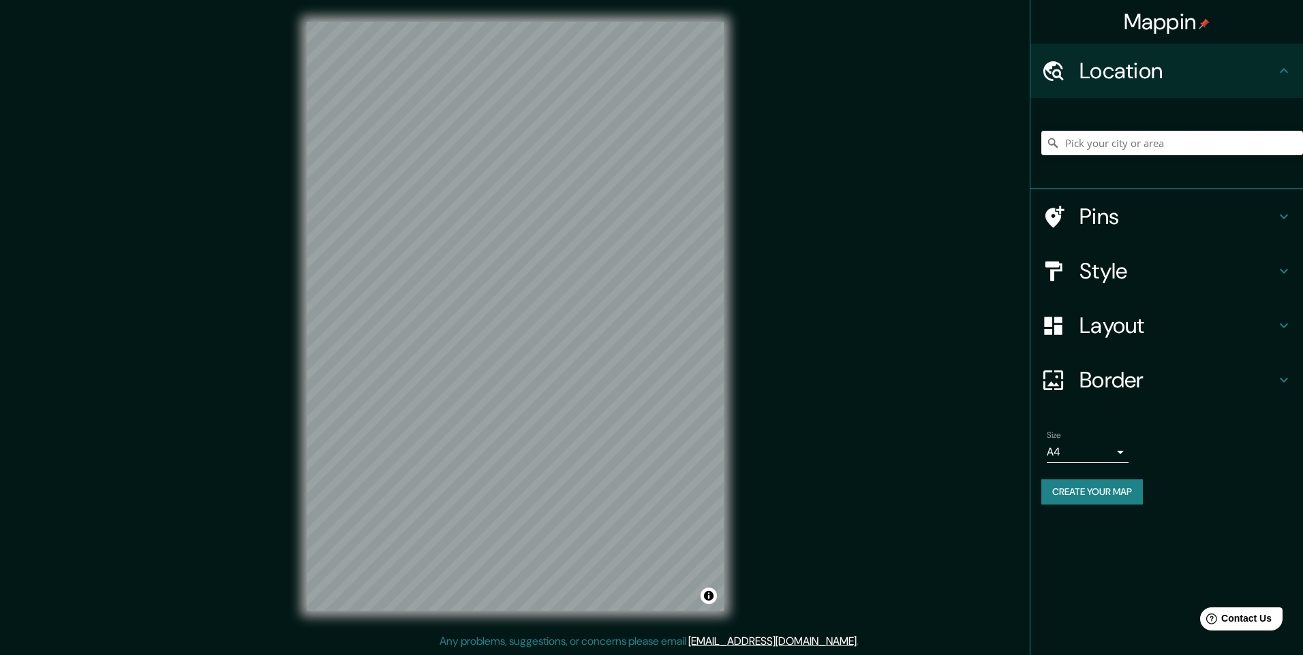
click at [1107, 146] on input "Pick your city or area" at bounding box center [1172, 143] width 262 height 25
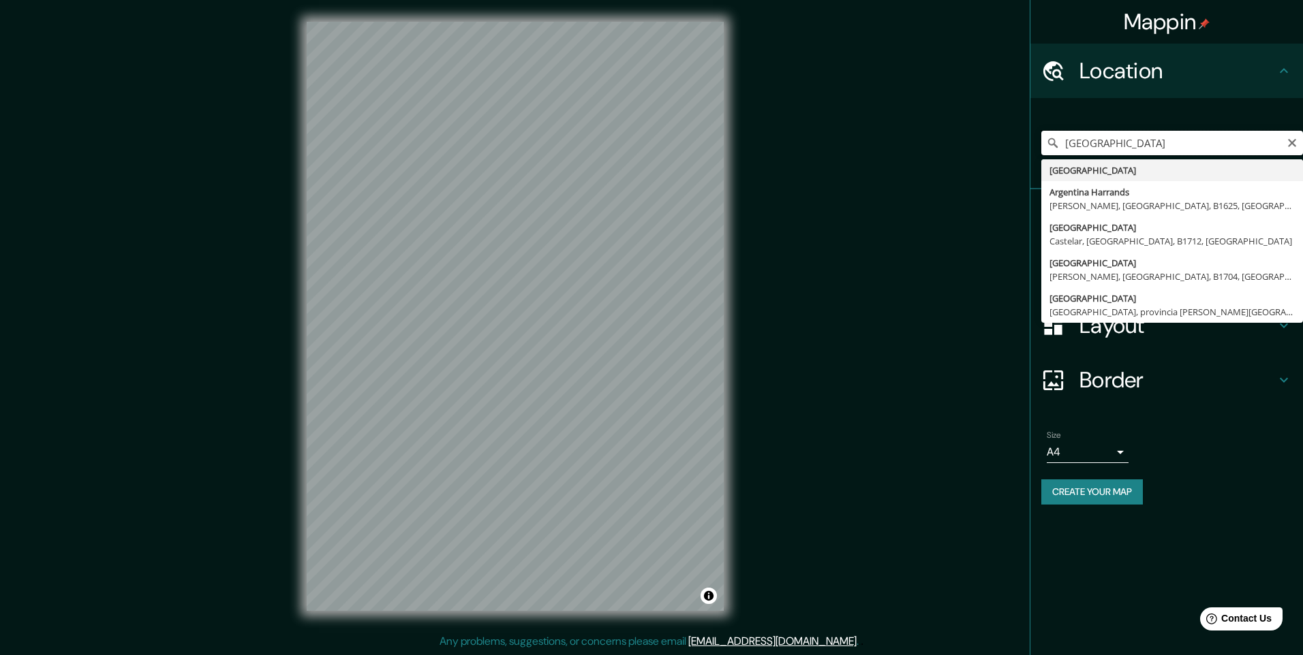
drag, startPoint x: 1136, startPoint y: 136, endPoint x: 1147, endPoint y: 136, distance: 10.9
click at [1147, 136] on input "[GEOGRAPHIC_DATA]" at bounding box center [1172, 143] width 262 height 25
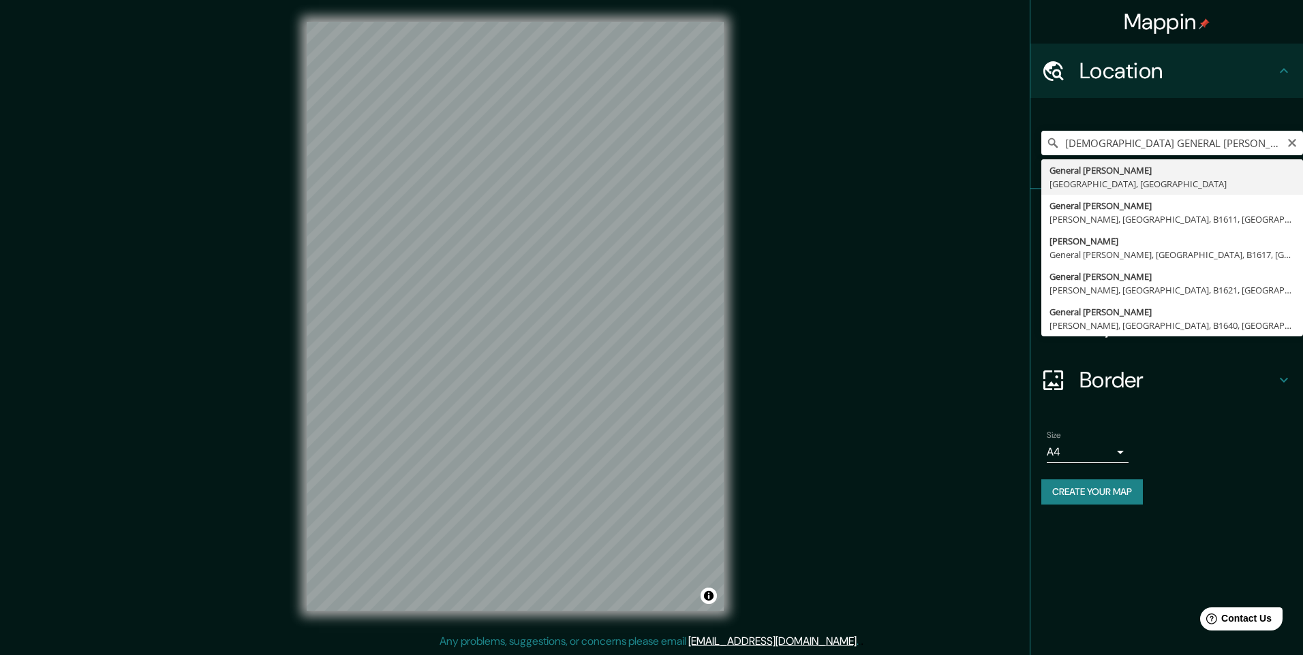
click at [1247, 461] on div "Size A4 single" at bounding box center [1166, 447] width 251 height 44
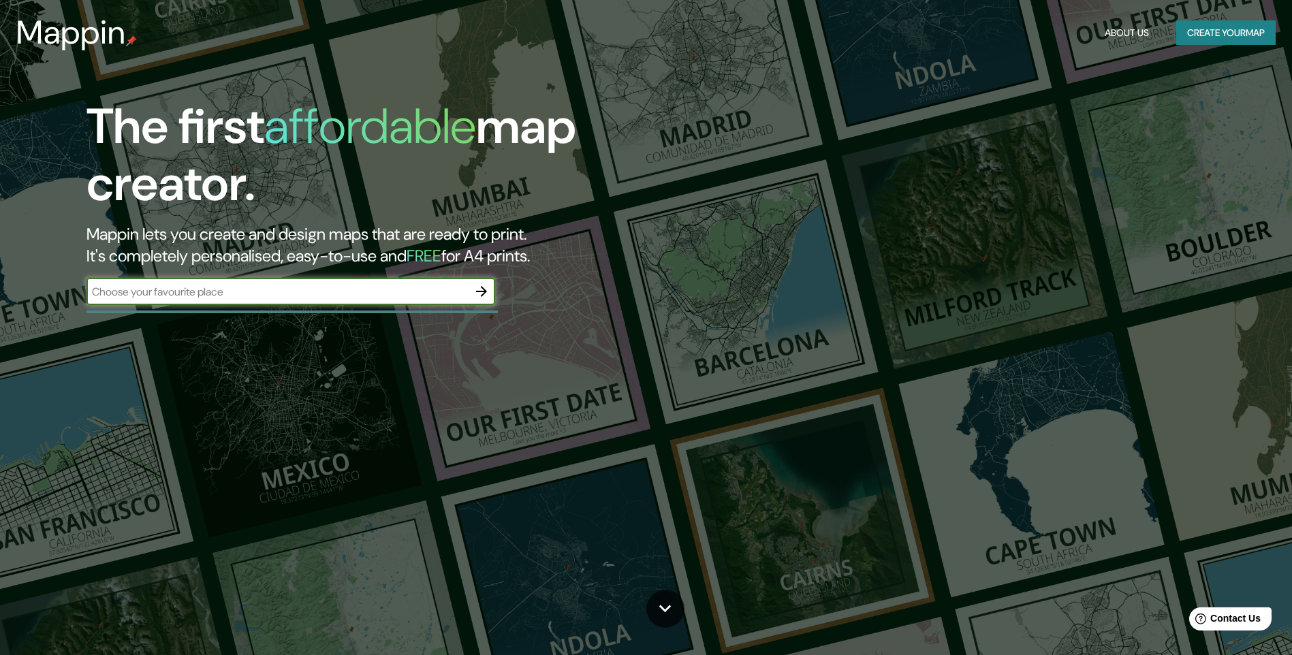
click at [425, 290] on input "text" at bounding box center [278, 292] width 382 height 16
click at [484, 290] on icon "button" at bounding box center [481, 291] width 11 height 11
